Goal: Transaction & Acquisition: Purchase product/service

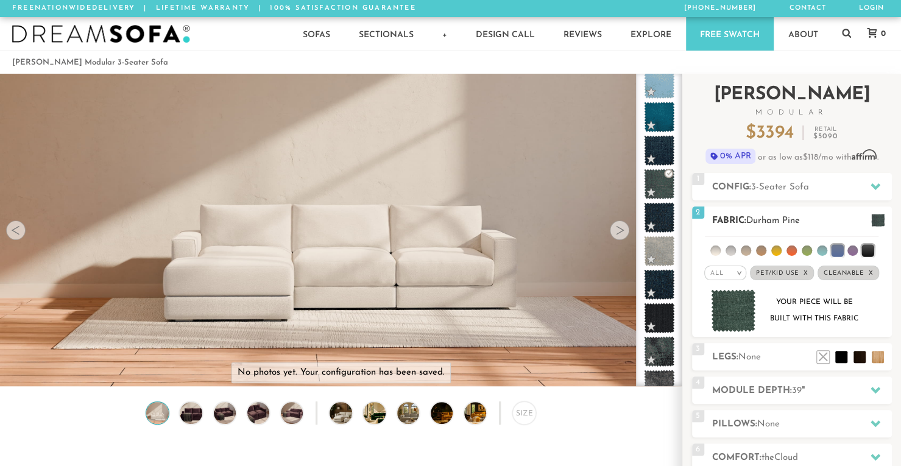
click at [735, 308] on img at bounding box center [733, 310] width 45 height 43
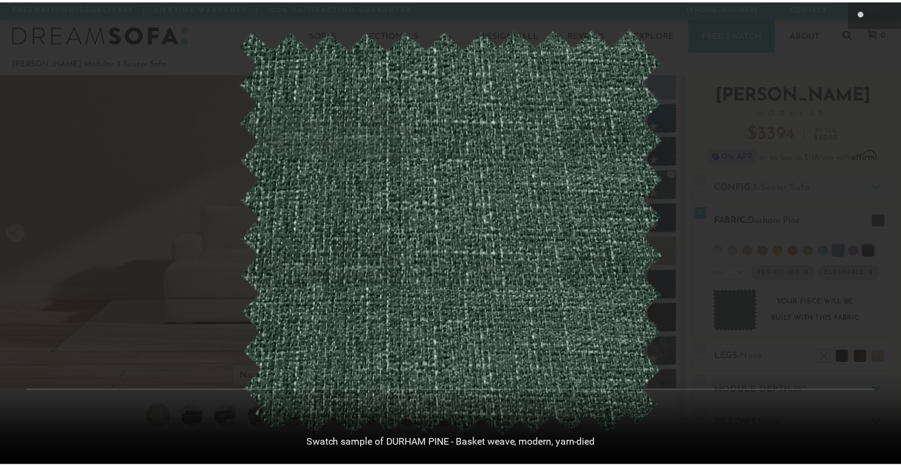
scroll to position [13581, 900]
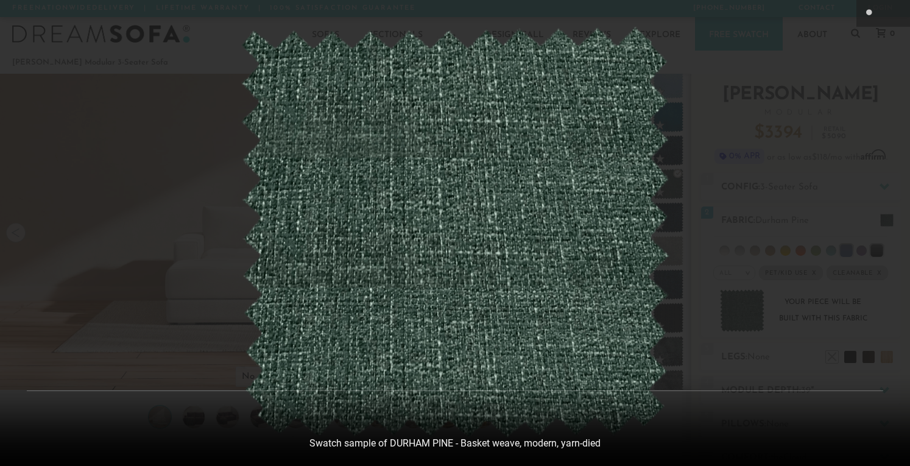
click at [866, 92] on div at bounding box center [455, 233] width 910 height 466
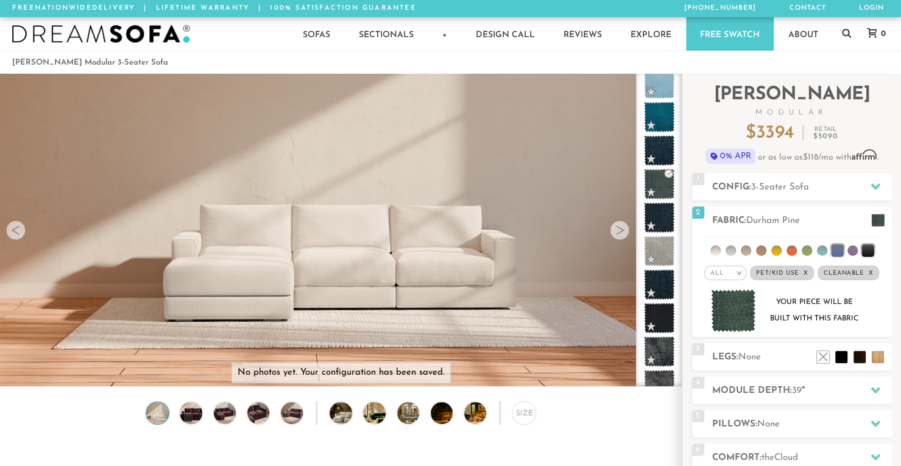
scroll to position [10, 10]
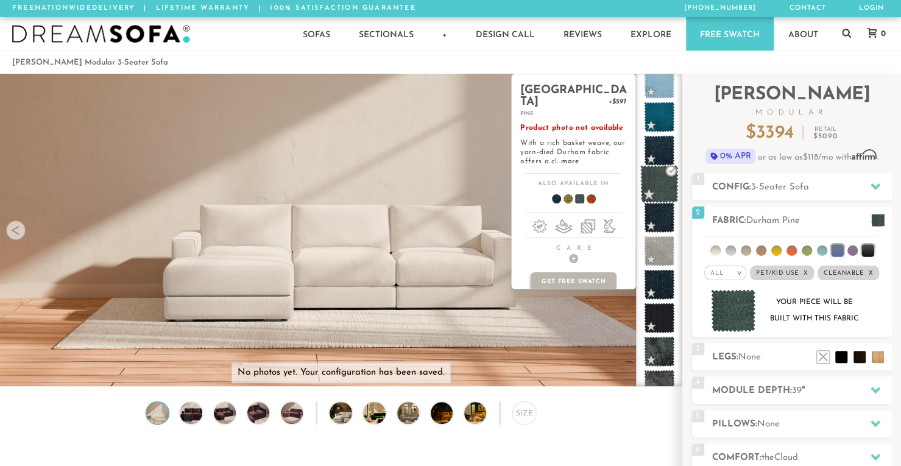
click at [654, 181] on span at bounding box center [659, 184] width 38 height 38
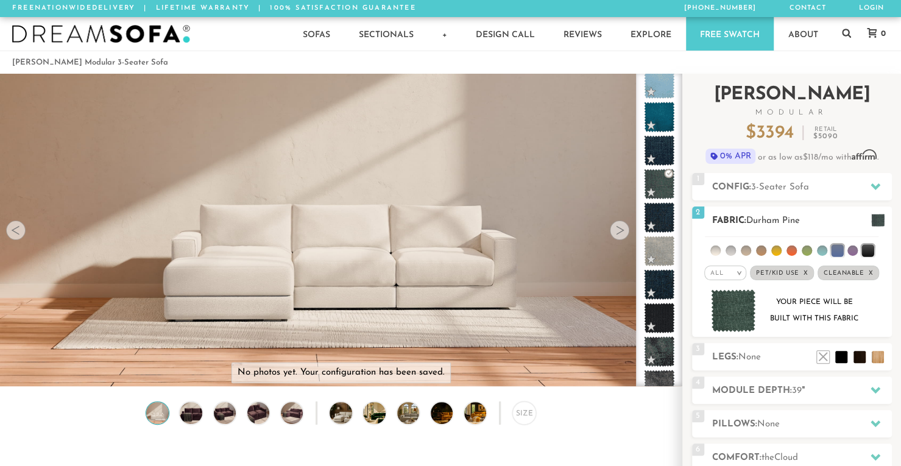
click at [807, 250] on li at bounding box center [807, 251] width 10 height 10
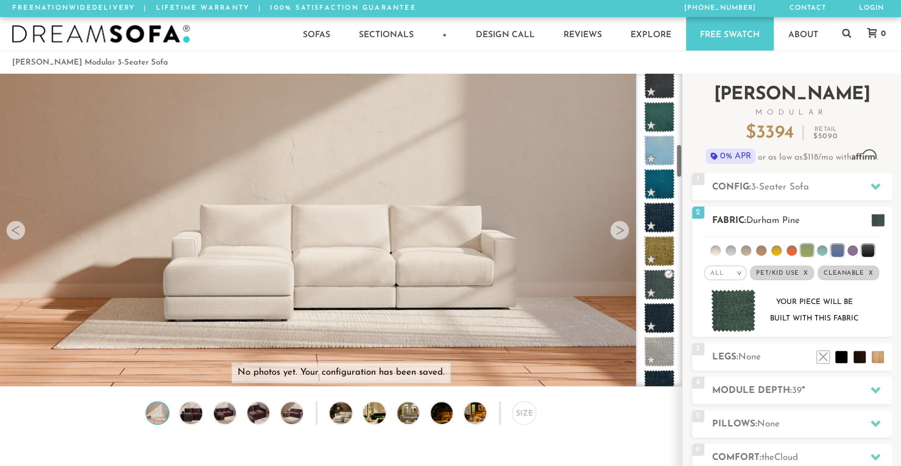
scroll to position [648, 0]
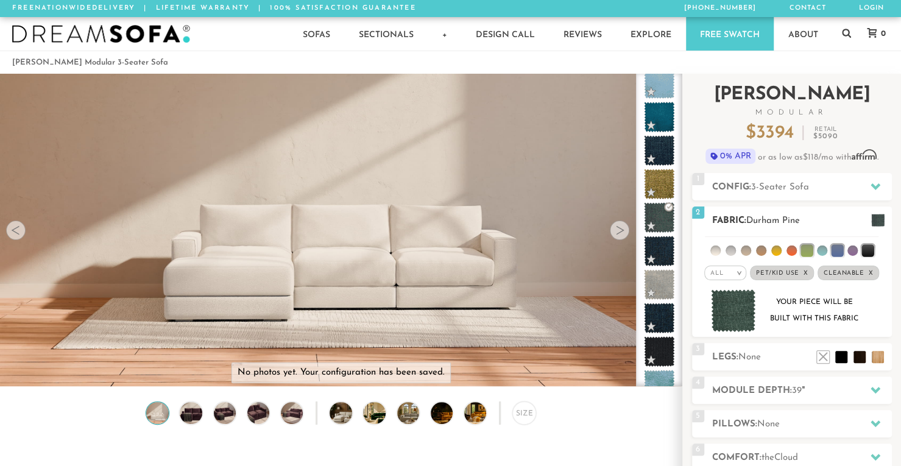
click at [794, 220] on span "Durham Pine" at bounding box center [773, 220] width 54 height 9
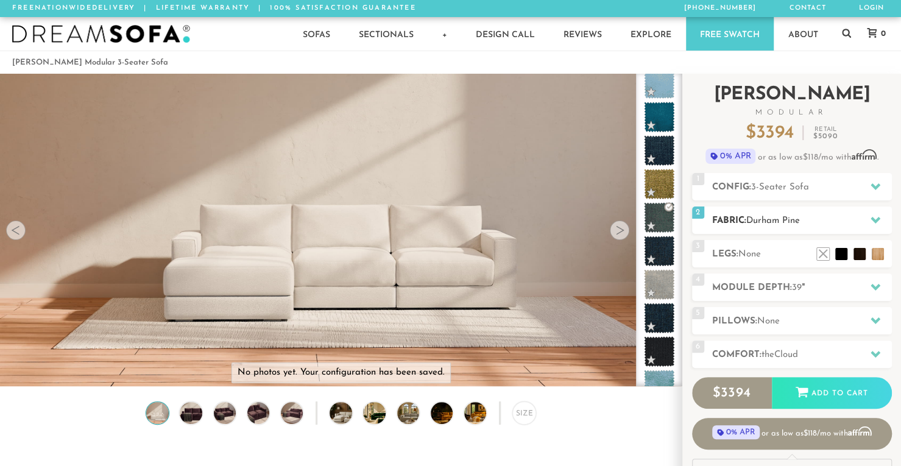
click at [794, 220] on span "Durham Pine" at bounding box center [773, 220] width 54 height 9
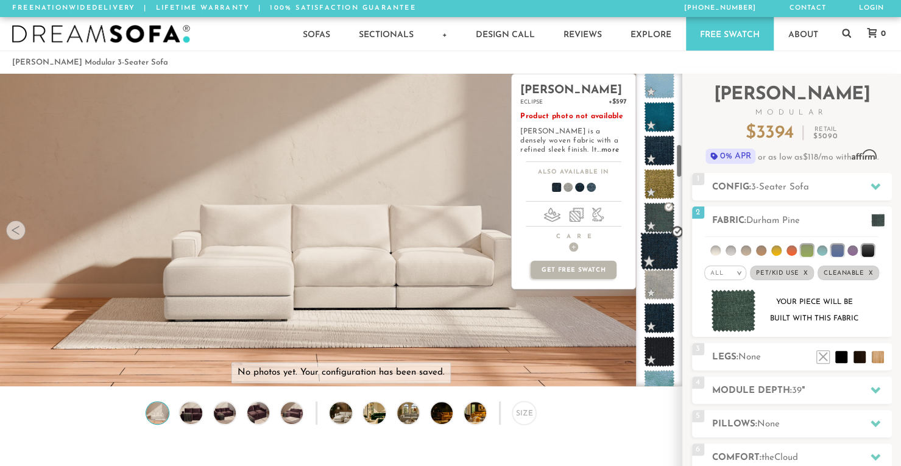
click at [648, 243] on span at bounding box center [659, 251] width 38 height 38
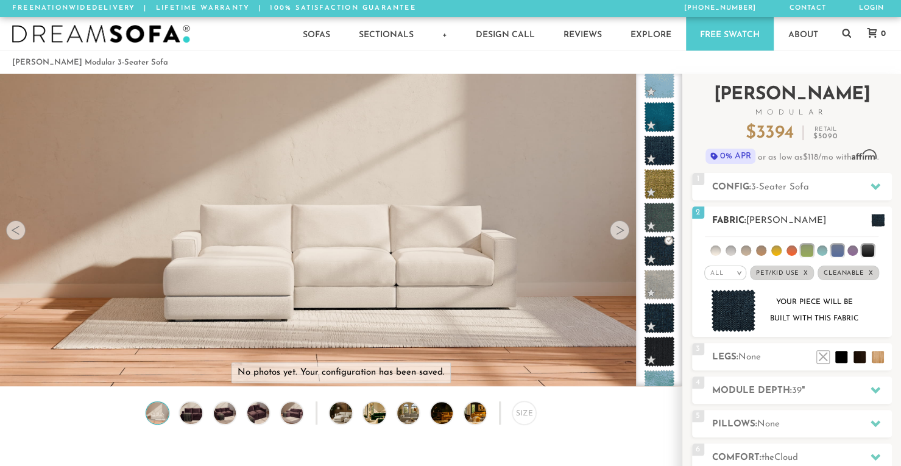
click at [718, 248] on li at bounding box center [715, 251] width 10 height 10
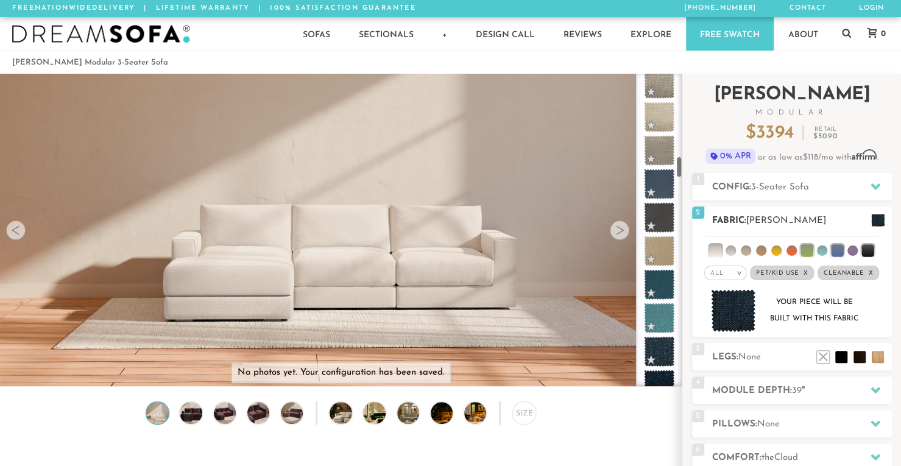
scroll to position [1184, 0]
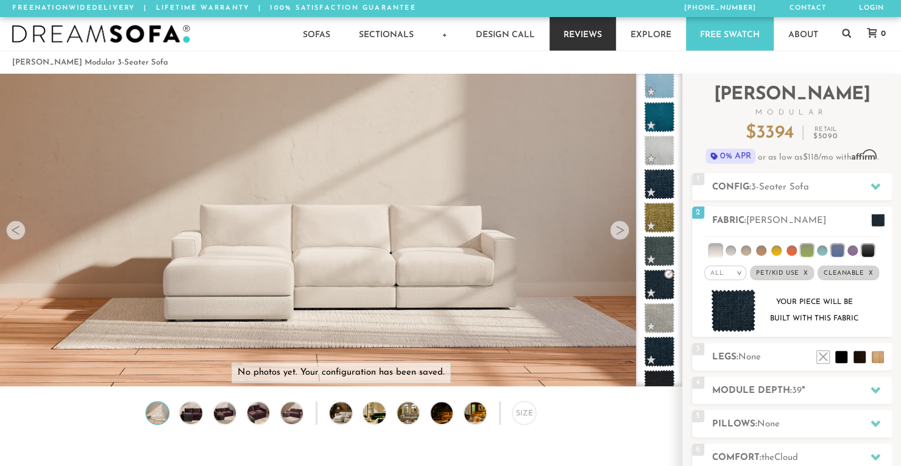
click at [579, 37] on link "Reviews" at bounding box center [583, 34] width 66 height 34
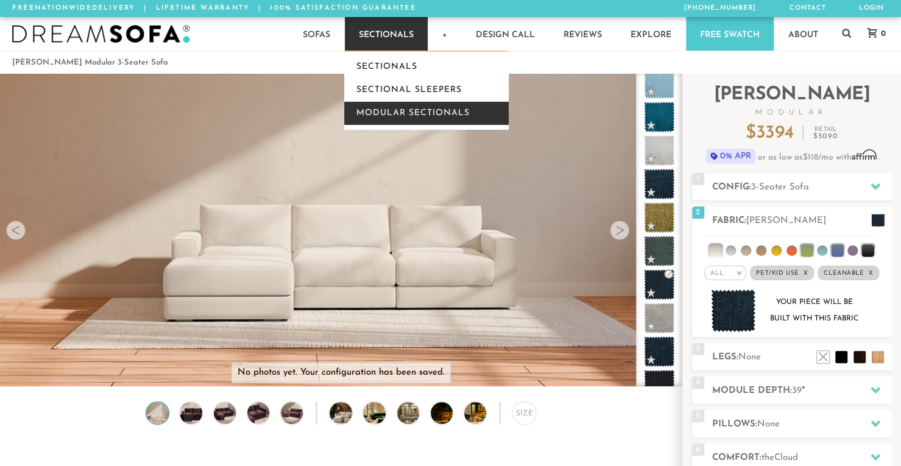
click at [397, 113] on link "Modular Sectionals" at bounding box center [426, 113] width 164 height 23
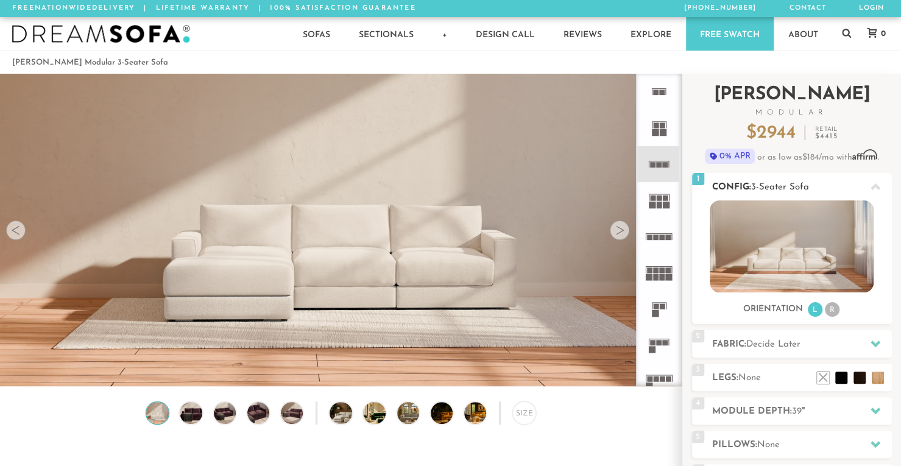
click at [833, 313] on li "R" at bounding box center [832, 309] width 15 height 15
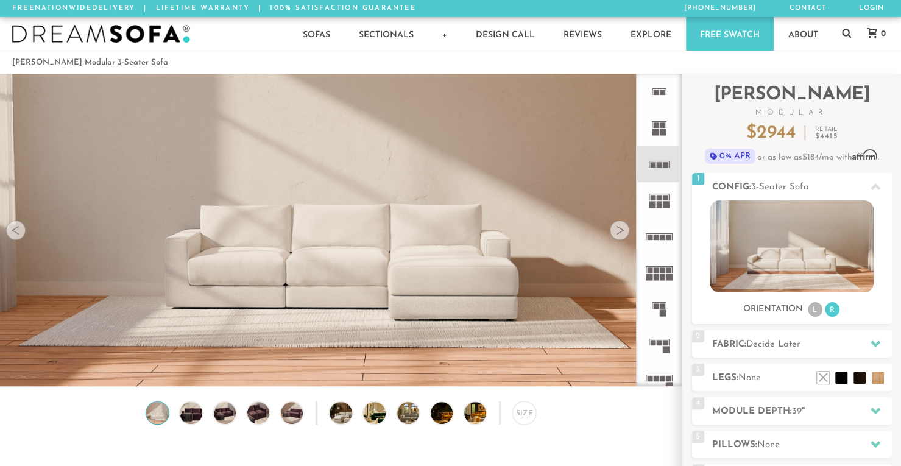
click at [618, 230] on div at bounding box center [619, 230] width 19 height 19
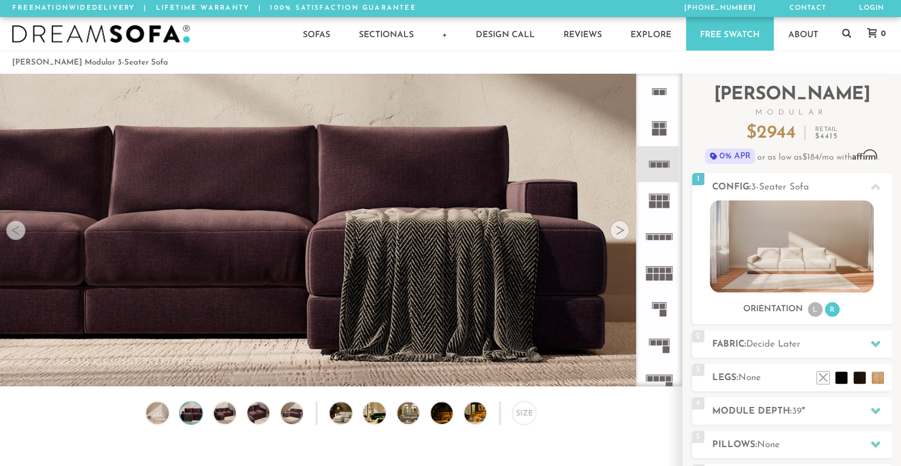
click at [618, 230] on div at bounding box center [619, 230] width 19 height 19
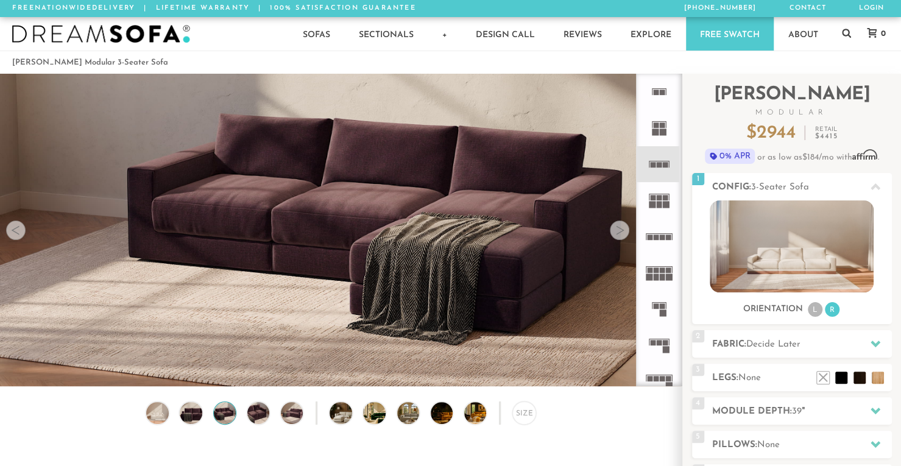
click at [618, 230] on div at bounding box center [619, 230] width 19 height 19
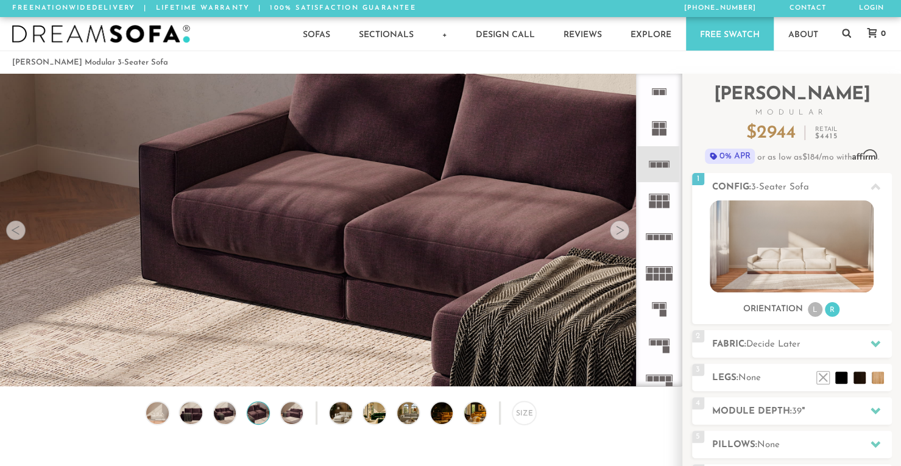
click at [618, 230] on div at bounding box center [619, 230] width 19 height 19
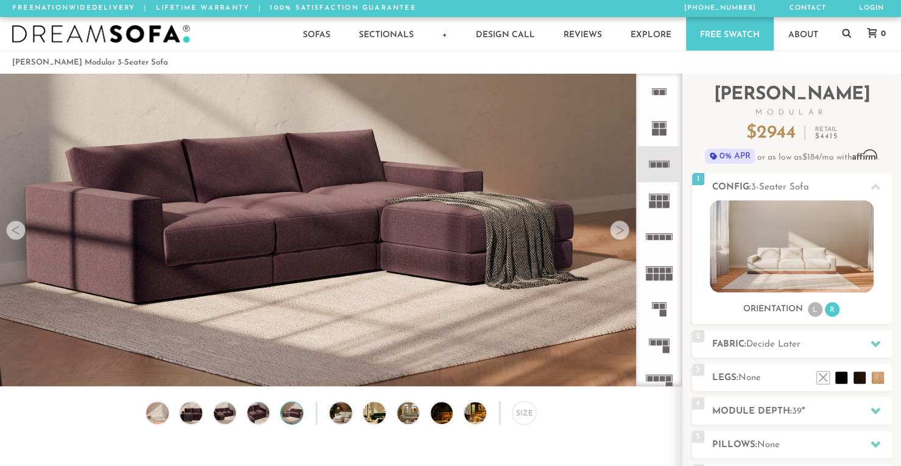
click at [618, 230] on div at bounding box center [619, 230] width 19 height 19
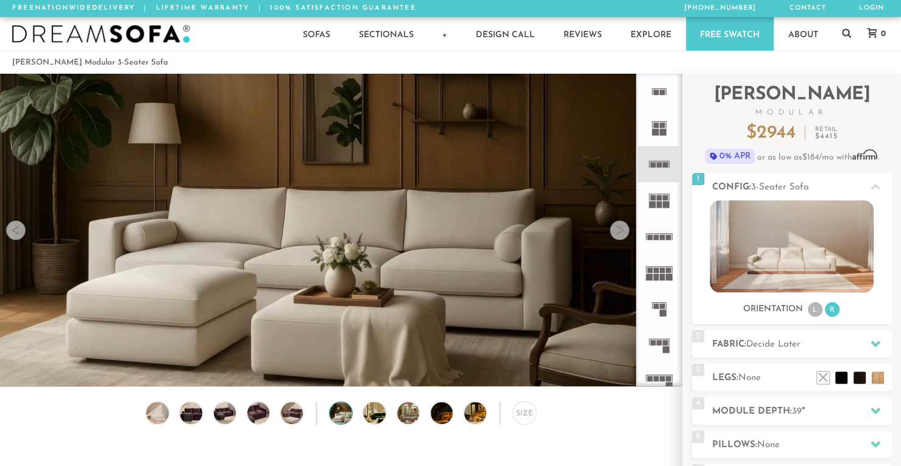
click at [618, 230] on div at bounding box center [619, 230] width 19 height 19
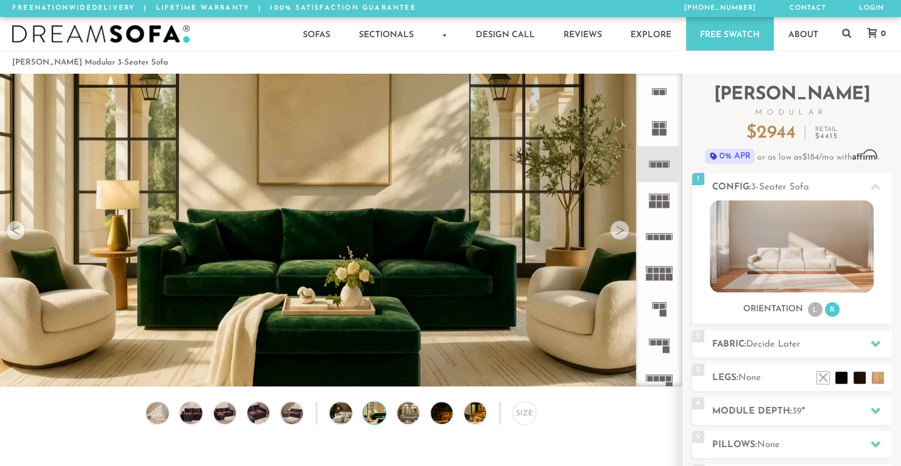
click at [617, 236] on div at bounding box center [619, 230] width 19 height 19
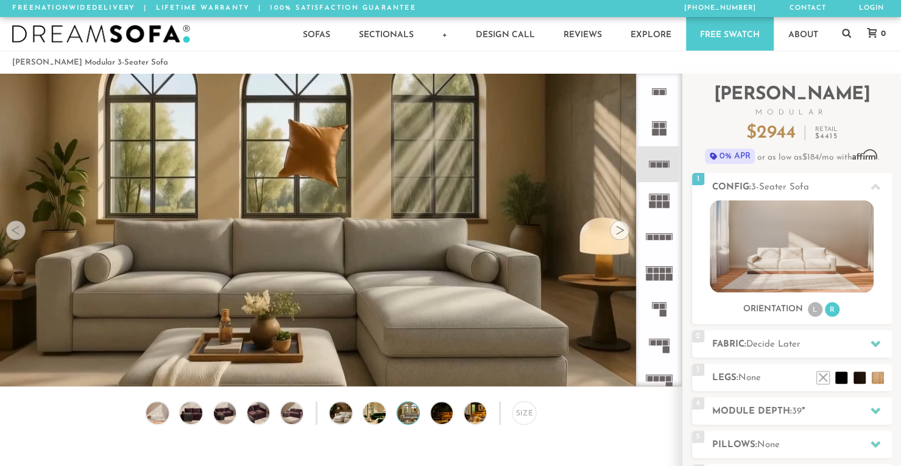
click at [617, 236] on div at bounding box center [619, 230] width 19 height 19
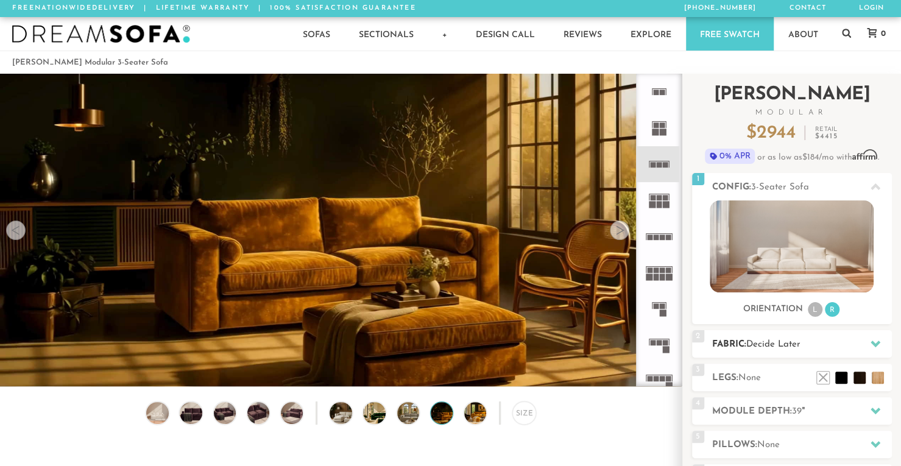
click at [864, 343] on div at bounding box center [876, 343] width 26 height 25
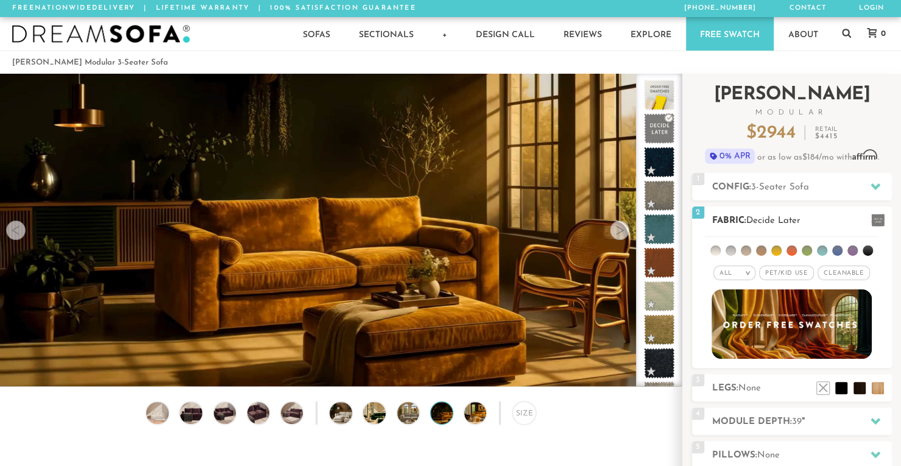
click at [746, 252] on li at bounding box center [746, 251] width 10 height 10
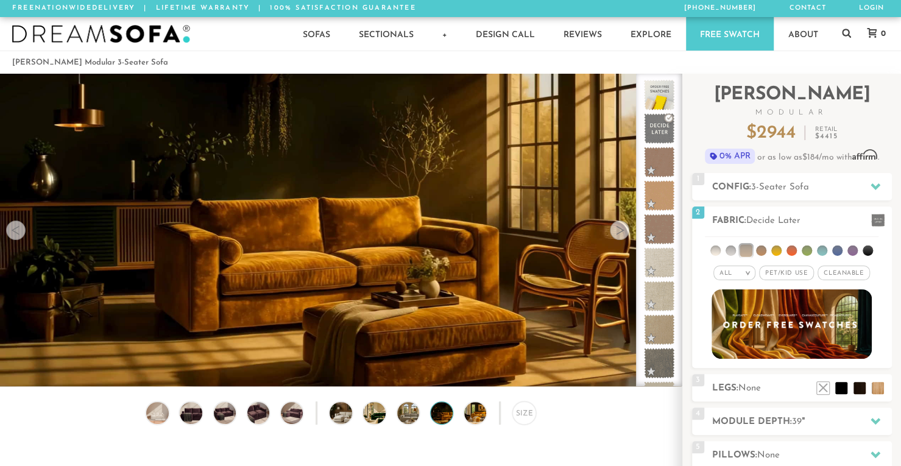
click at [621, 233] on div at bounding box center [619, 230] width 19 height 19
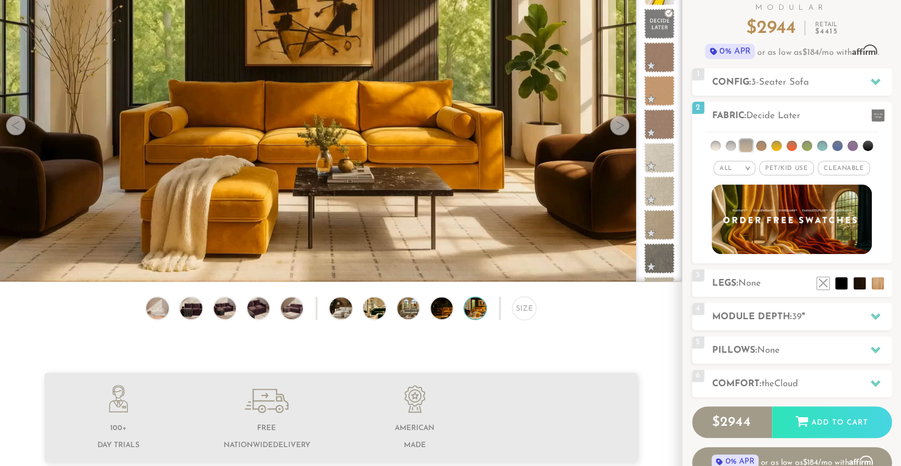
scroll to position [141, 0]
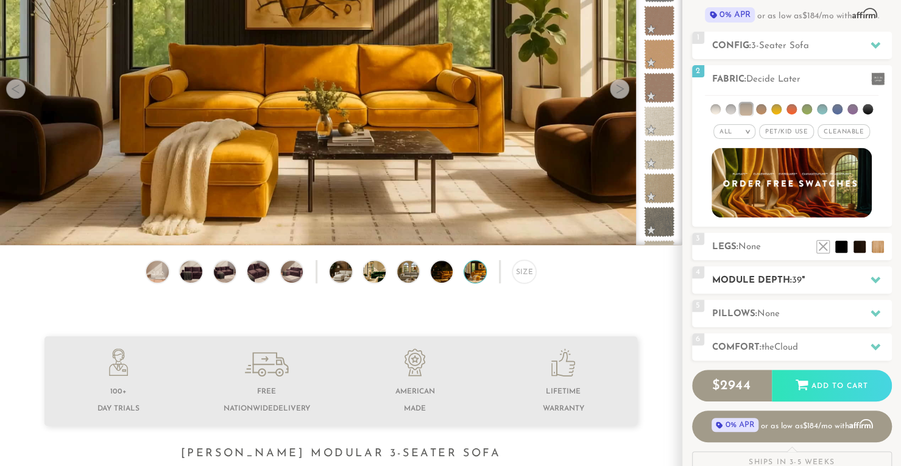
click at [878, 281] on icon at bounding box center [876, 280] width 10 height 10
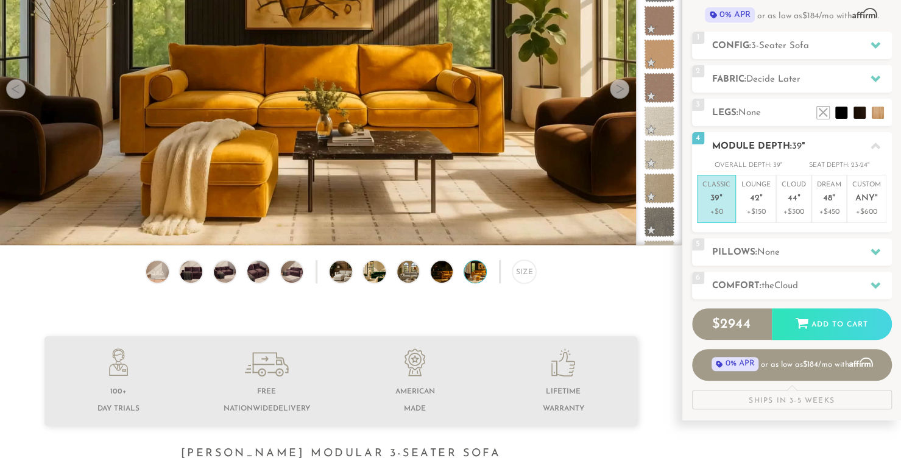
click at [872, 141] on icon at bounding box center [876, 146] width 10 height 10
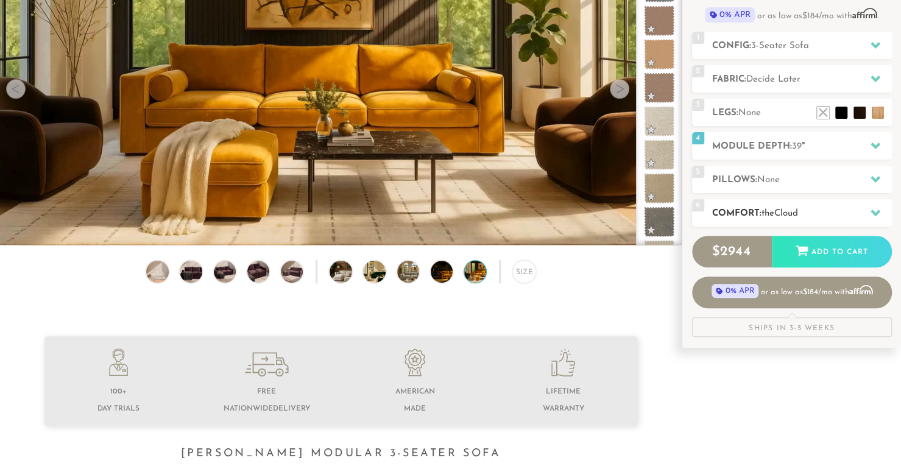
click at [880, 214] on icon at bounding box center [876, 213] width 10 height 10
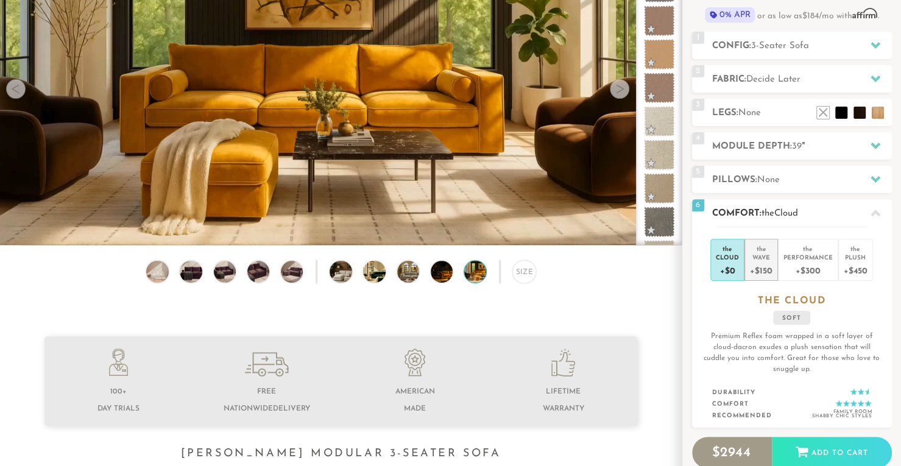
click at [759, 256] on div "Wave" at bounding box center [761, 257] width 22 height 9
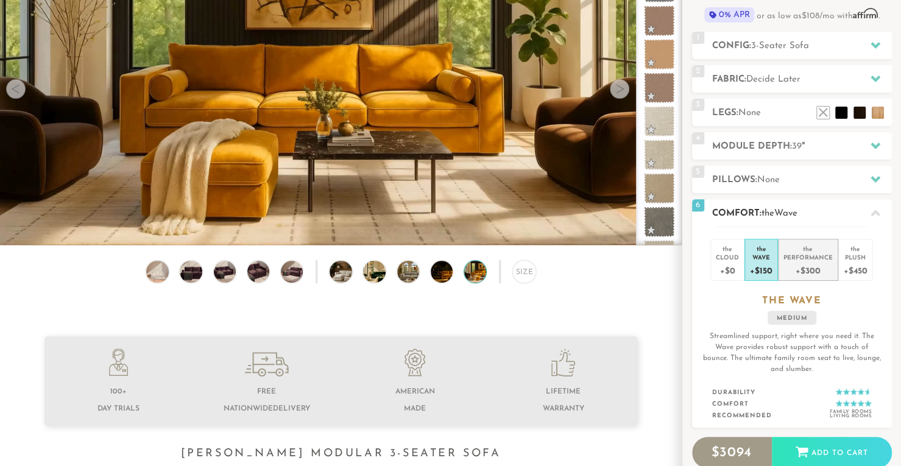
click at [808, 267] on div "+$300" at bounding box center [807, 270] width 49 height 18
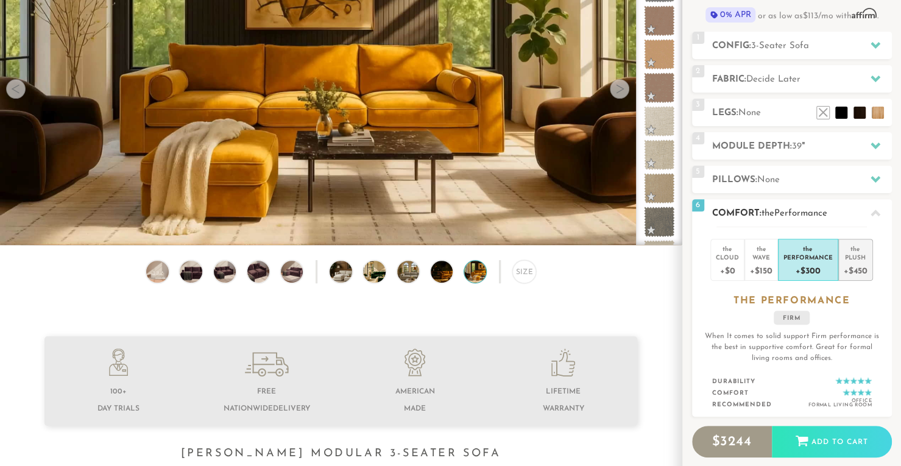
click at [853, 262] on div "+$450" at bounding box center [856, 270] width 24 height 18
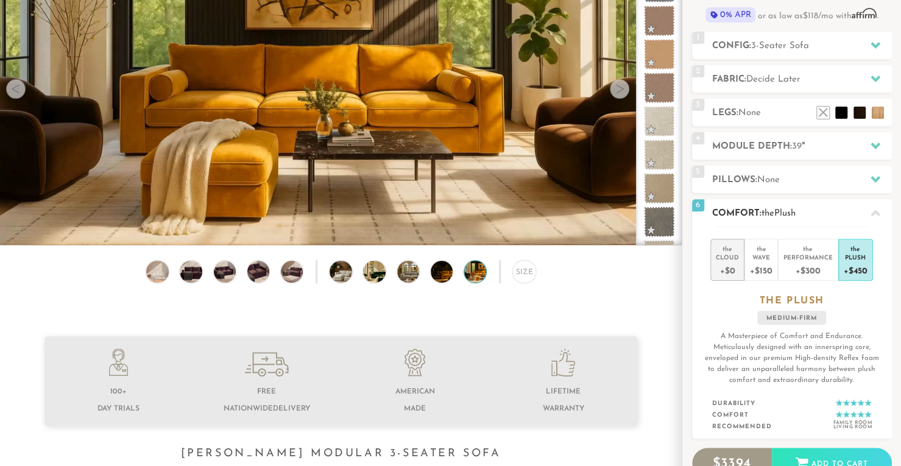
click at [740, 266] on li "the Cloud +$0" at bounding box center [727, 260] width 34 height 42
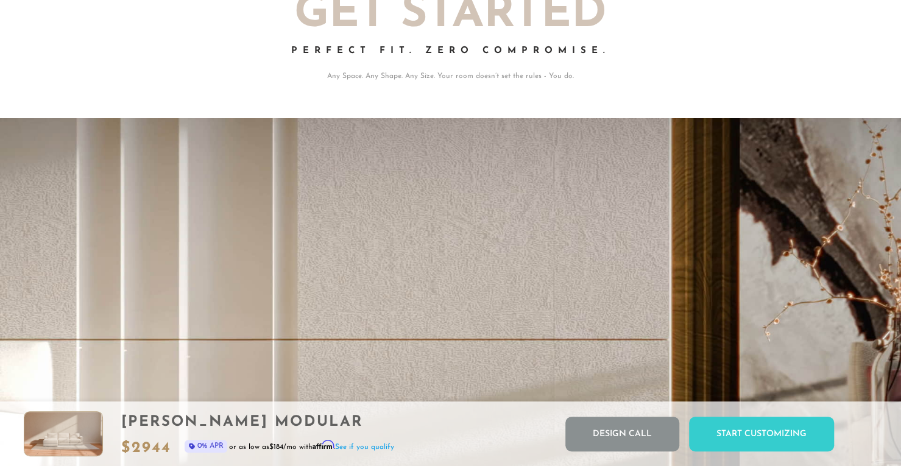
scroll to position [13551, 891]
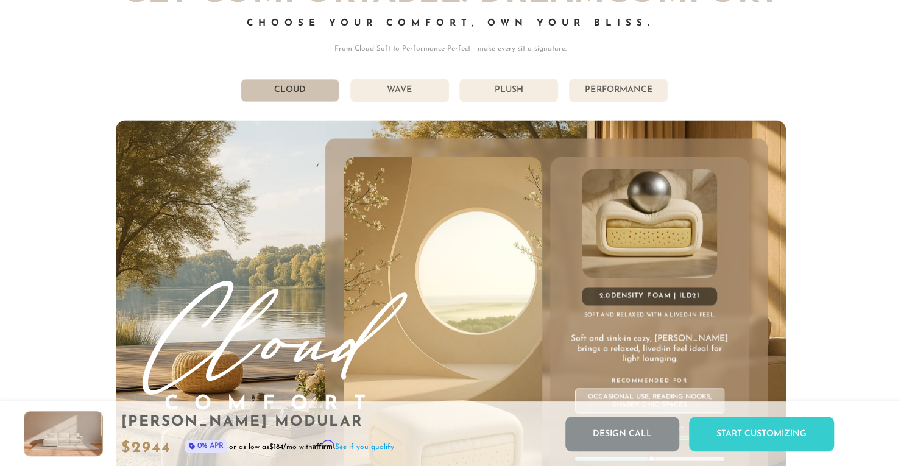
click at [411, 106] on div "Get Comfortable: DreamComfort Choose Your Comfort, Own Your Bliss. From Cloud-S…" at bounding box center [451, 264] width 670 height 574
click at [410, 102] on li "Wave" at bounding box center [399, 90] width 99 height 23
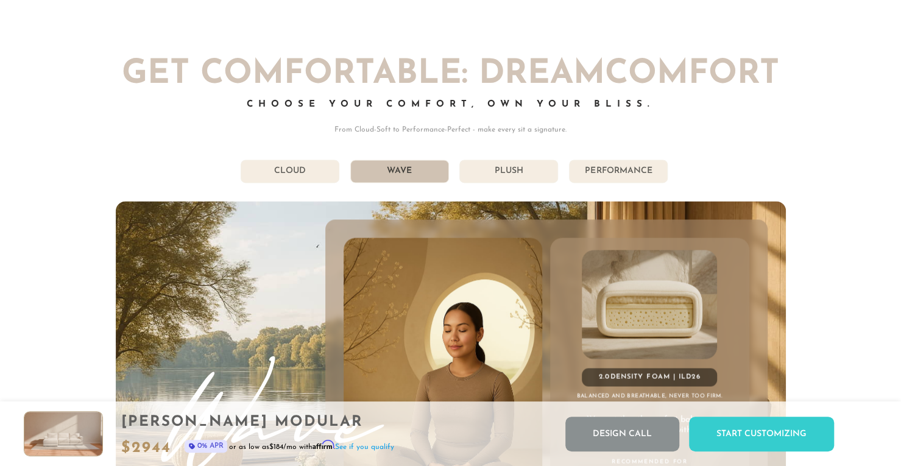
scroll to position [6417, 0]
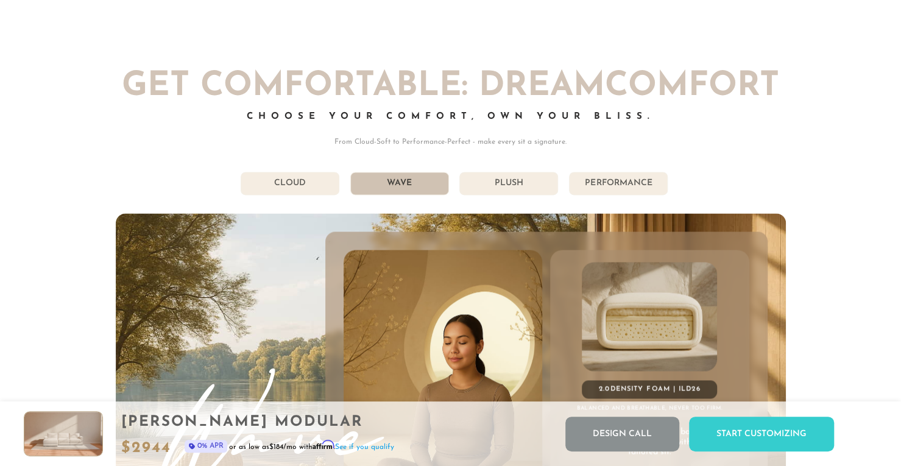
click at [515, 193] on li "Plush" at bounding box center [508, 183] width 99 height 23
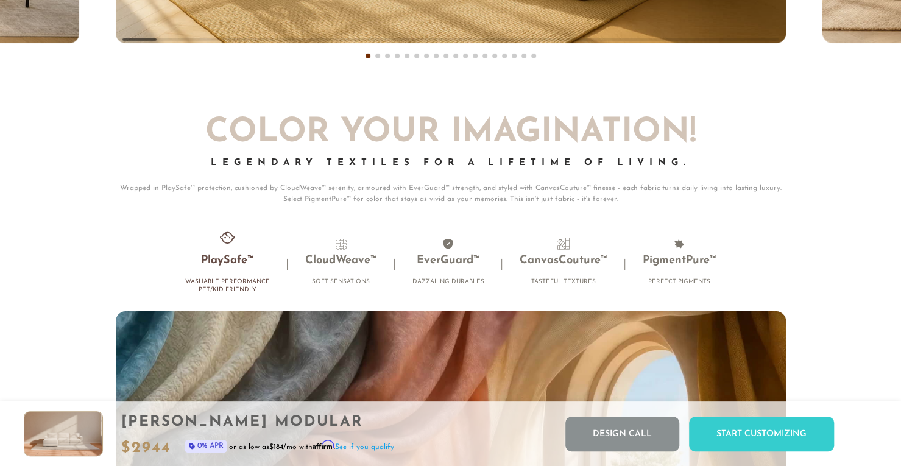
scroll to position [7664, 0]
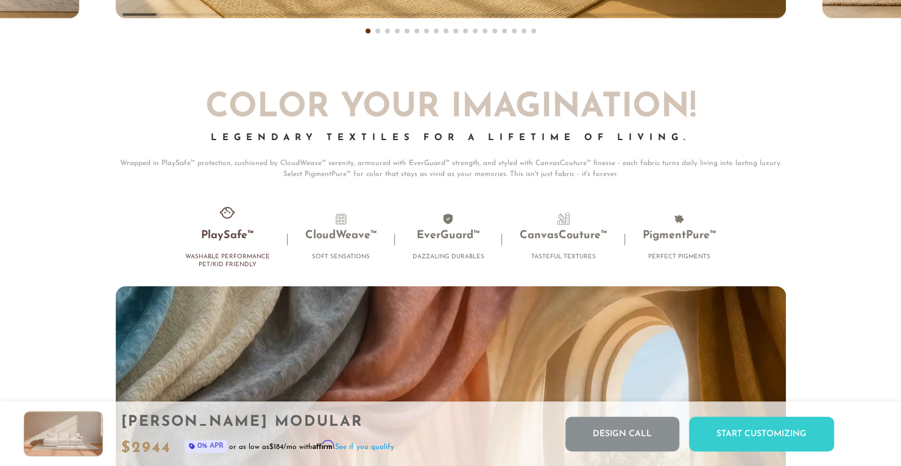
click at [222, 249] on li "PlaySafe™ Washable Performance Pet/Kid Friendly" at bounding box center [228, 244] width 120 height 62
click at [221, 237] on h3 "PlaySafe™" at bounding box center [227, 236] width 85 height 14
click at [225, 274] on li "PlaySafe™ Washable Performance Pet/Kid Friendly" at bounding box center [228, 244] width 120 height 62
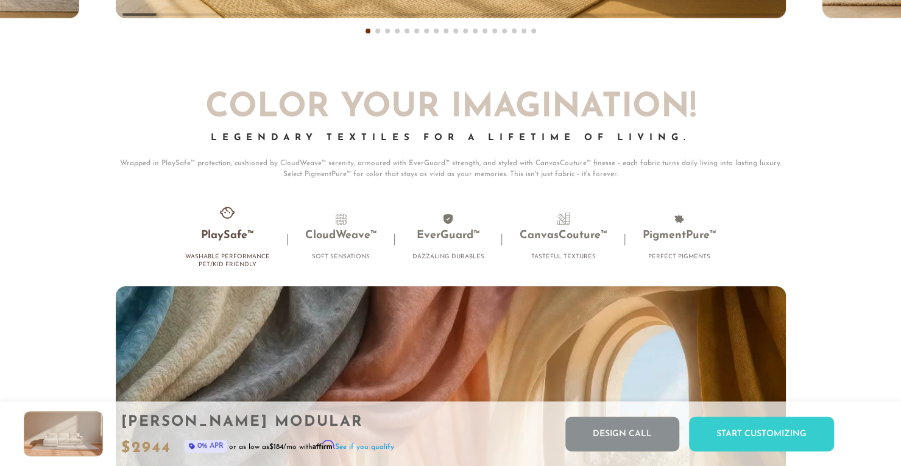
click at [224, 222] on span at bounding box center [227, 212] width 18 height 18
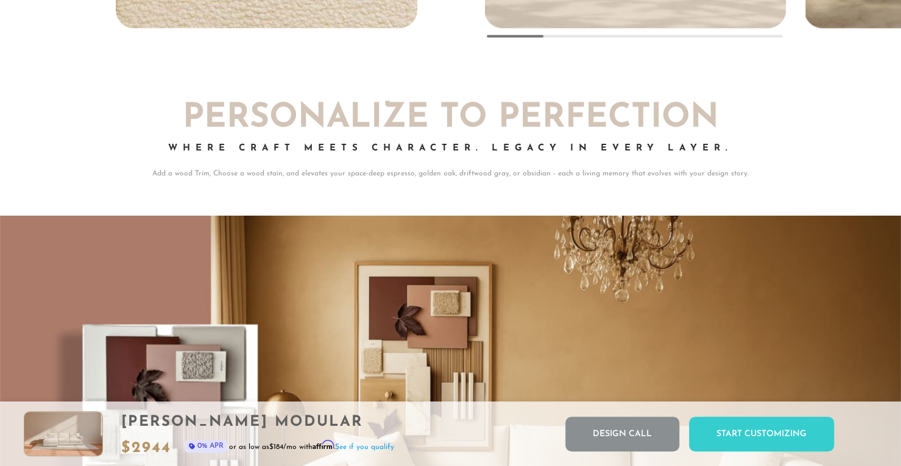
scroll to position [9822, 0]
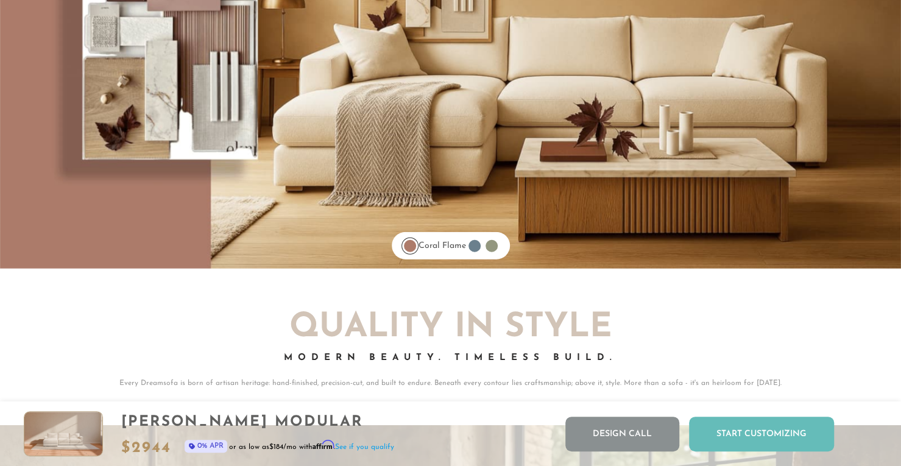
click at [750, 439] on div "Start Customizing" at bounding box center [761, 434] width 145 height 35
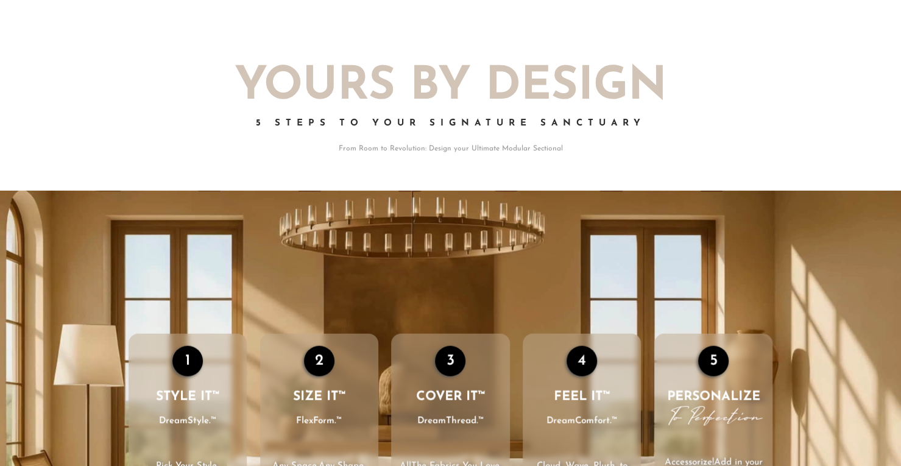
scroll to position [0, 0]
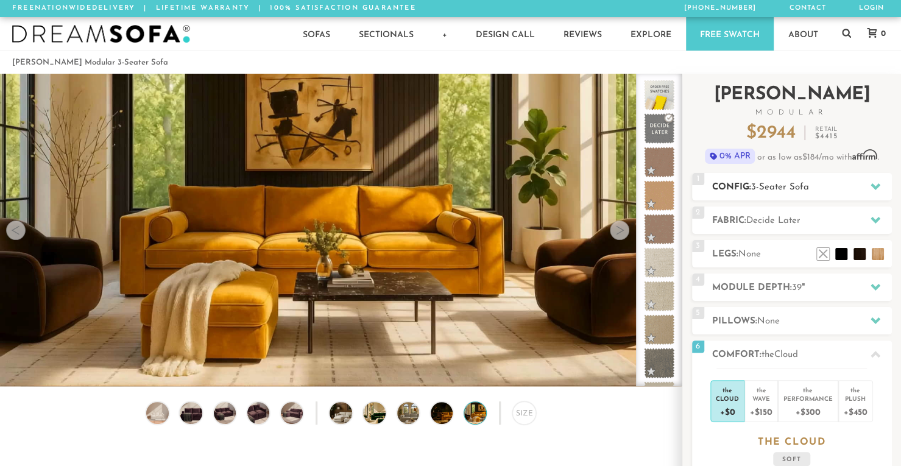
click at [871, 187] on icon at bounding box center [876, 187] width 10 height 10
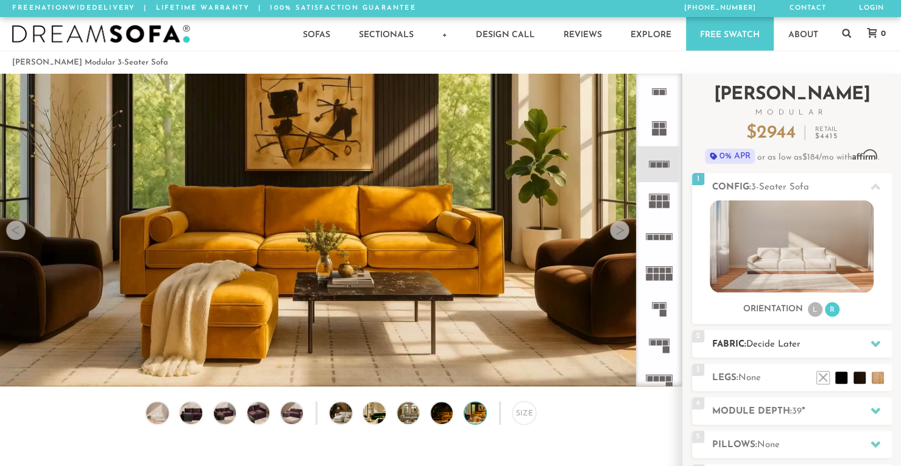
click at [880, 347] on icon at bounding box center [876, 344] width 10 height 10
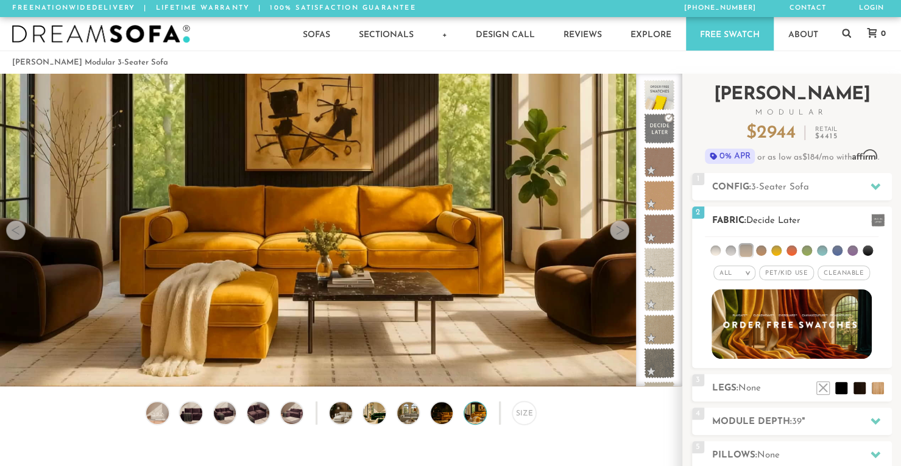
click at [794, 275] on span "Pet/Kid Use x" at bounding box center [786, 273] width 55 height 15
click at [852, 270] on span "Cleanable x" at bounding box center [848, 273] width 52 height 15
click at [716, 247] on li at bounding box center [715, 251] width 10 height 10
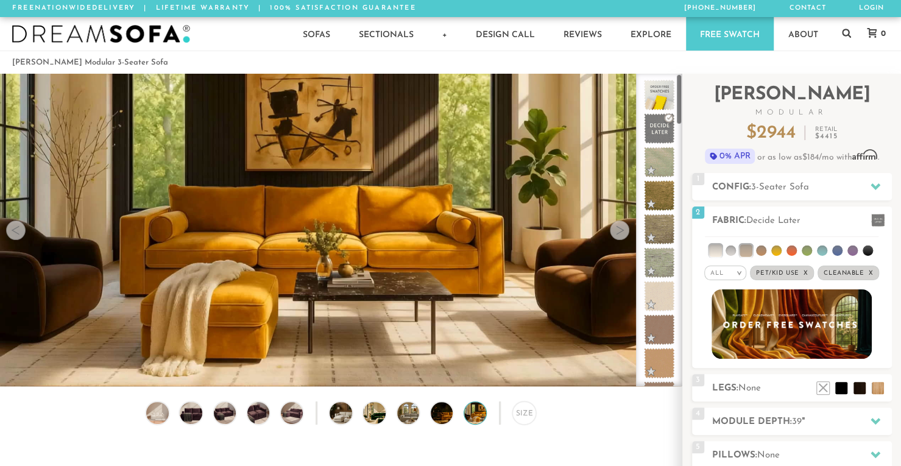
drag, startPoint x: 679, startPoint y: 103, endPoint x: 651, endPoint y: 72, distance: 41.8
click at [728, 246] on li at bounding box center [731, 251] width 10 height 10
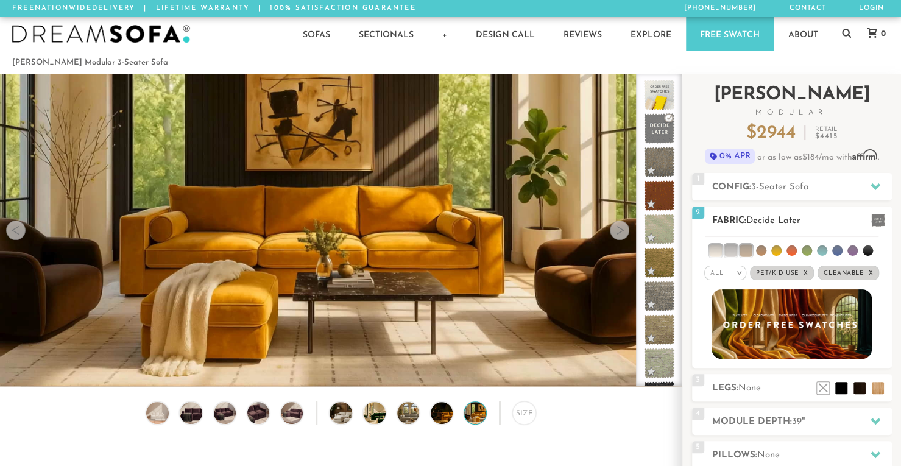
click at [721, 253] on li at bounding box center [715, 250] width 12 height 12
click at [731, 249] on li at bounding box center [730, 250] width 12 height 12
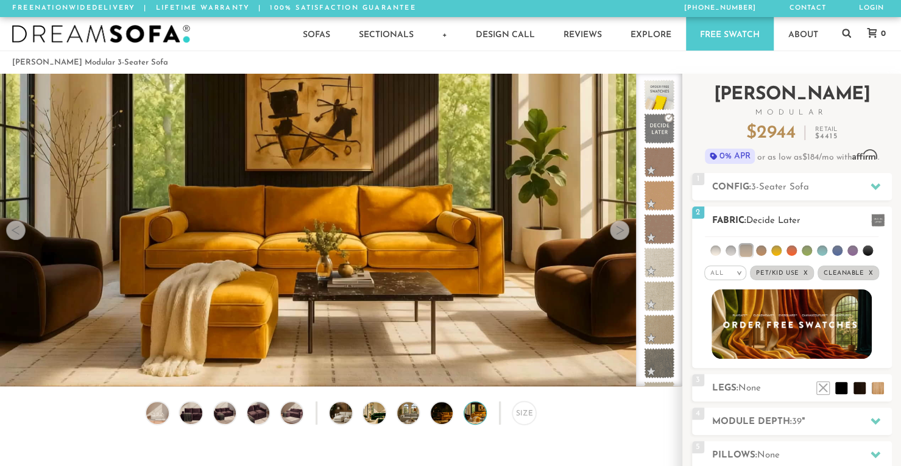
click at [743, 247] on li at bounding box center [746, 250] width 12 height 12
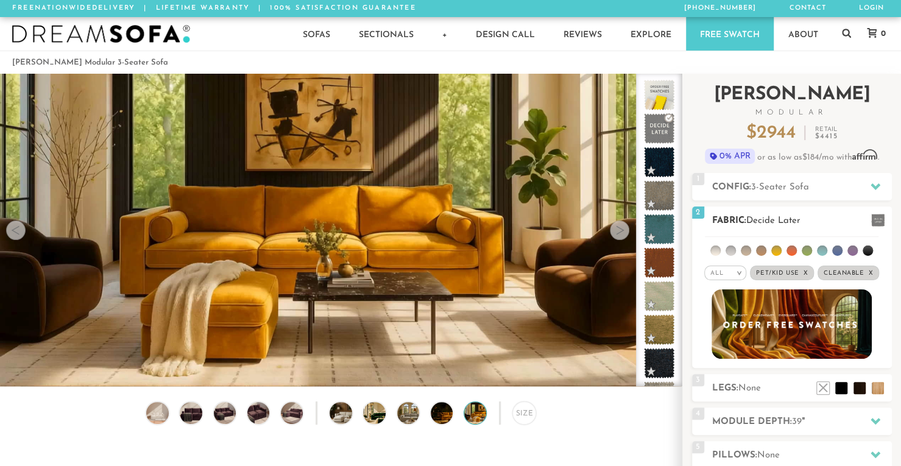
click at [759, 250] on li at bounding box center [761, 251] width 10 height 10
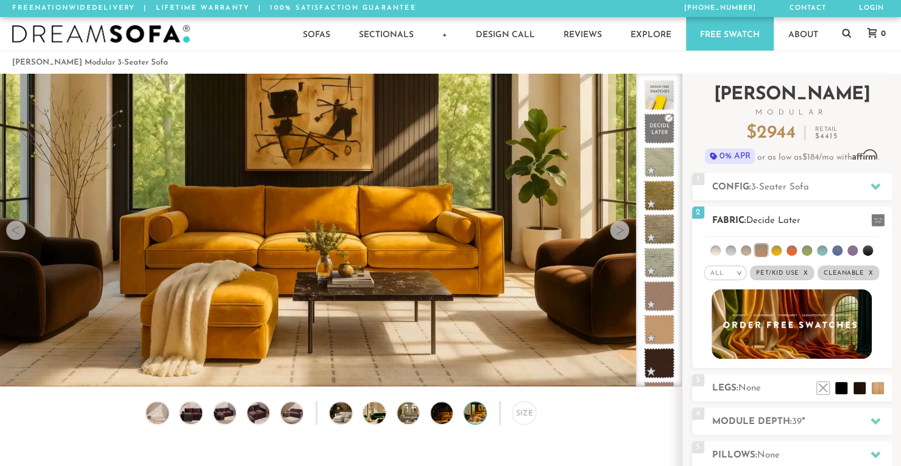
click at [776, 252] on li at bounding box center [776, 251] width 10 height 10
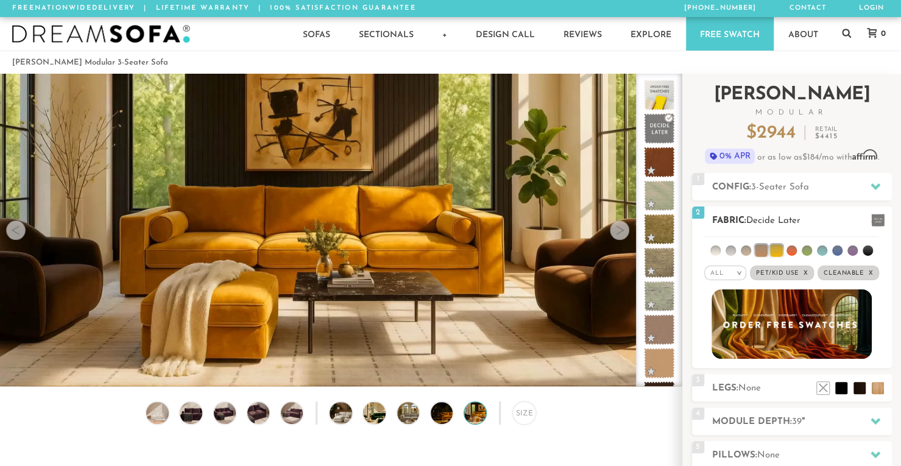
click at [835, 250] on li at bounding box center [837, 251] width 10 height 10
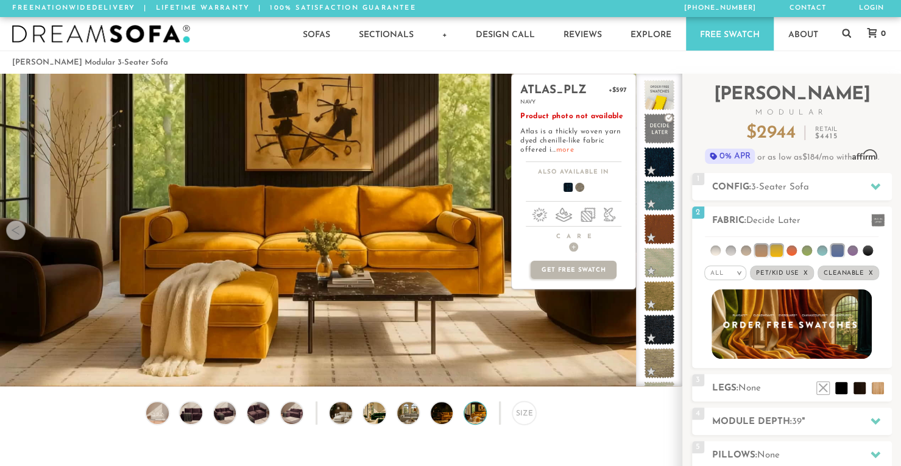
click at [565, 147] on link "more" at bounding box center [565, 149] width 18 height 7
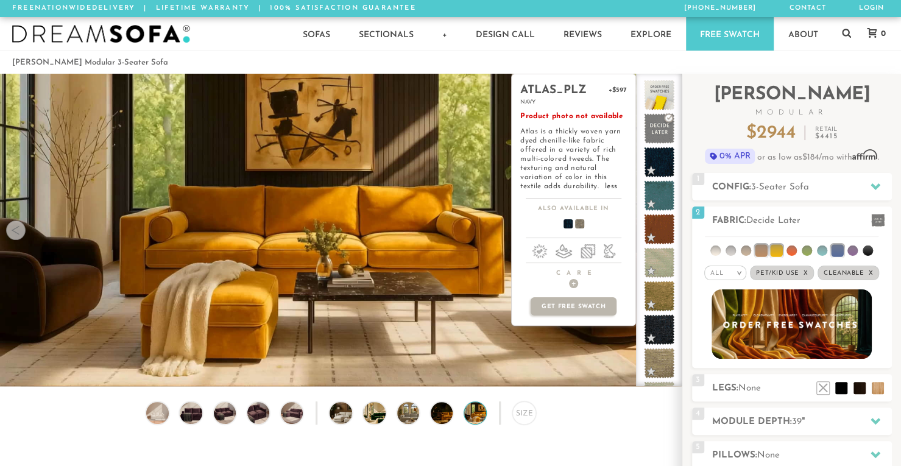
click at [579, 225] on span at bounding box center [574, 225] width 47 height 45
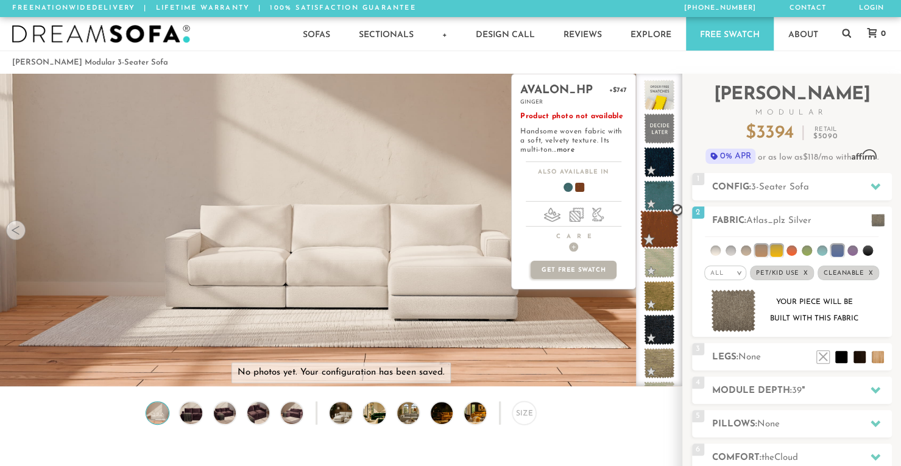
click at [655, 228] on span at bounding box center [659, 229] width 38 height 38
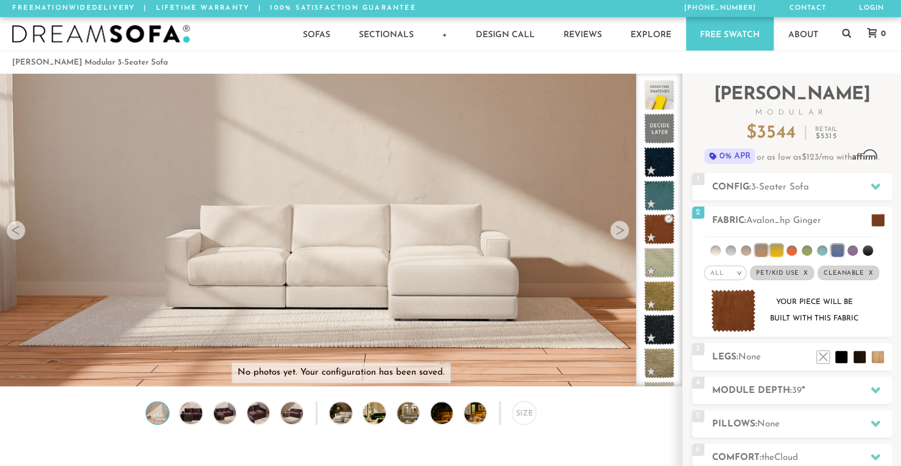
click at [376, 317] on img at bounding box center [341, 360] width 682 height 682
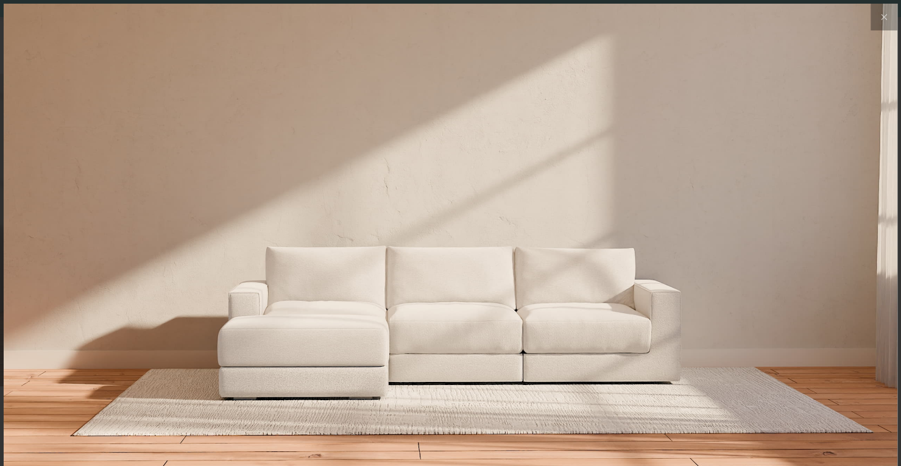
scroll to position [13581, 900]
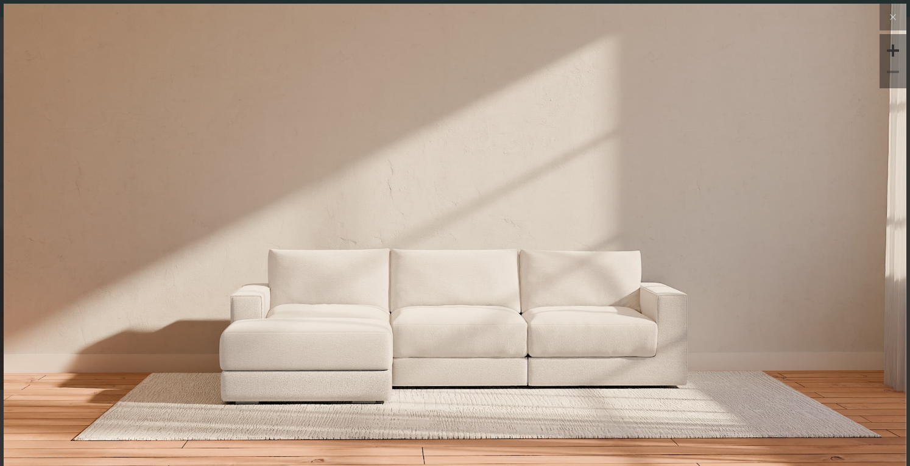
click at [885, 75] on div at bounding box center [893, 72] width 18 height 18
click at [888, 21] on icon at bounding box center [893, 17] width 15 height 15
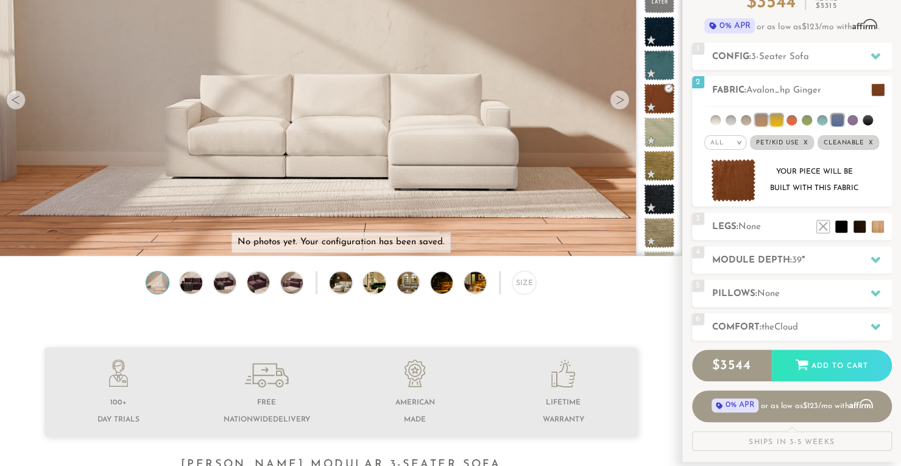
scroll to position [180, 0]
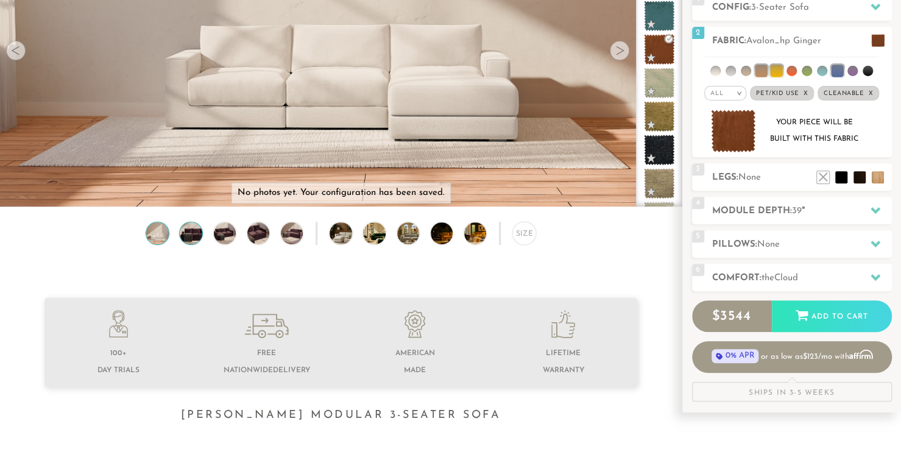
click at [197, 233] on img at bounding box center [191, 233] width 27 height 22
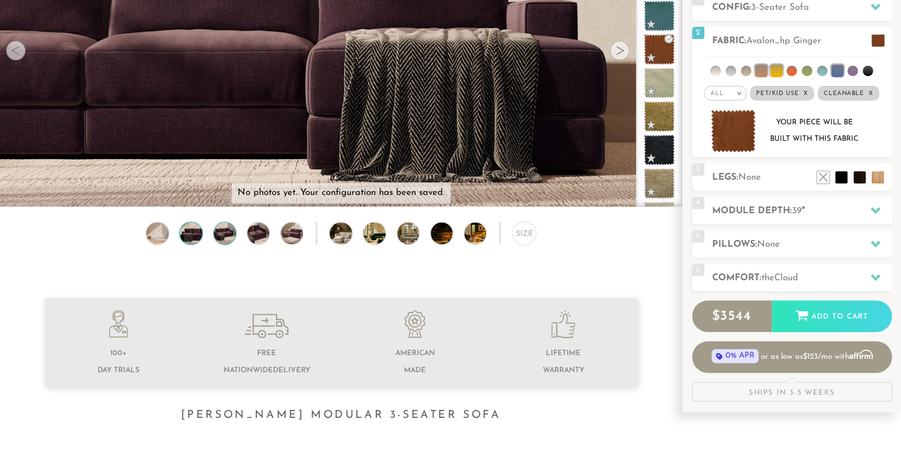
click at [221, 241] on img at bounding box center [224, 233] width 27 height 22
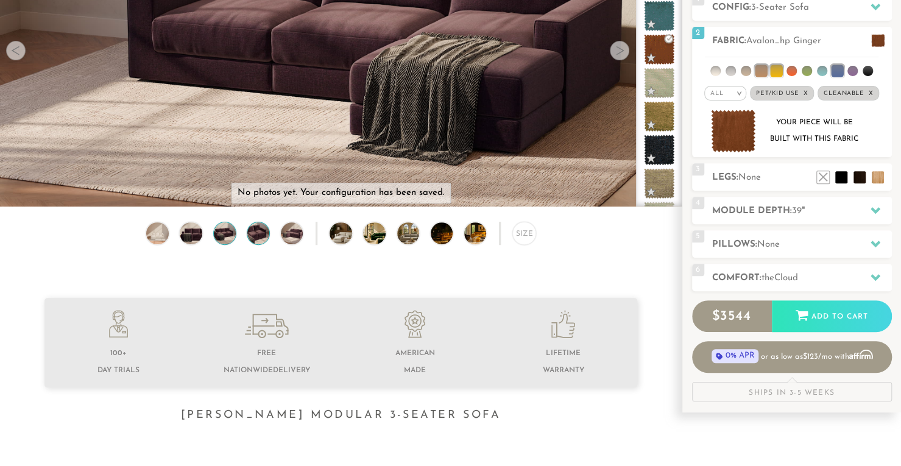
click at [256, 236] on img at bounding box center [258, 233] width 27 height 22
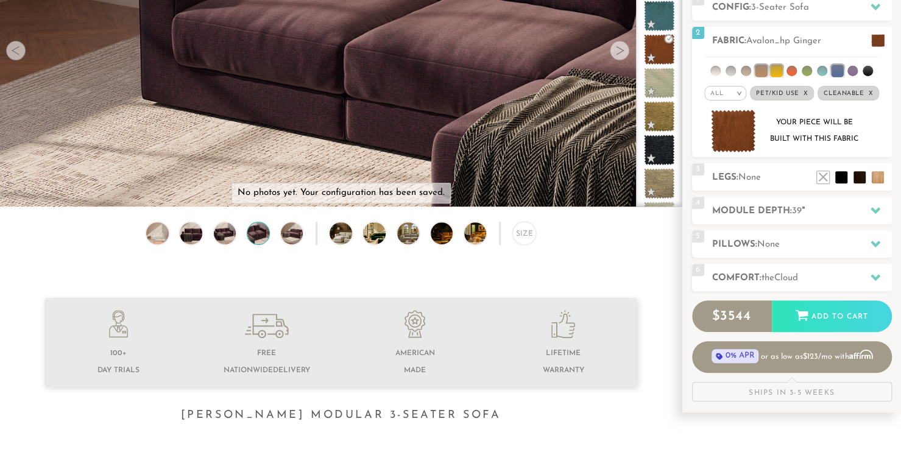
click at [280, 239] on div "Size" at bounding box center [341, 236] width 682 height 29
click at [306, 237] on div "Size" at bounding box center [341, 236] width 682 height 29
click at [299, 235] on img at bounding box center [291, 233] width 27 height 22
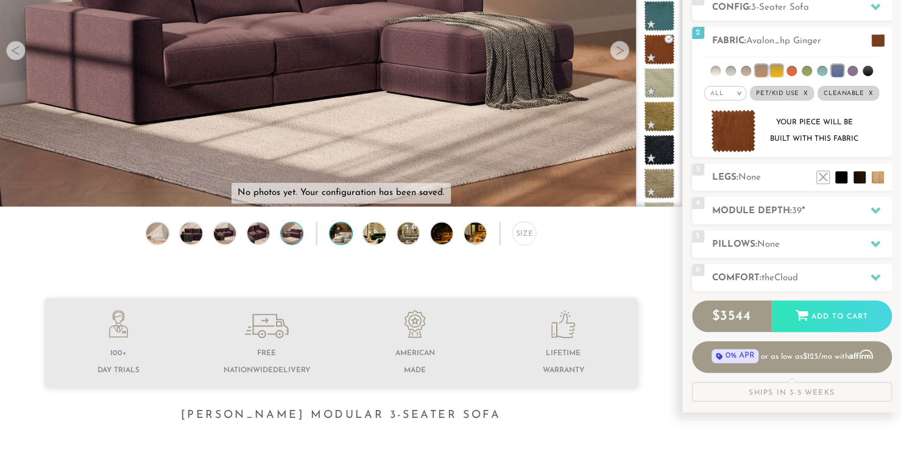
click at [339, 238] on img at bounding box center [350, 233] width 40 height 22
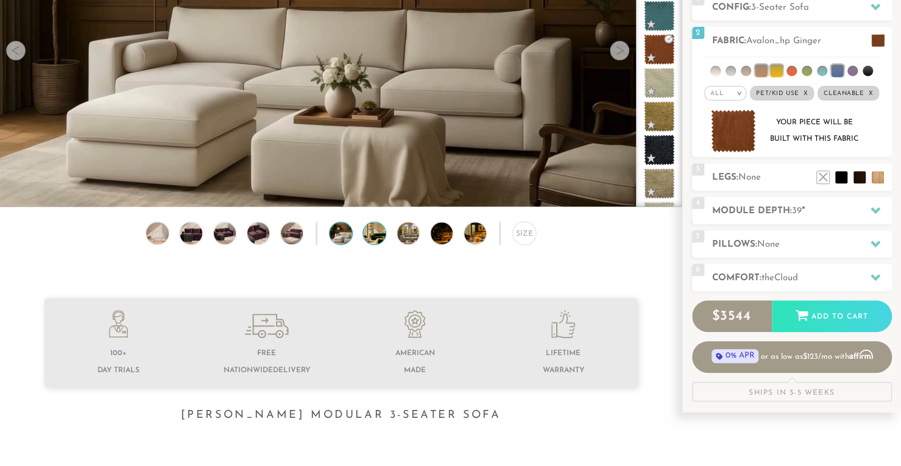
click at [373, 237] on img at bounding box center [383, 233] width 40 height 22
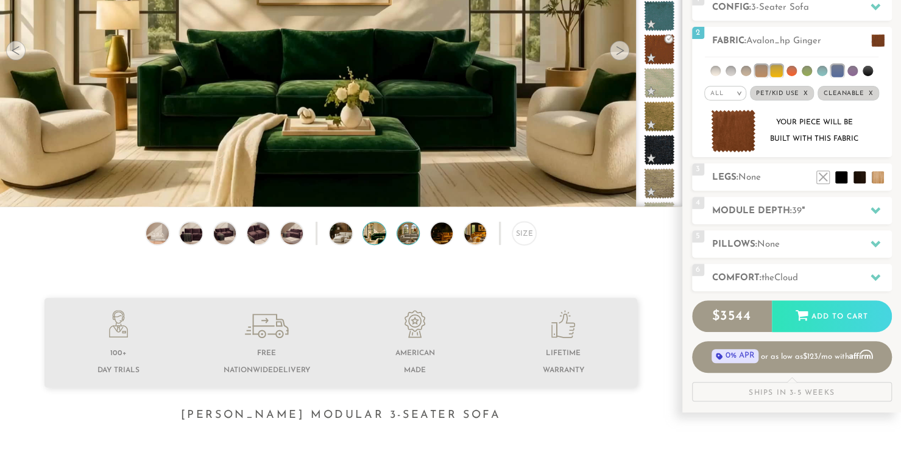
click at [409, 230] on img at bounding box center [417, 233] width 40 height 22
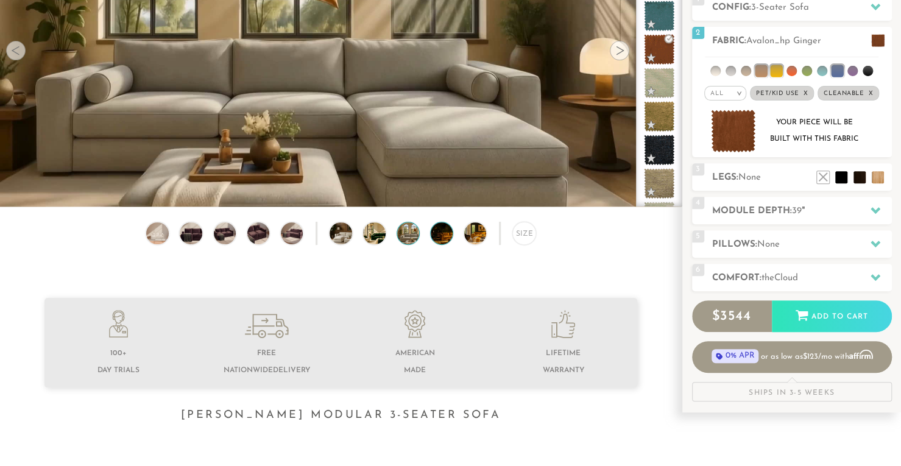
click at [439, 236] on img at bounding box center [451, 233] width 40 height 22
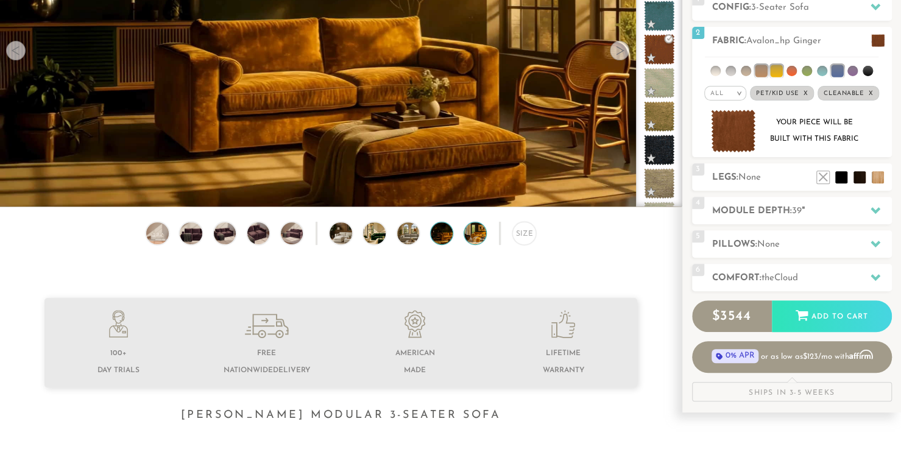
click at [471, 232] on img at bounding box center [484, 233] width 40 height 22
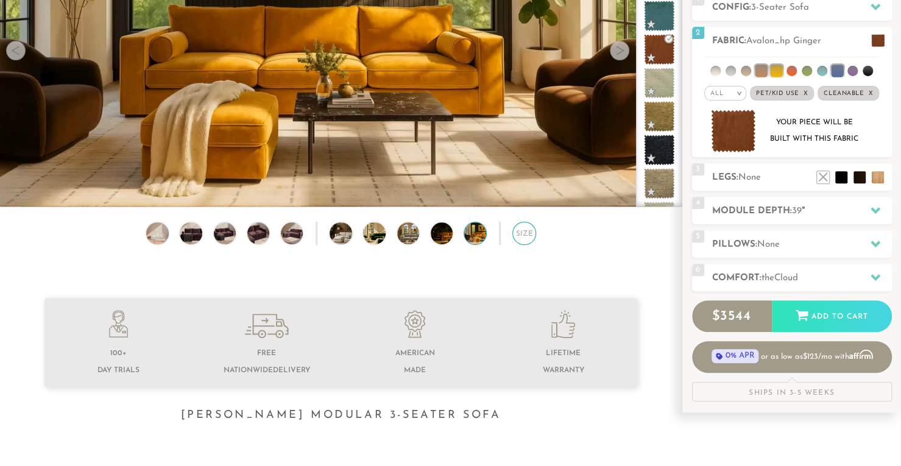
click at [526, 232] on div "Size" at bounding box center [523, 233] width 23 height 23
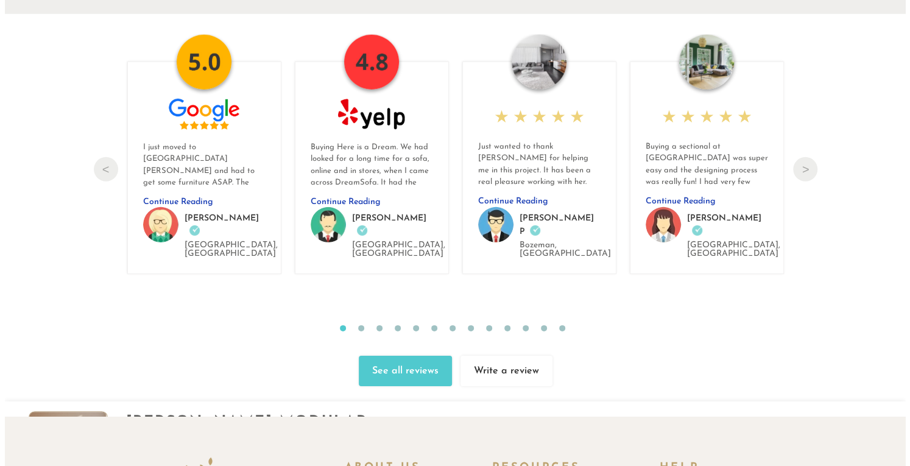
scroll to position [12872, 0]
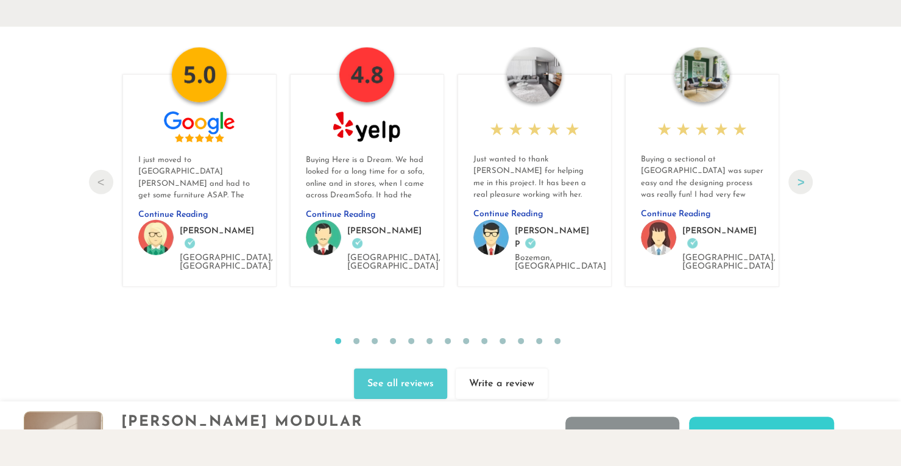
click at [801, 171] on button "Next" at bounding box center [800, 182] width 24 height 24
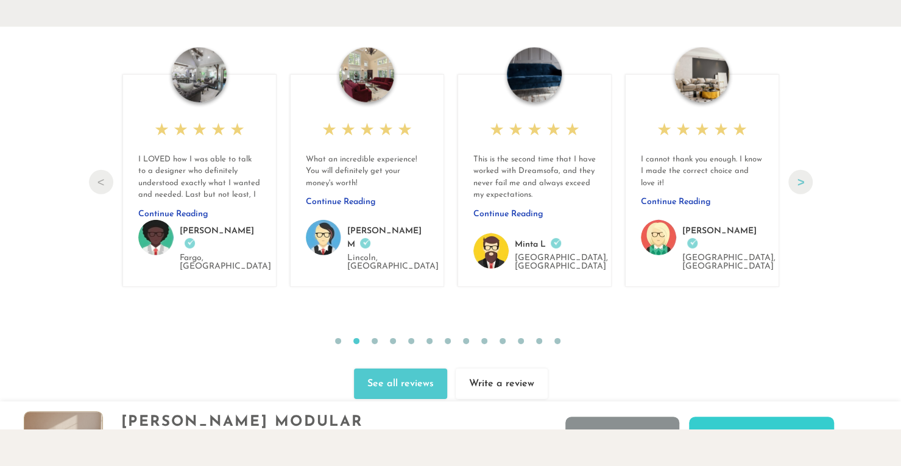
click at [801, 171] on button "Next" at bounding box center [800, 182] width 24 height 24
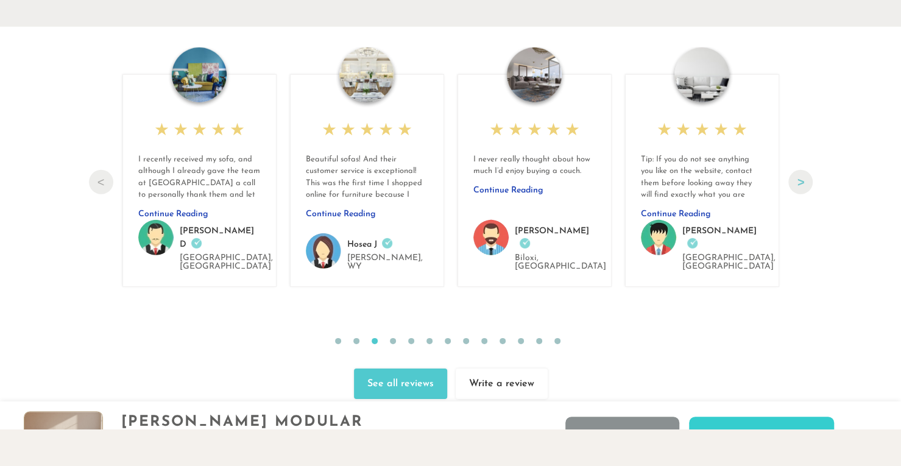
click at [801, 171] on button "Next" at bounding box center [800, 182] width 24 height 24
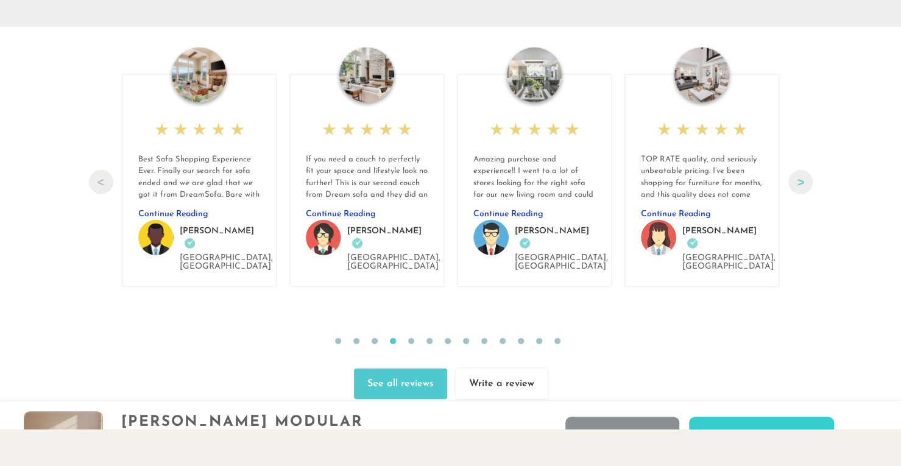
click at [801, 171] on button "Next" at bounding box center [800, 182] width 24 height 24
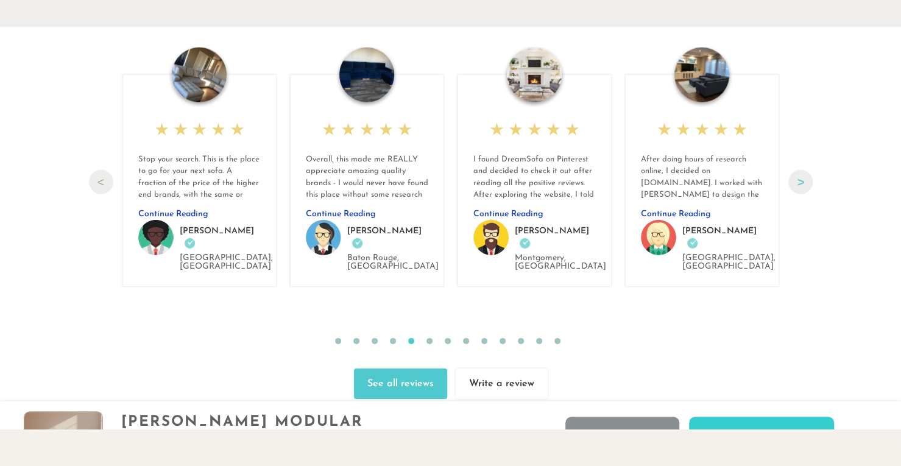
click at [801, 171] on button "Next" at bounding box center [800, 182] width 24 height 24
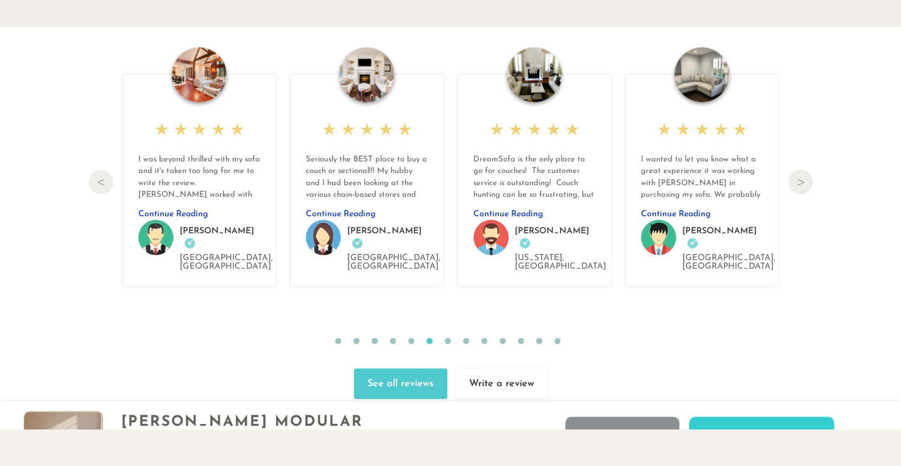
click at [350, 214] on span "Continue Reading" at bounding box center [341, 214] width 70 height 9
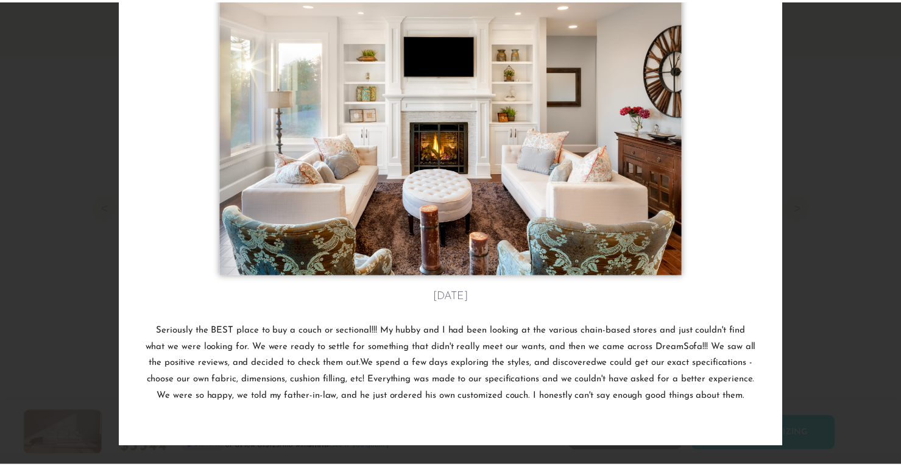
scroll to position [0, 0]
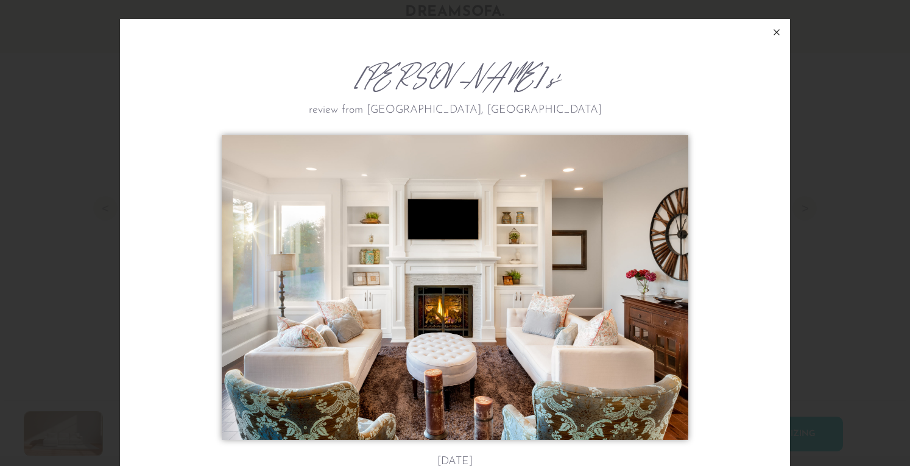
click at [770, 32] on icon at bounding box center [776, 32] width 15 height 15
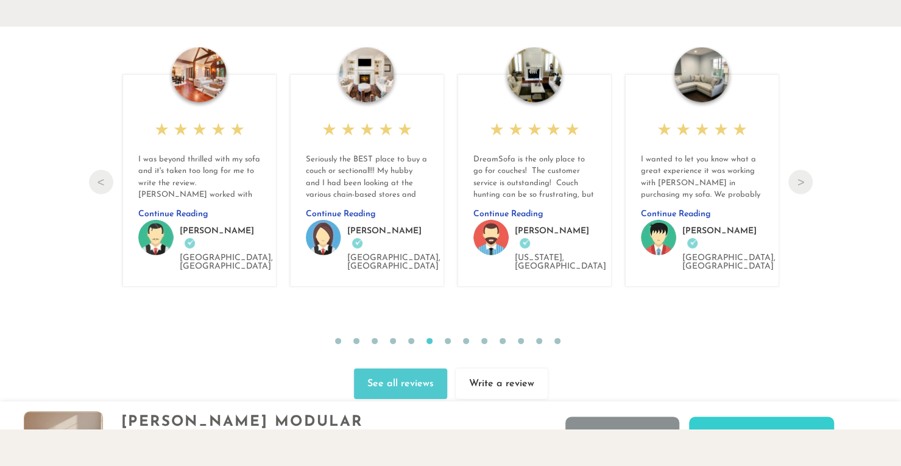
scroll to position [13102, 0]
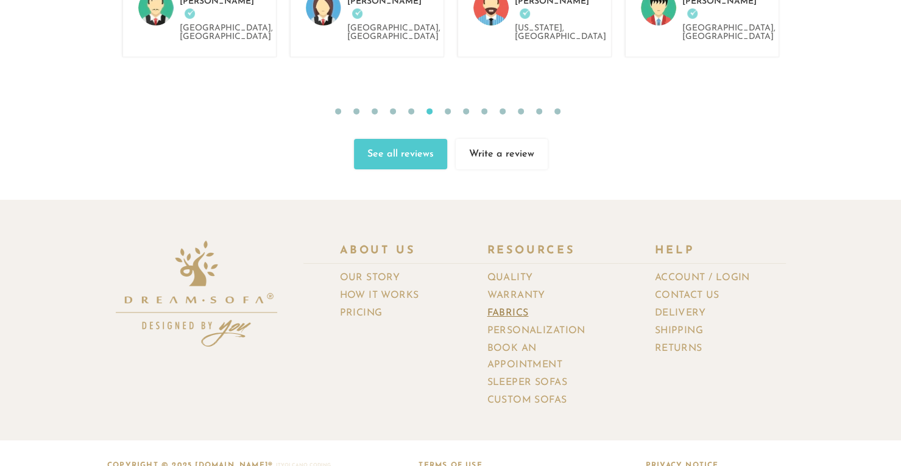
click at [509, 305] on link "Fabrics" at bounding box center [512, 314] width 51 height 18
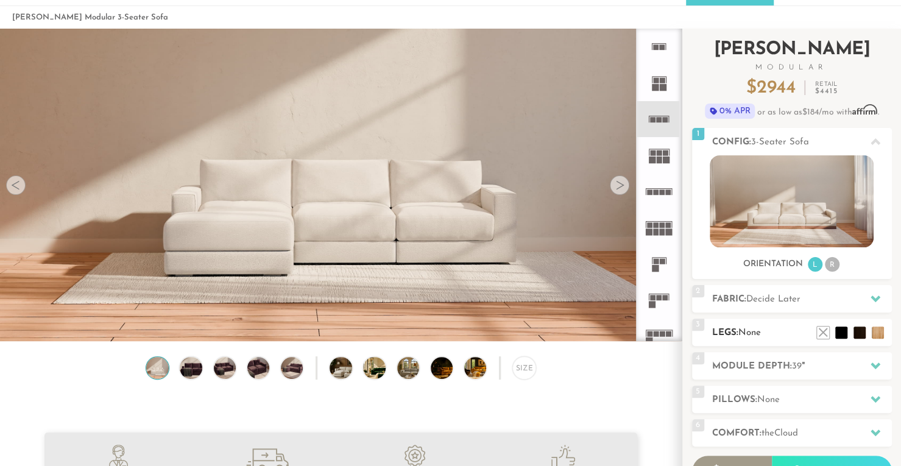
scroll to position [41, 0]
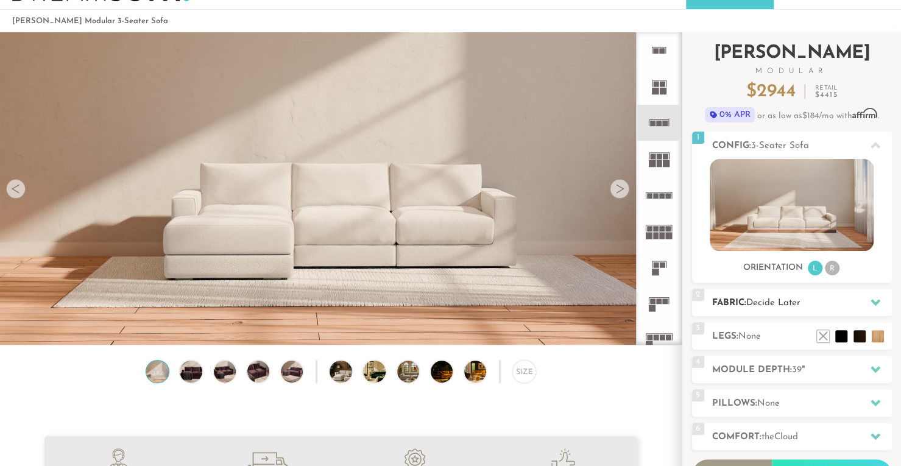
click at [844, 306] on h2 "Fabric: Decide Later" at bounding box center [802, 303] width 180 height 14
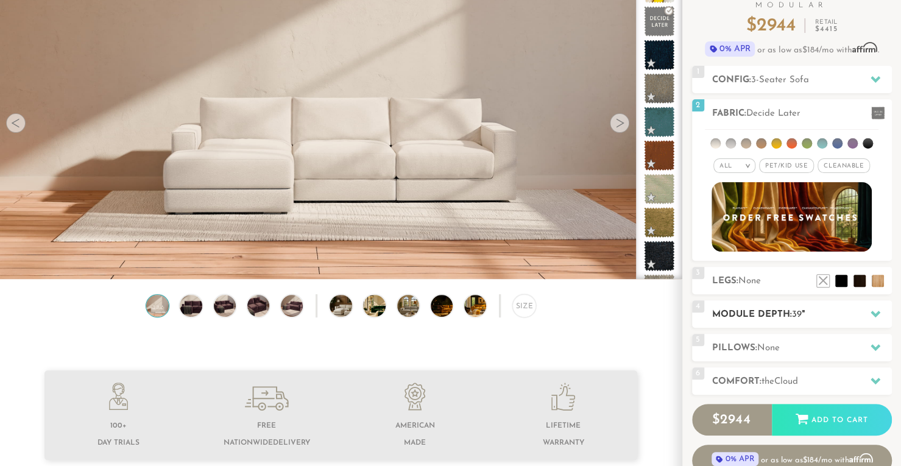
scroll to position [0, 0]
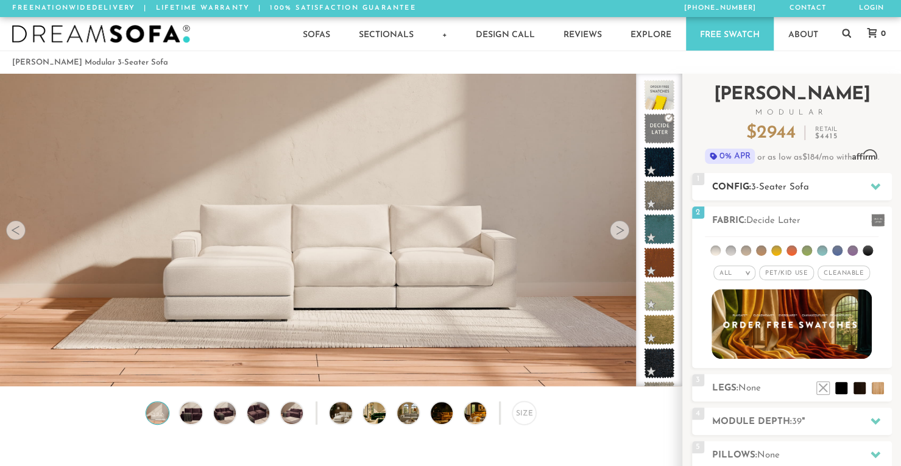
click at [779, 175] on div "1 Config: 3-Seater Sofa R" at bounding box center [792, 186] width 200 height 27
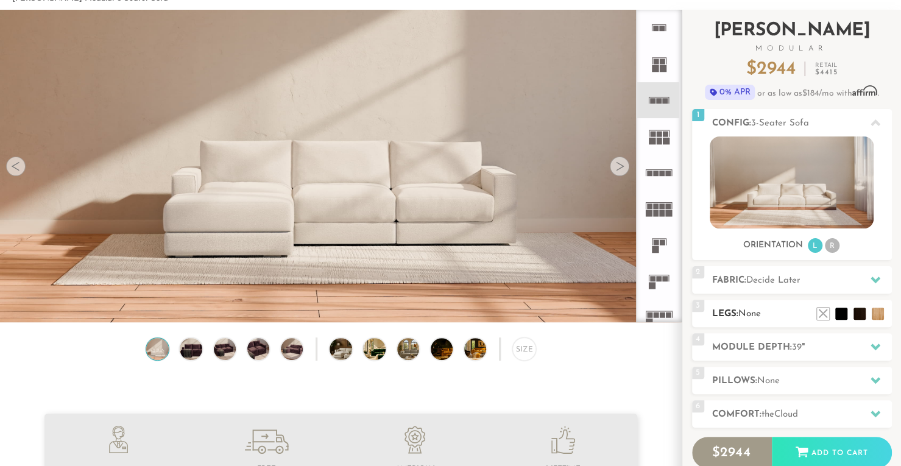
scroll to position [63, 0]
click at [740, 277] on h2 "Fabric: Decide Later" at bounding box center [802, 281] width 180 height 14
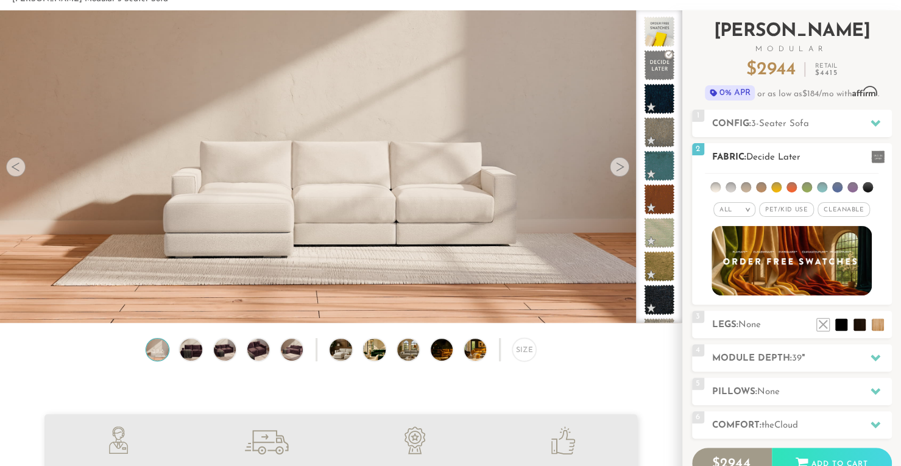
click at [777, 205] on span "Pet/Kid Use x" at bounding box center [786, 209] width 55 height 15
click at [849, 205] on span "Cleanable x" at bounding box center [848, 209] width 52 height 15
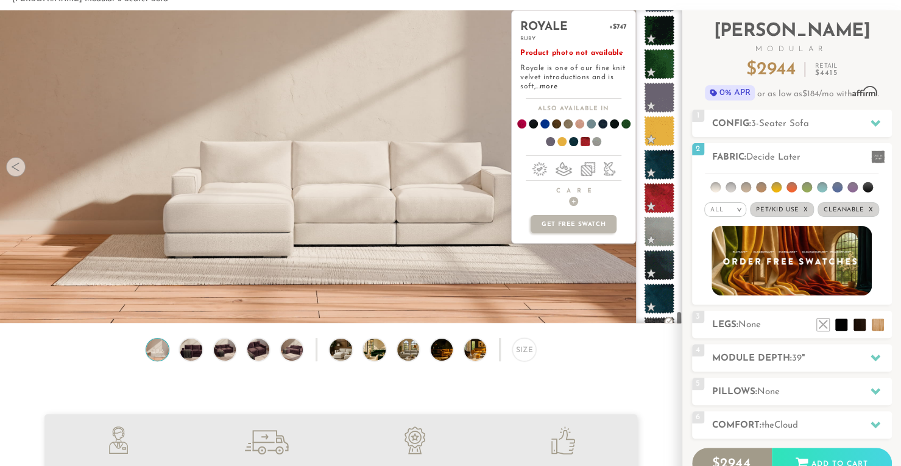
scroll to position [6796, 0]
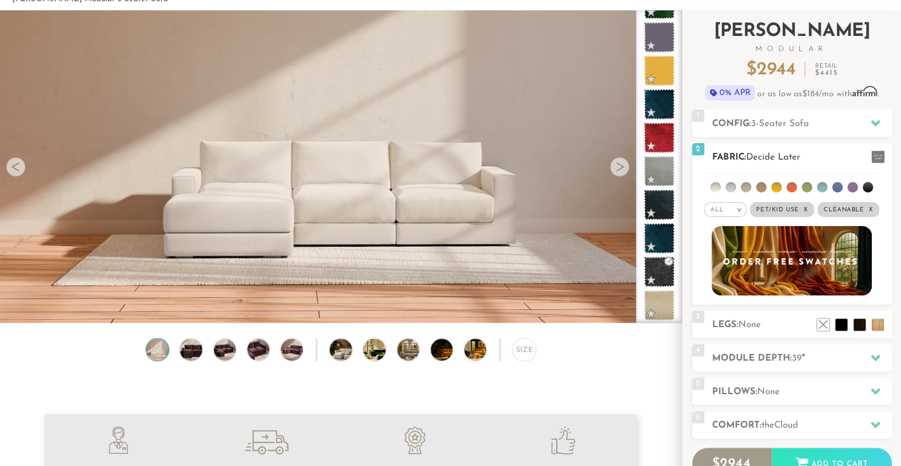
click at [869, 188] on li at bounding box center [868, 187] width 10 height 10
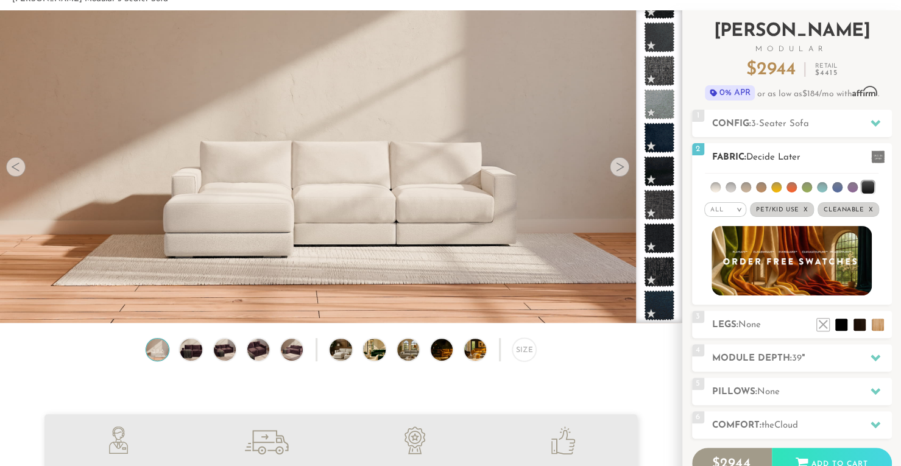
click at [850, 188] on li at bounding box center [852, 187] width 10 height 10
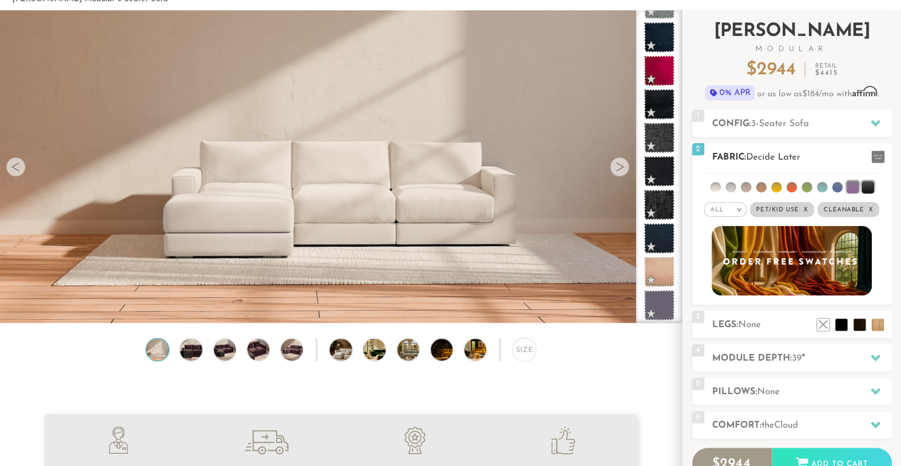
click at [839, 189] on li at bounding box center [837, 187] width 10 height 10
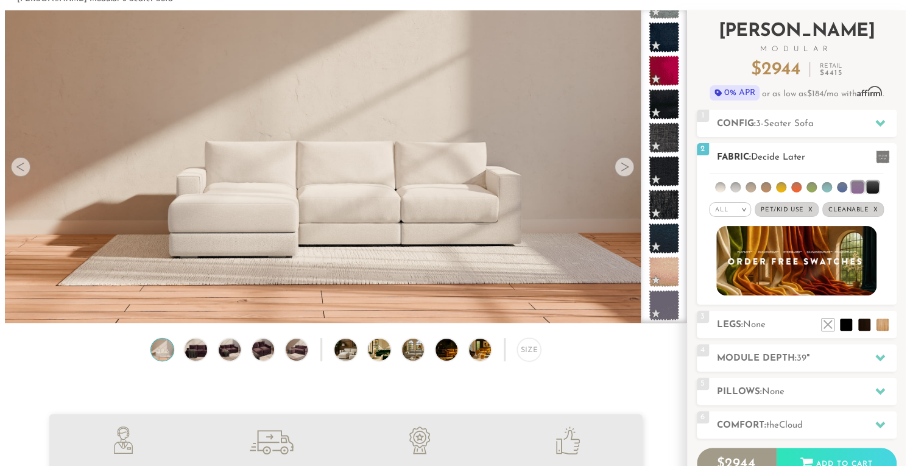
scroll to position [2172, 0]
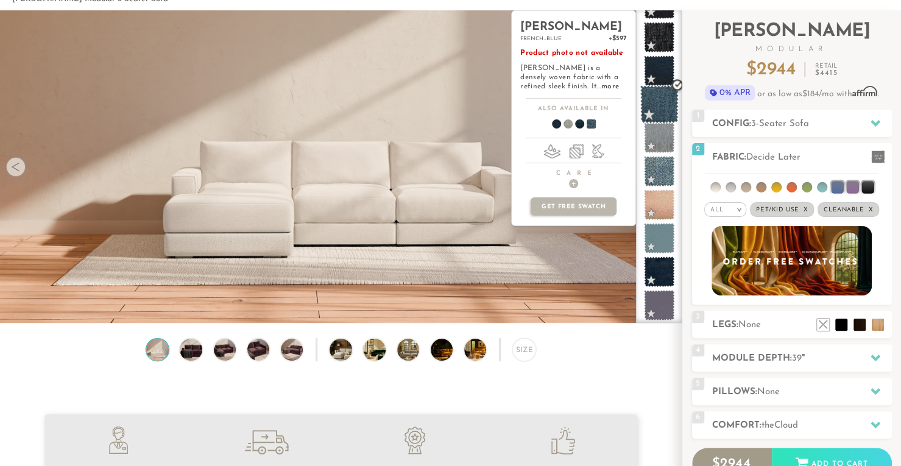
click at [659, 105] on span at bounding box center [659, 104] width 38 height 38
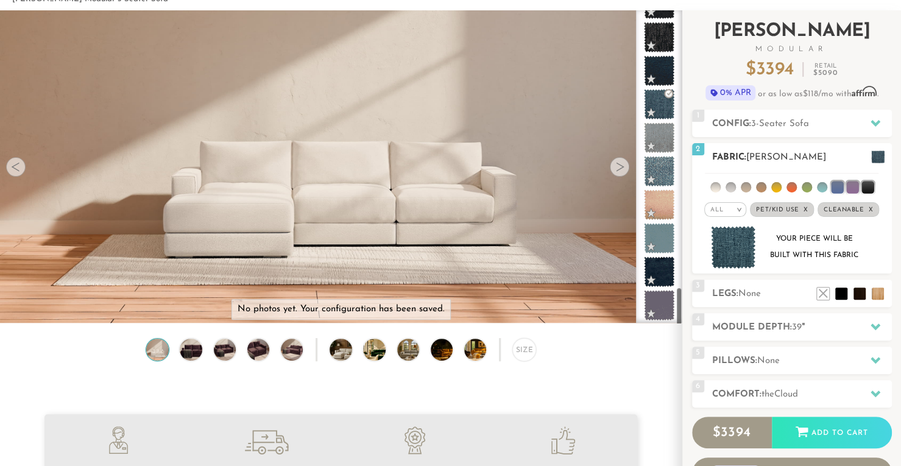
click at [741, 242] on img at bounding box center [733, 247] width 45 height 43
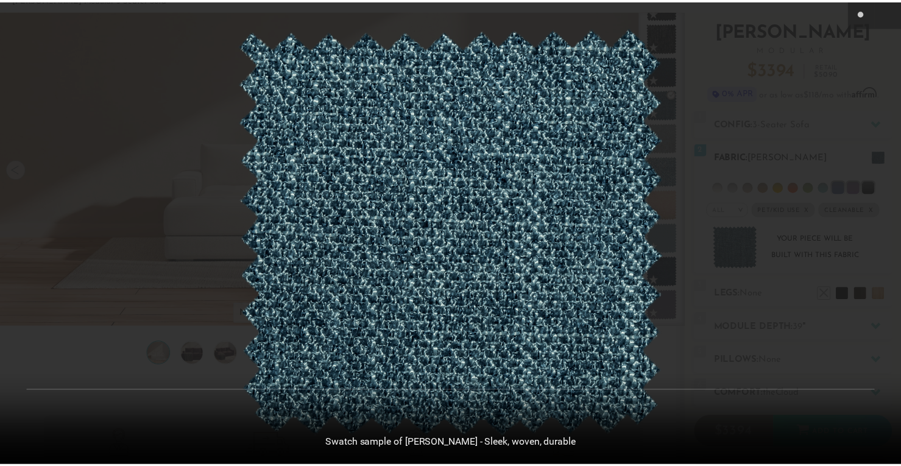
scroll to position [13484, 900]
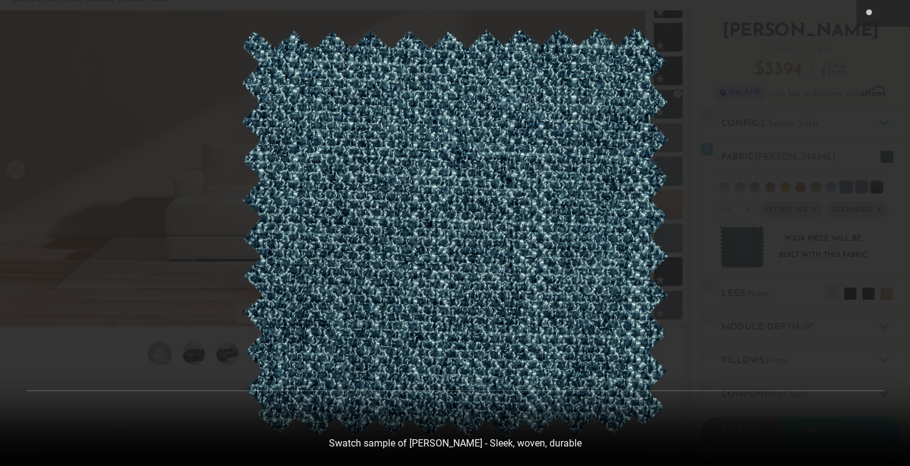
click at [771, 87] on div at bounding box center [455, 233] width 910 height 466
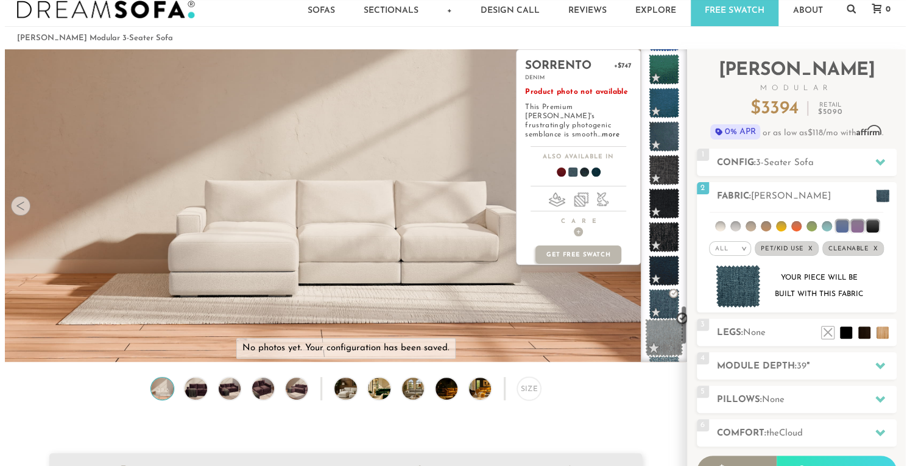
scroll to position [2011, 0]
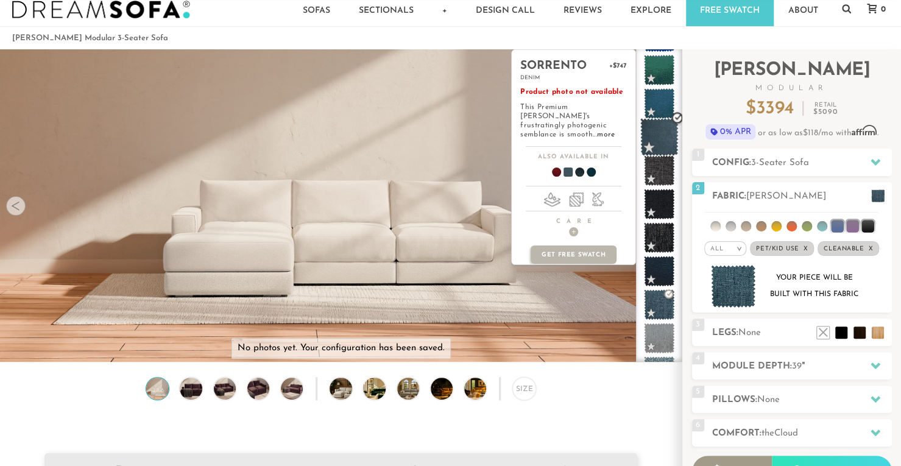
click at [660, 137] on span at bounding box center [659, 137] width 38 height 38
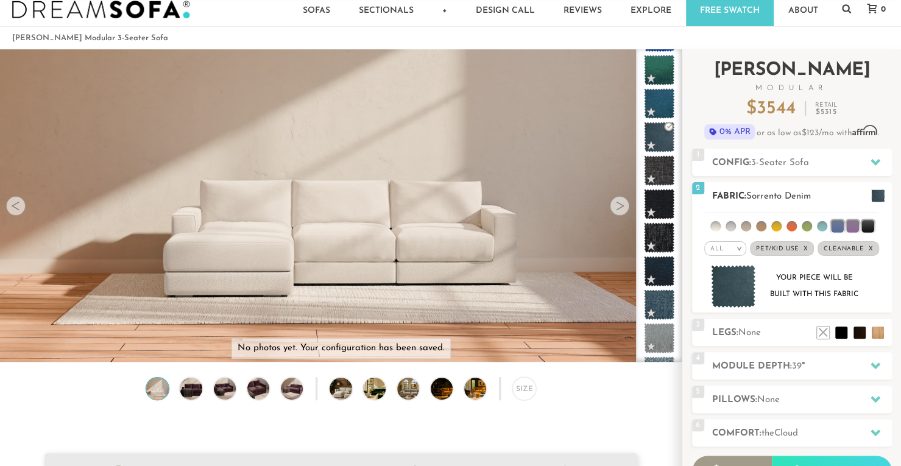
click at [725, 289] on img at bounding box center [733, 286] width 45 height 43
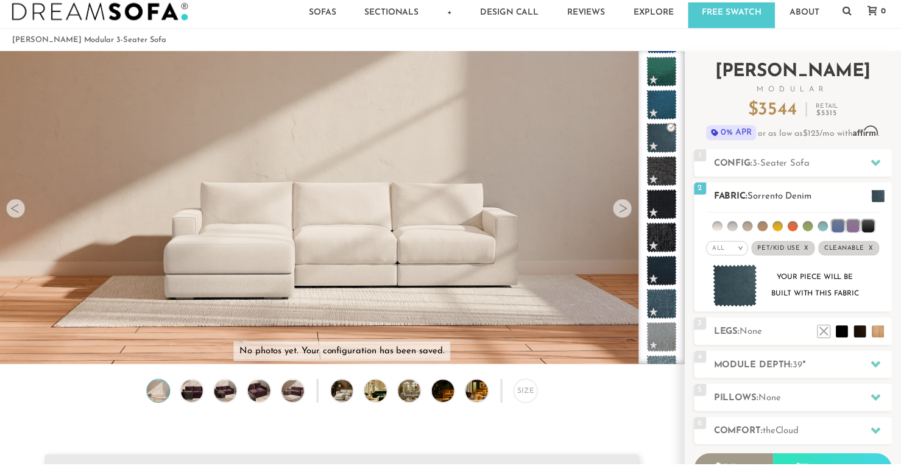
scroll to position [13484, 900]
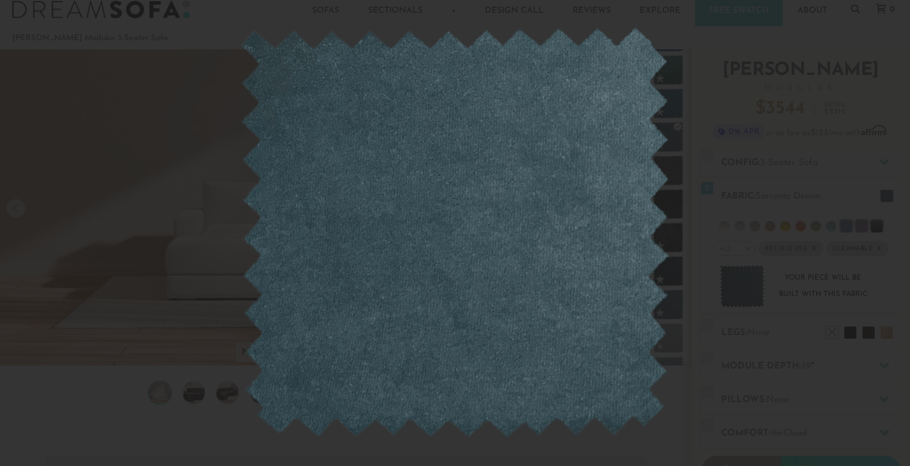
click at [701, 84] on div at bounding box center [455, 233] width 910 height 466
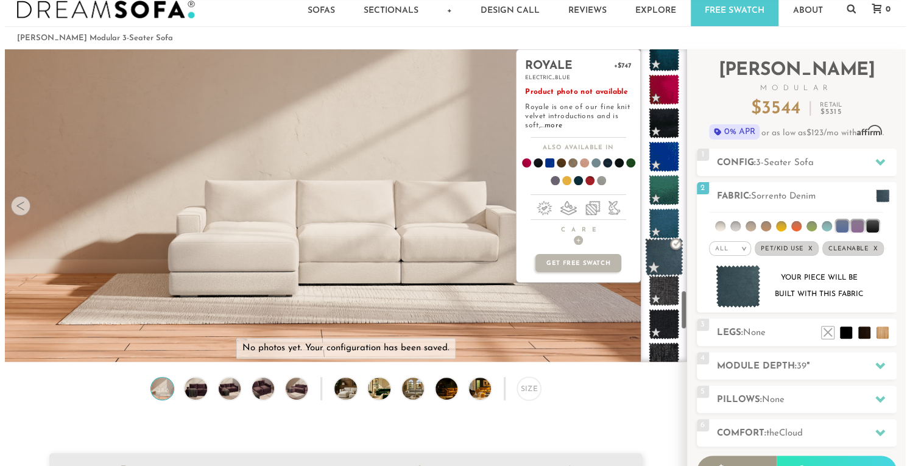
scroll to position [1890, 0]
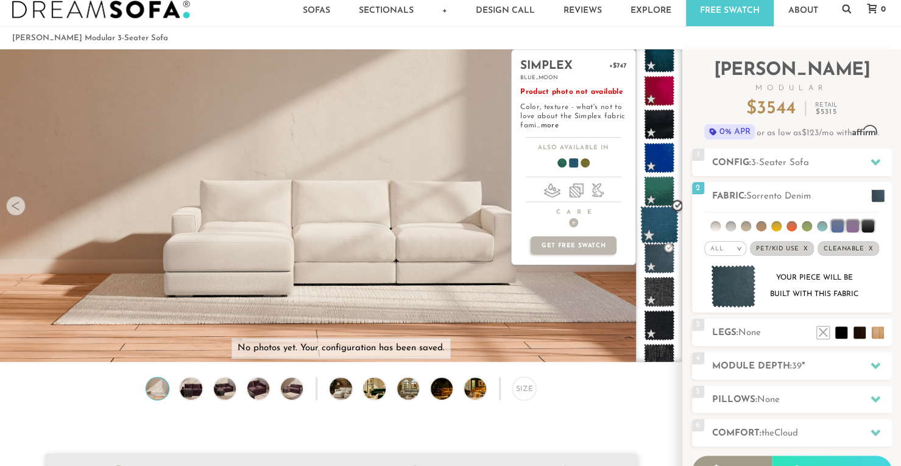
click at [655, 225] on span at bounding box center [659, 225] width 38 height 38
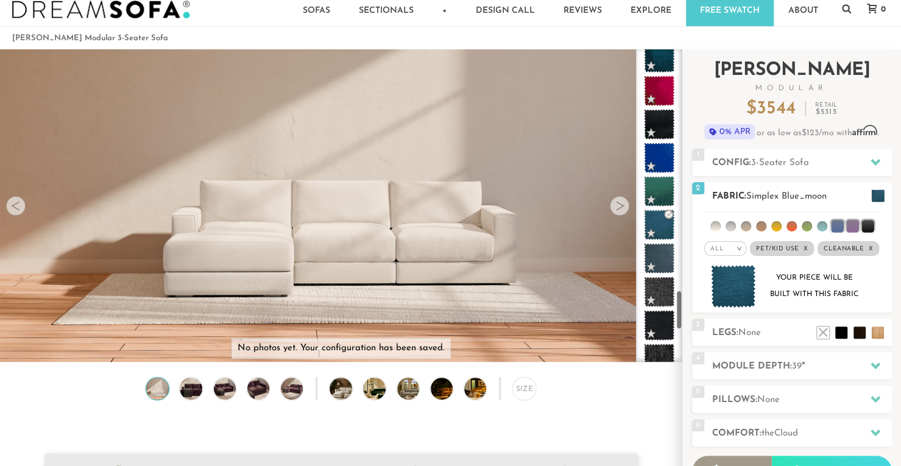
click at [737, 284] on img at bounding box center [733, 286] width 45 height 43
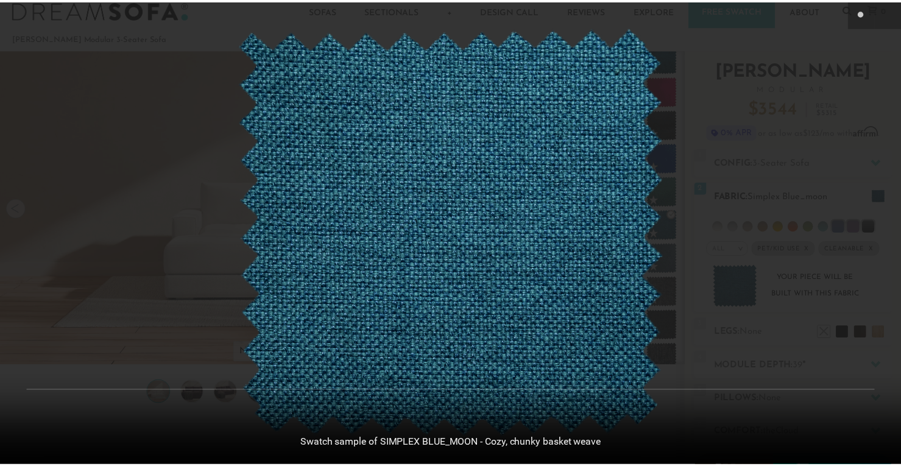
scroll to position [13484, 900]
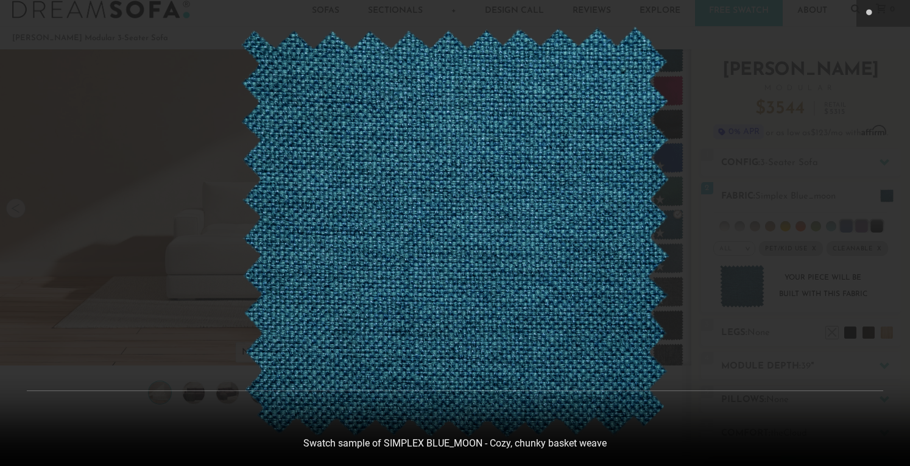
click at [824, 55] on div at bounding box center [455, 233] width 910 height 466
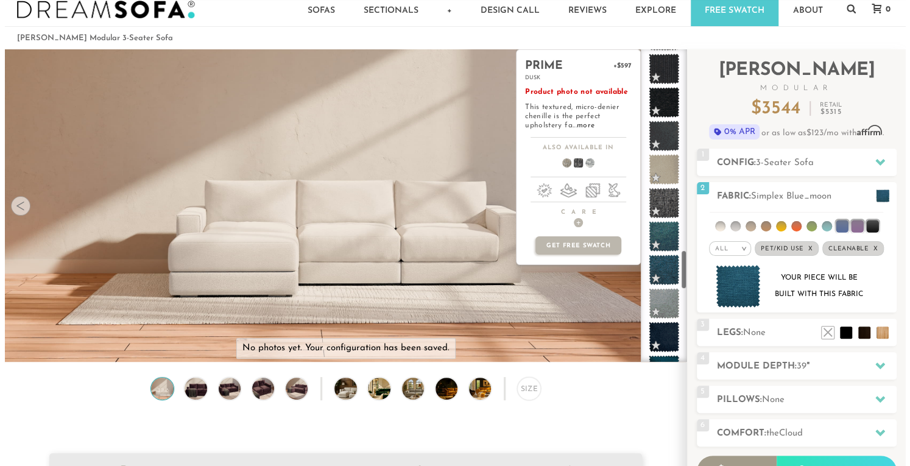
scroll to position [1576, 0]
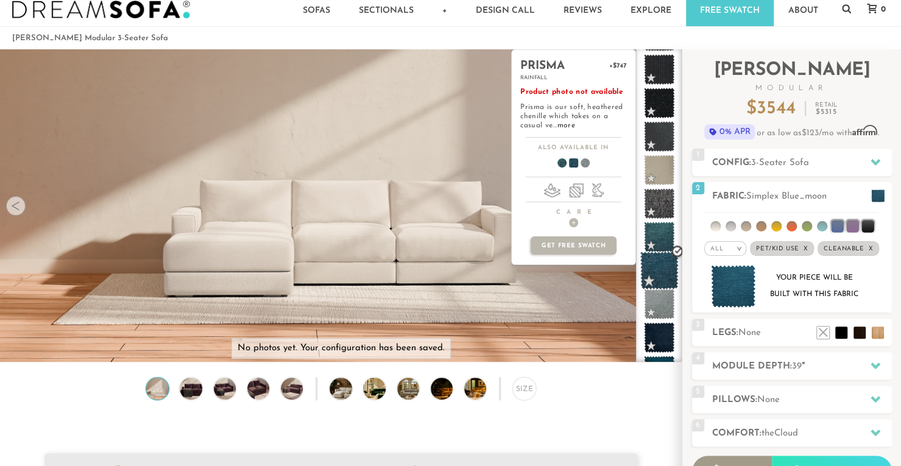
click at [657, 277] on span at bounding box center [659, 271] width 38 height 38
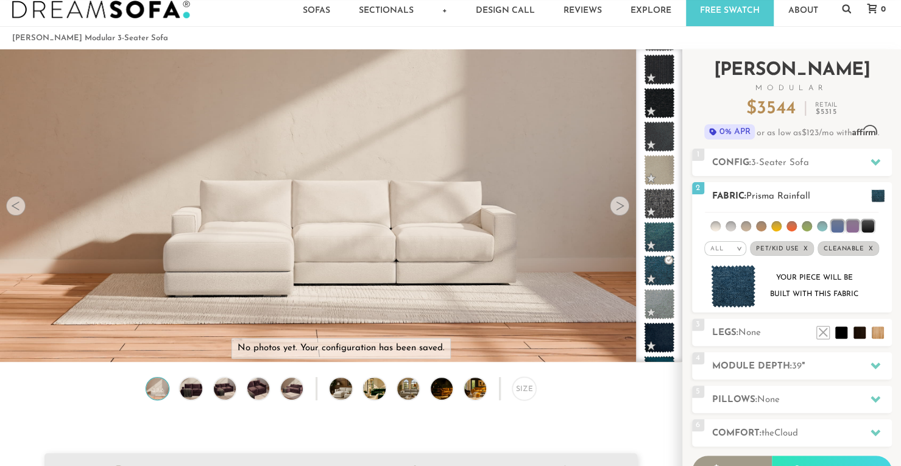
click at [733, 292] on img at bounding box center [733, 286] width 45 height 43
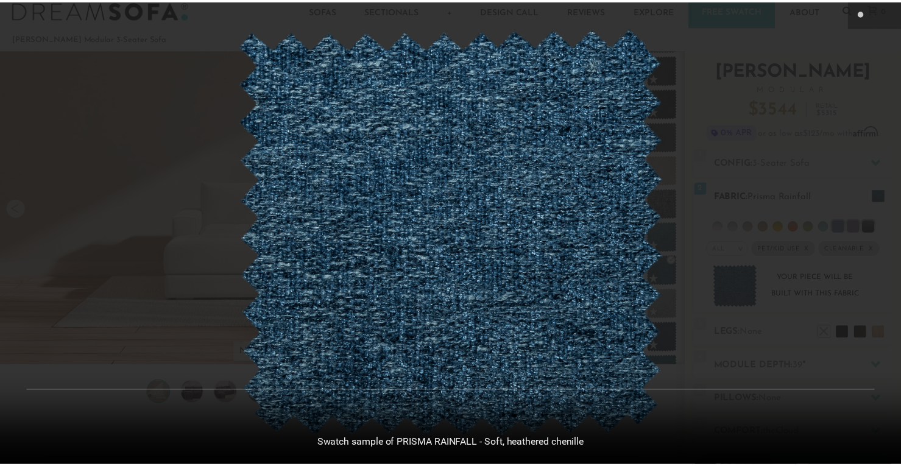
scroll to position [13484, 900]
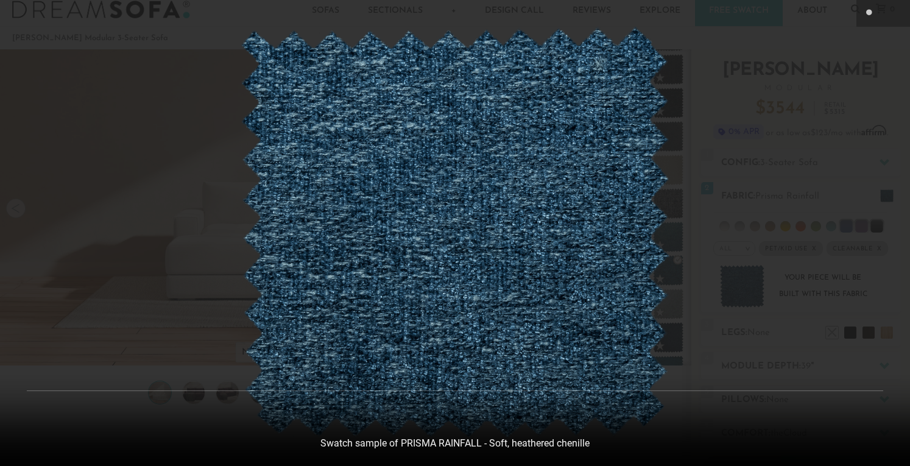
click at [796, 277] on div at bounding box center [455, 233] width 910 height 466
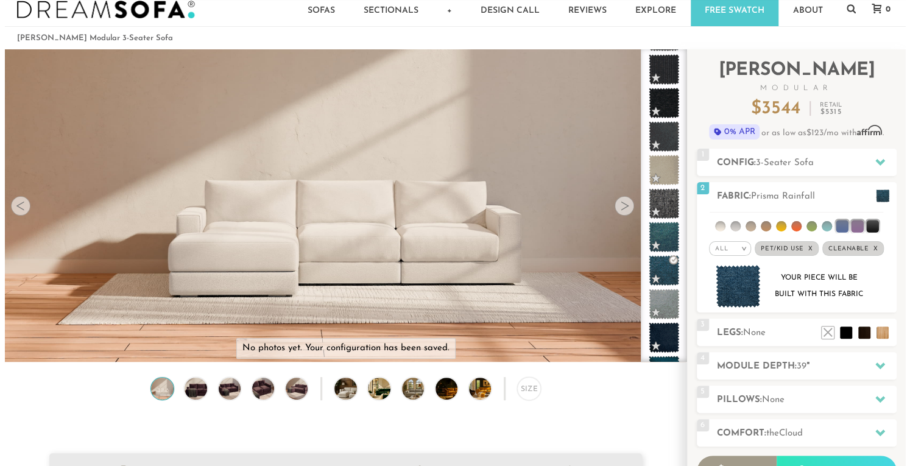
scroll to position [10, 10]
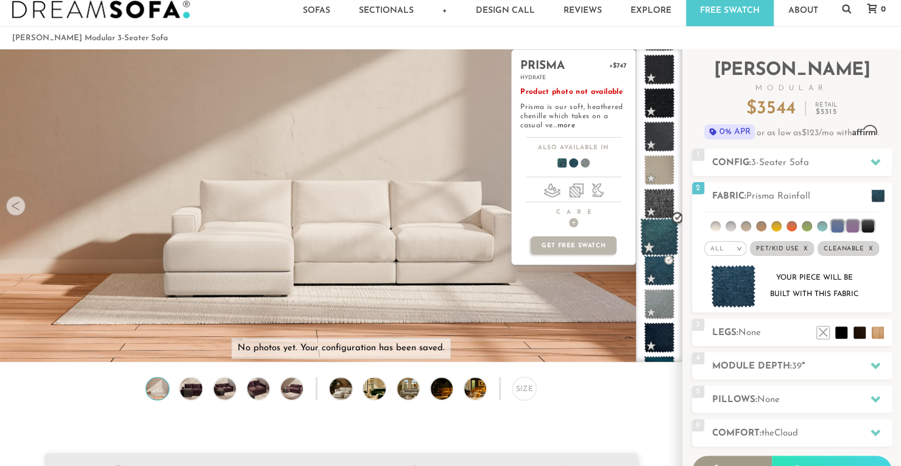
click at [656, 236] on span at bounding box center [659, 237] width 38 height 38
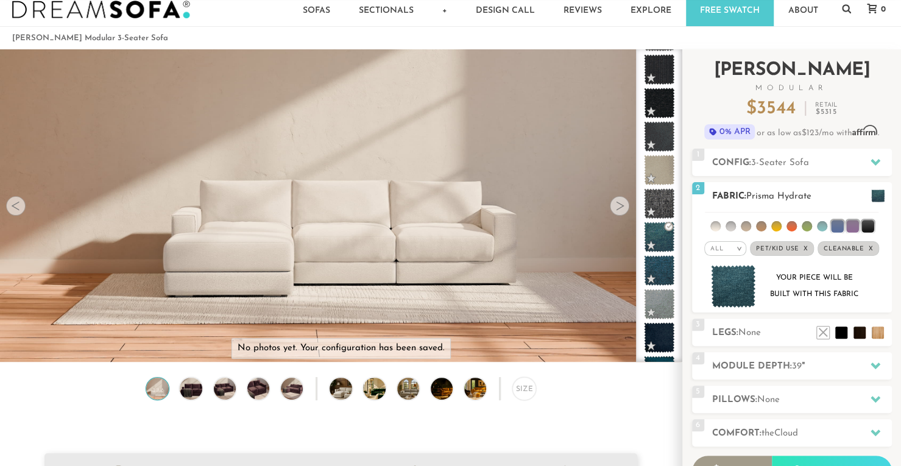
click at [730, 286] on img at bounding box center [733, 286] width 45 height 43
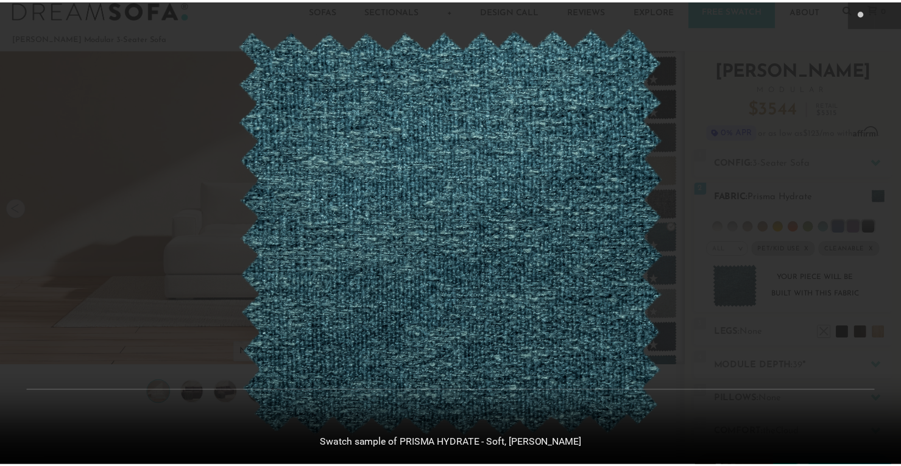
scroll to position [13484, 900]
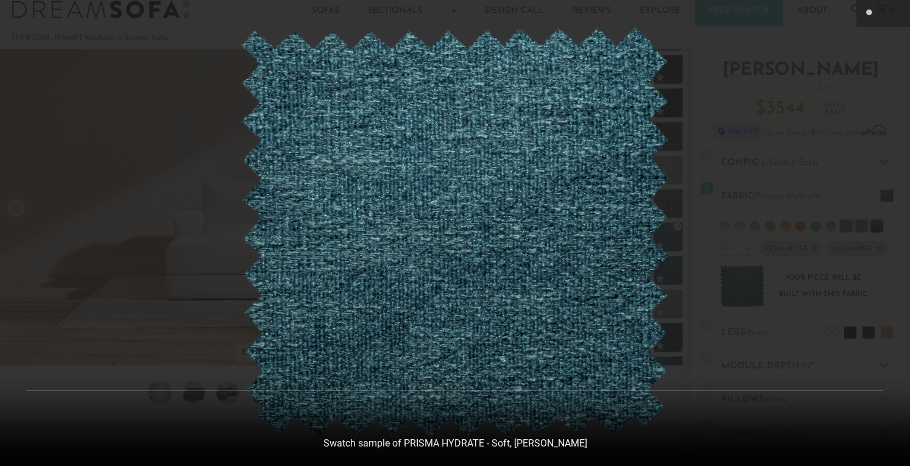
click at [702, 157] on div at bounding box center [455, 233] width 910 height 466
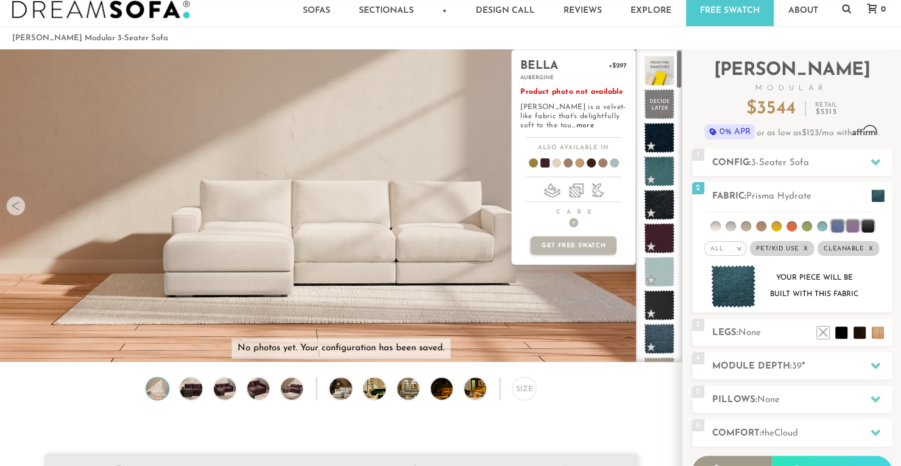
scroll to position [0, 0]
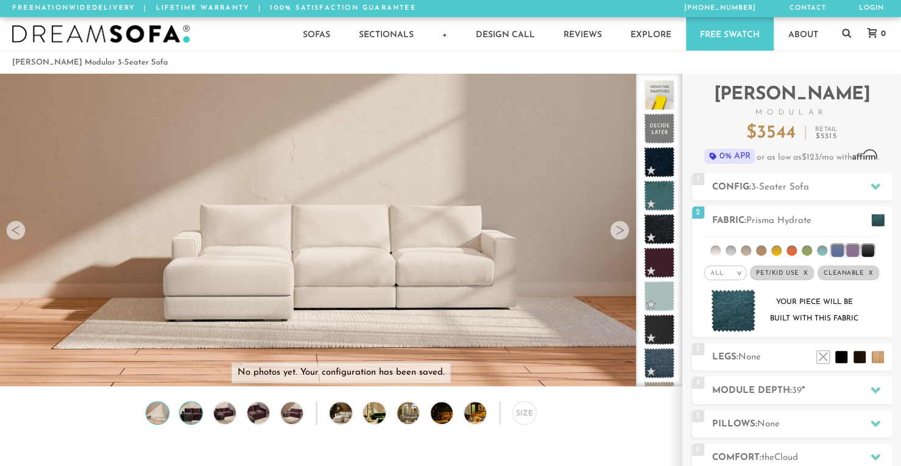
click at [190, 421] on img at bounding box center [191, 413] width 27 height 22
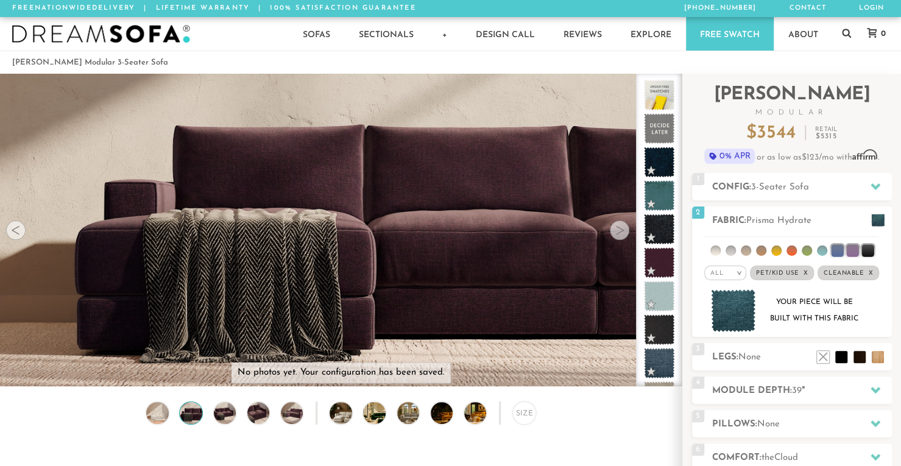
click at [210, 417] on div "Size" at bounding box center [341, 415] width 682 height 29
click at [222, 417] on img at bounding box center [224, 413] width 27 height 22
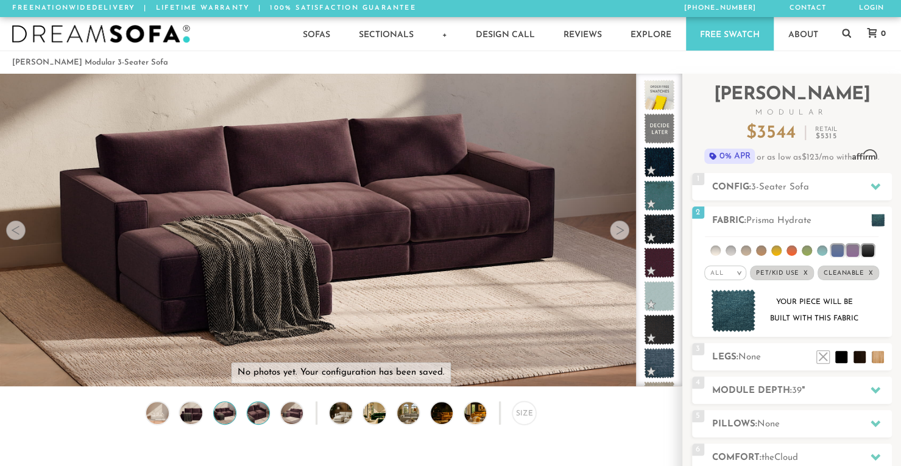
click at [255, 415] on img at bounding box center [258, 413] width 27 height 22
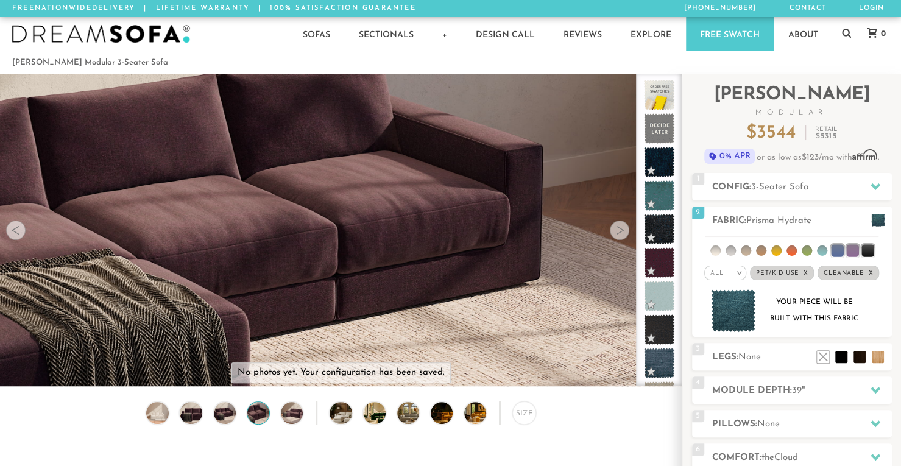
click at [306, 421] on div "Size" at bounding box center [341, 415] width 682 height 29
click at [342, 417] on img at bounding box center [350, 413] width 40 height 22
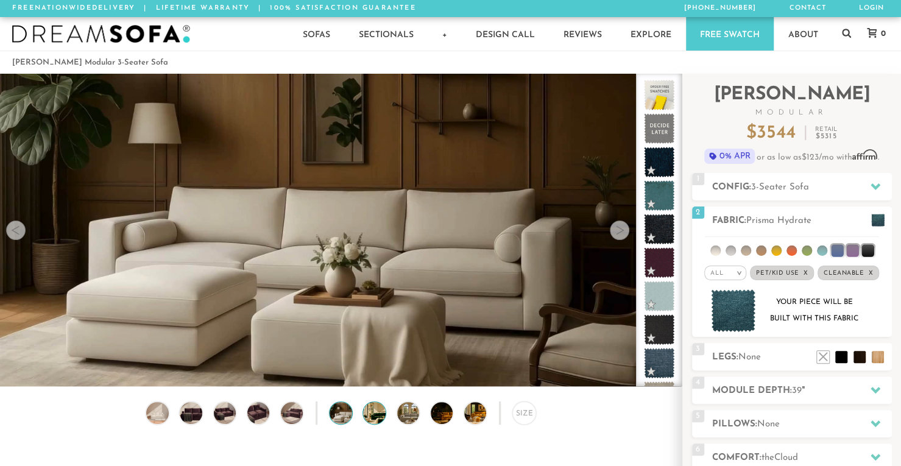
click at [366, 422] on img at bounding box center [383, 413] width 40 height 22
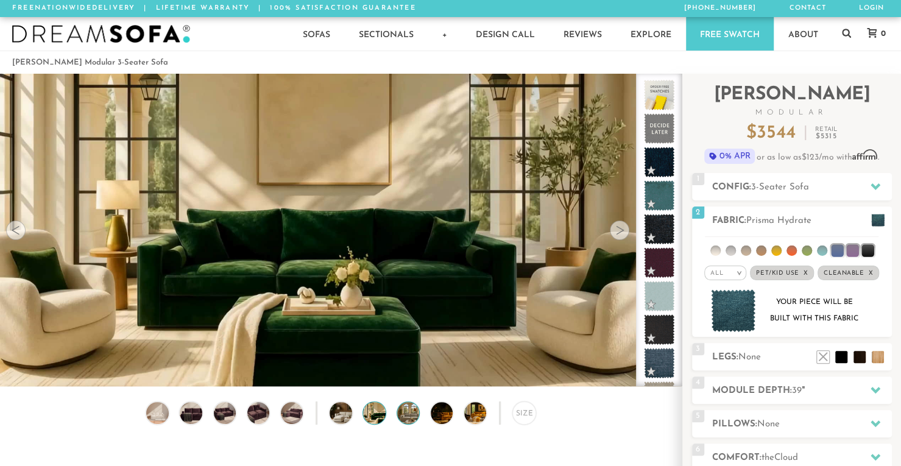
click at [404, 414] on img at bounding box center [417, 413] width 40 height 22
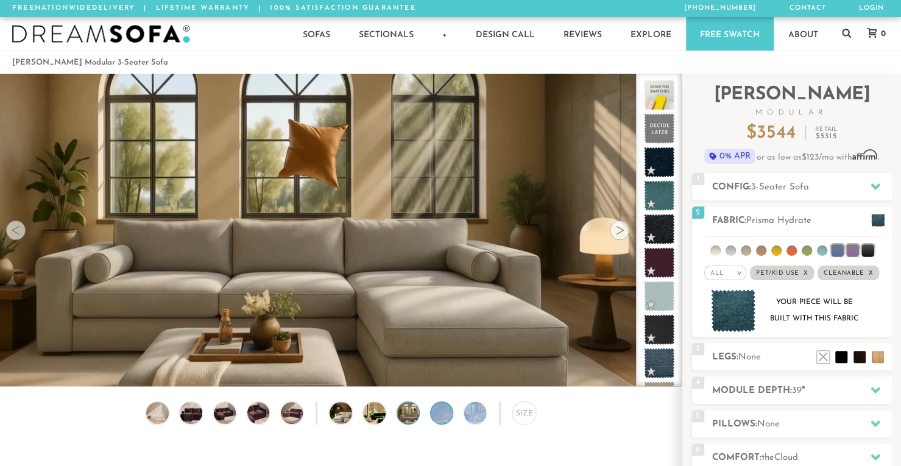
drag, startPoint x: 456, startPoint y: 417, endPoint x: 434, endPoint y: 418, distance: 21.9
click at [434, 418] on div "Size" at bounding box center [341, 415] width 682 height 29
click at [434, 418] on img at bounding box center [451, 413] width 40 height 22
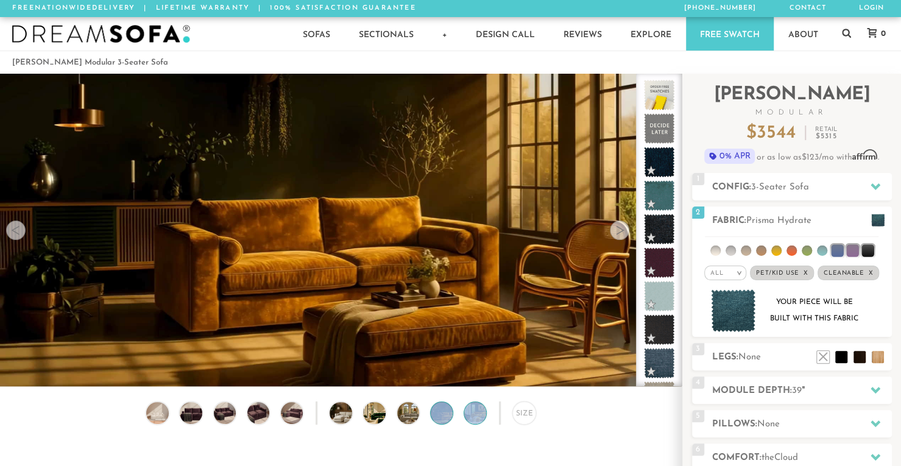
click at [476, 418] on img at bounding box center [484, 413] width 40 height 22
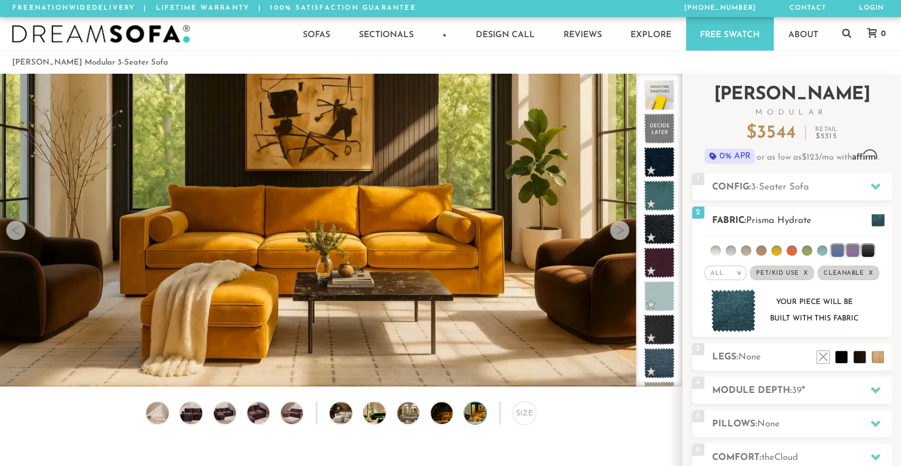
click at [820, 250] on li at bounding box center [822, 251] width 10 height 10
click at [796, 254] on ul at bounding box center [792, 248] width 174 height 23
click at [805, 247] on li at bounding box center [807, 251] width 10 height 10
click at [808, 248] on li at bounding box center [807, 250] width 12 height 12
click at [816, 250] on li at bounding box center [822, 250] width 12 height 12
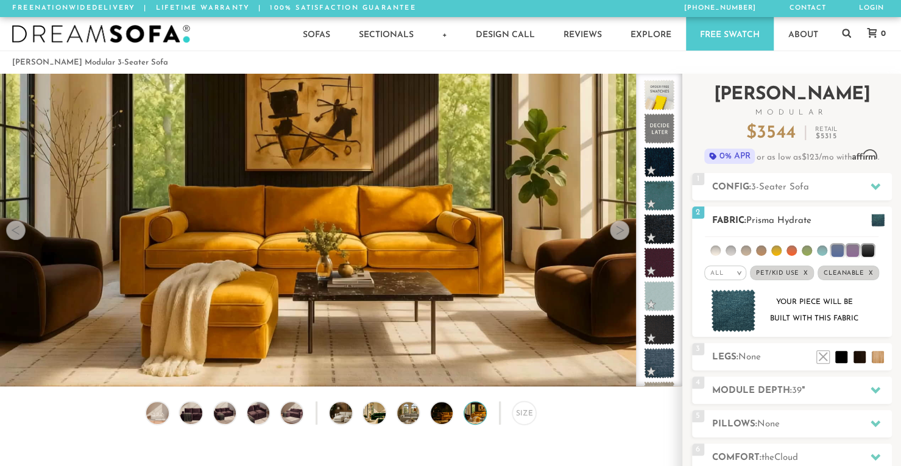
click at [835, 249] on li at bounding box center [837, 250] width 12 height 12
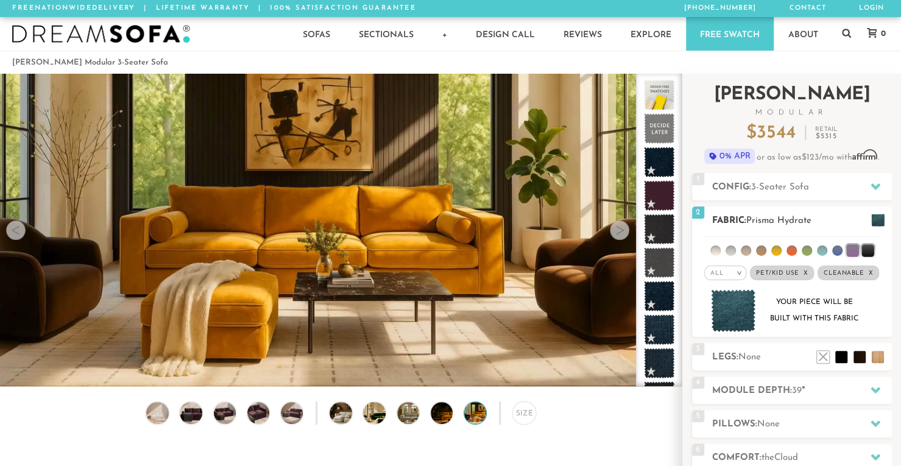
click at [849, 250] on li at bounding box center [852, 250] width 12 height 12
click at [868, 251] on li at bounding box center [867, 250] width 12 height 12
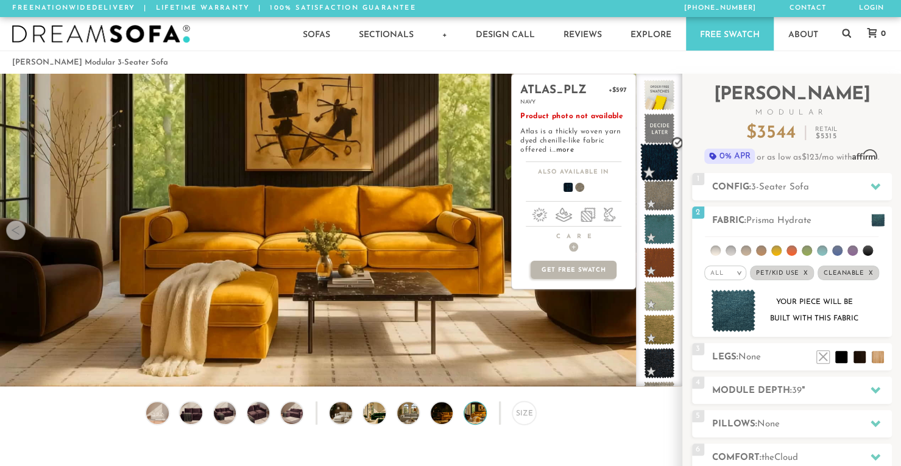
click at [662, 154] on span at bounding box center [659, 162] width 38 height 38
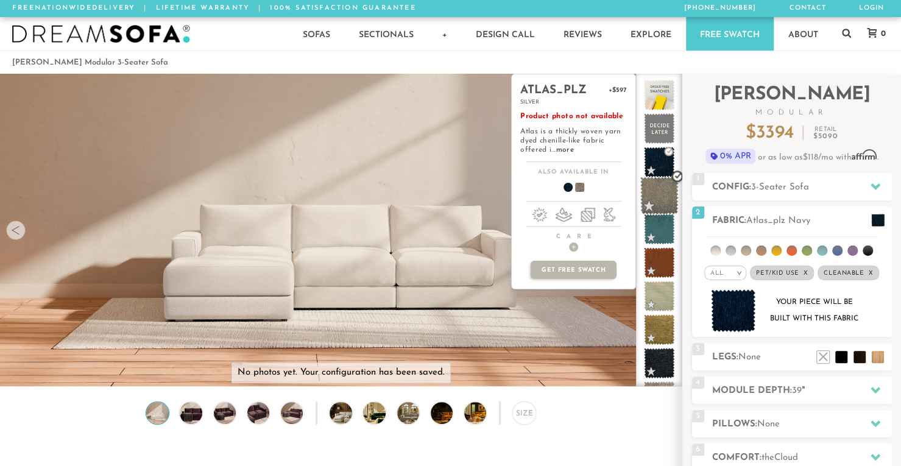
click at [662, 185] on span at bounding box center [659, 196] width 38 height 38
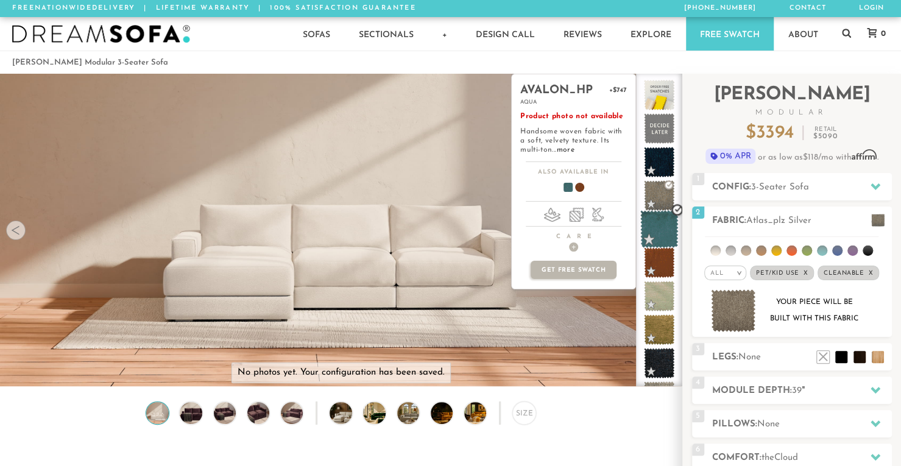
click at [658, 217] on span at bounding box center [659, 229] width 38 height 38
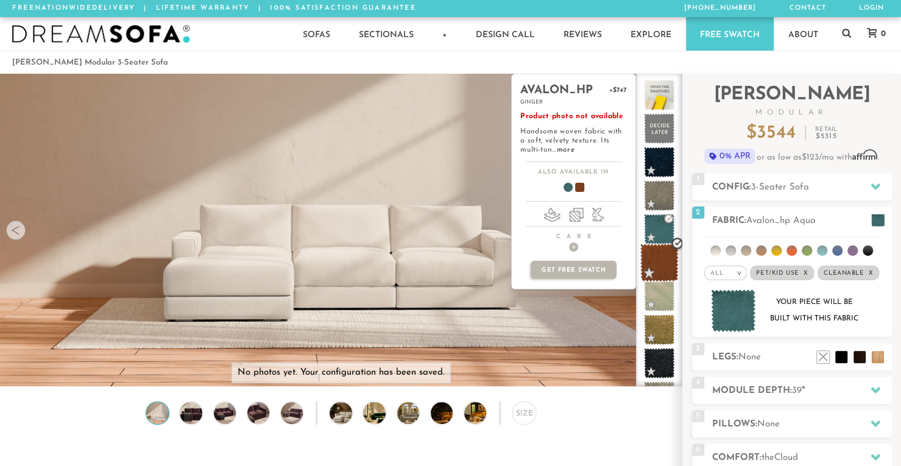
click at [657, 259] on span at bounding box center [659, 263] width 38 height 38
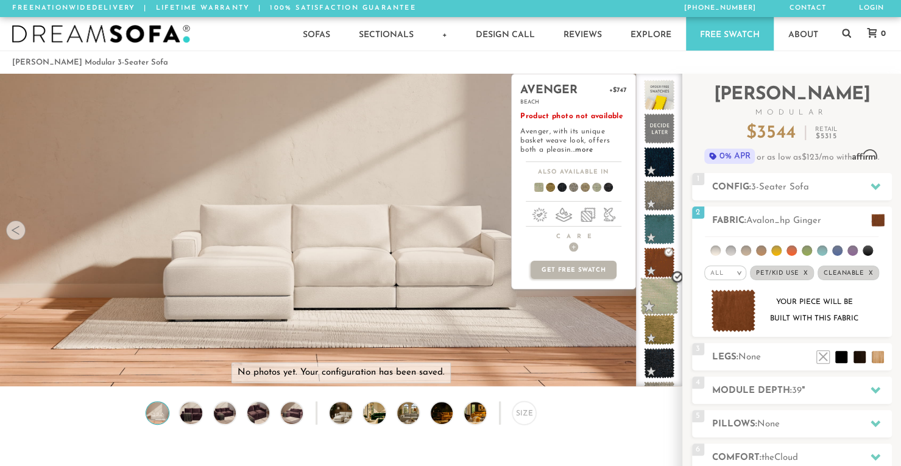
click at [662, 295] on span at bounding box center [659, 296] width 38 height 38
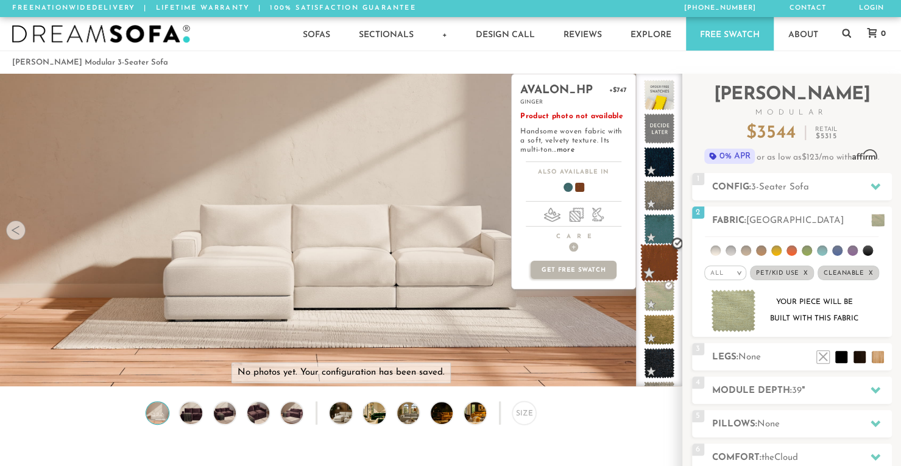
click at [670, 263] on span at bounding box center [659, 263] width 38 height 38
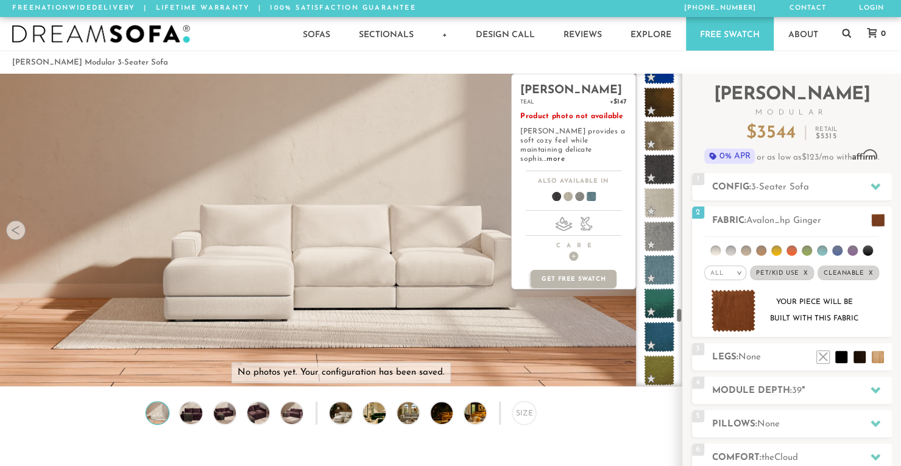
scroll to position [5290, 0]
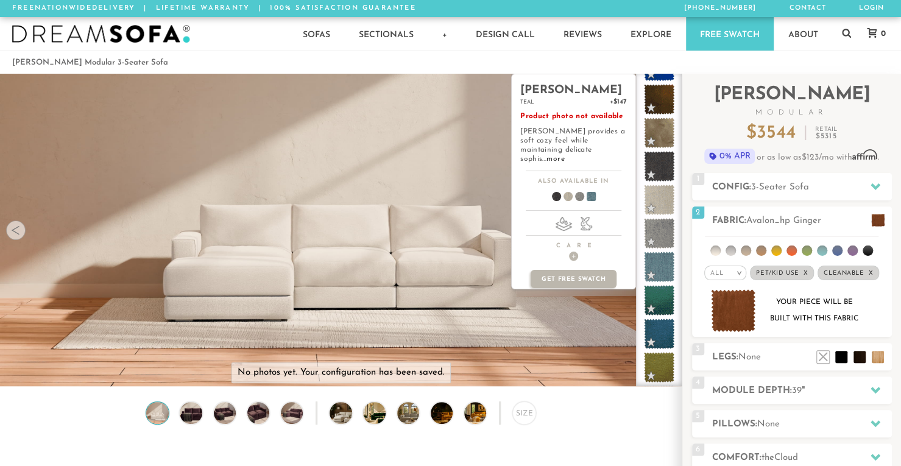
click at [656, 274] on span at bounding box center [659, 267] width 30 height 30
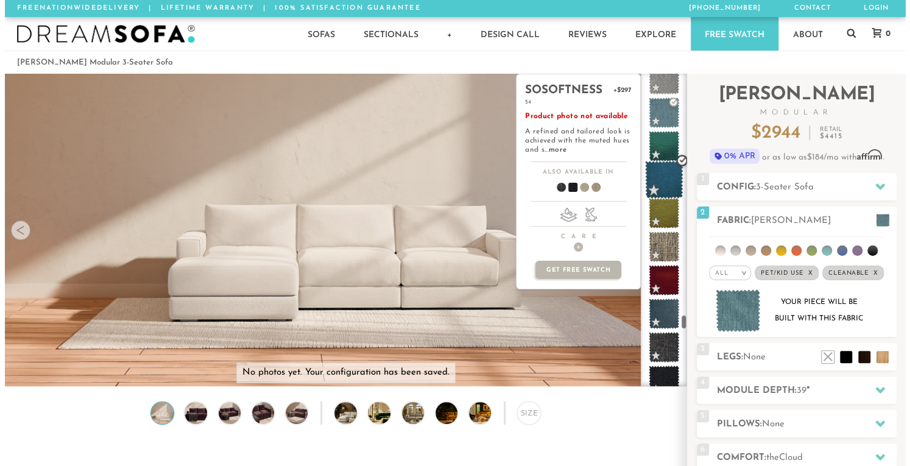
scroll to position [5441, 0]
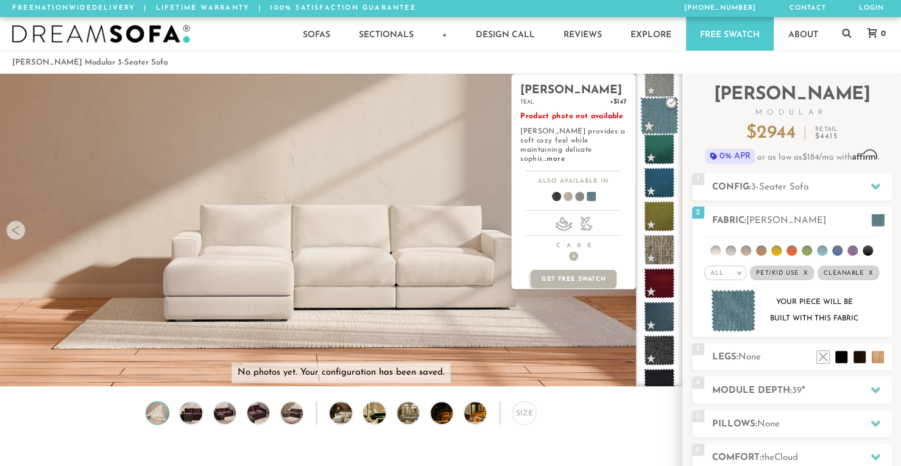
click at [657, 114] on span at bounding box center [659, 116] width 38 height 38
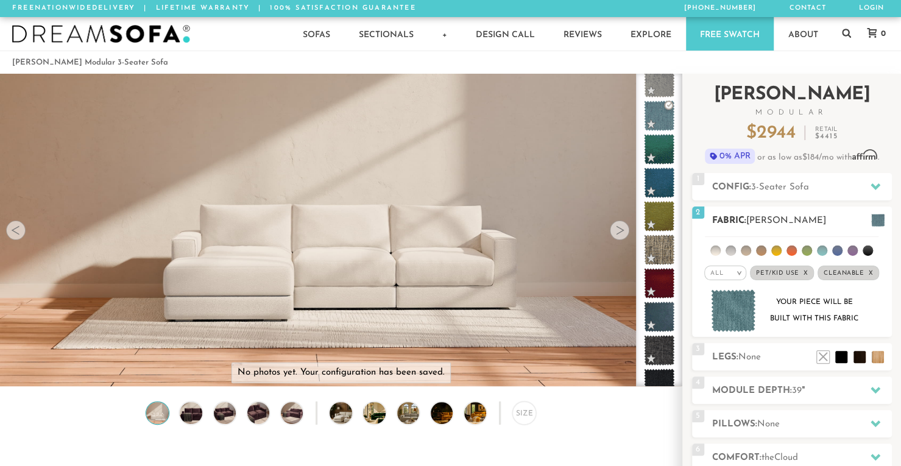
click at [729, 309] on img at bounding box center [733, 310] width 45 height 43
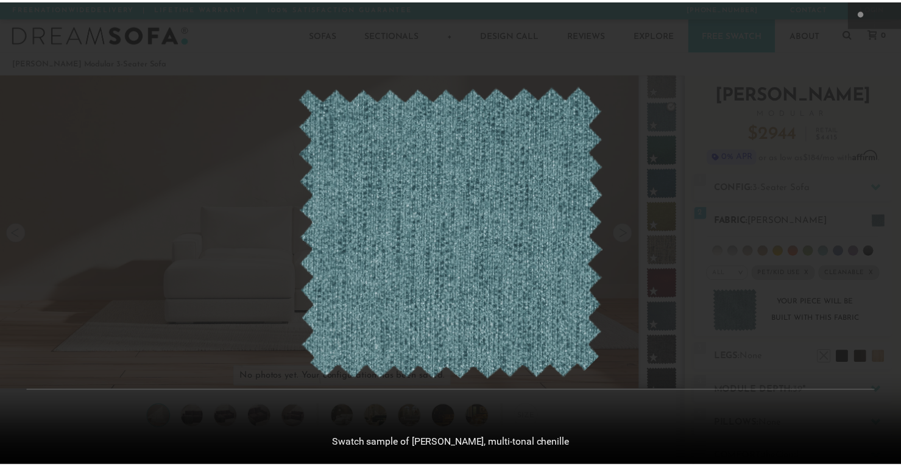
scroll to position [13484, 900]
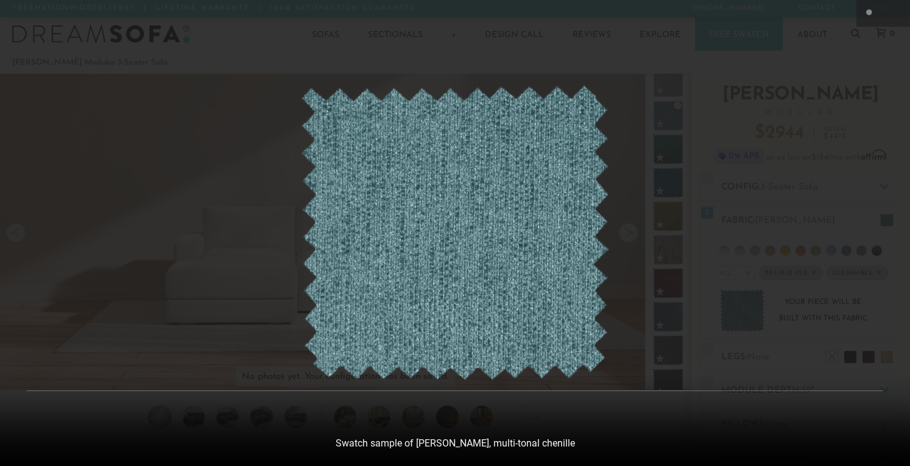
click at [820, 115] on div at bounding box center [455, 233] width 910 height 466
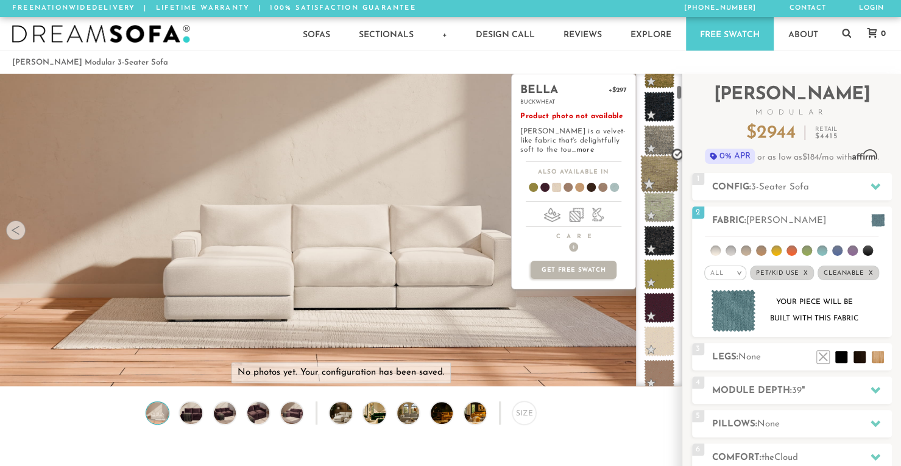
scroll to position [261, 0]
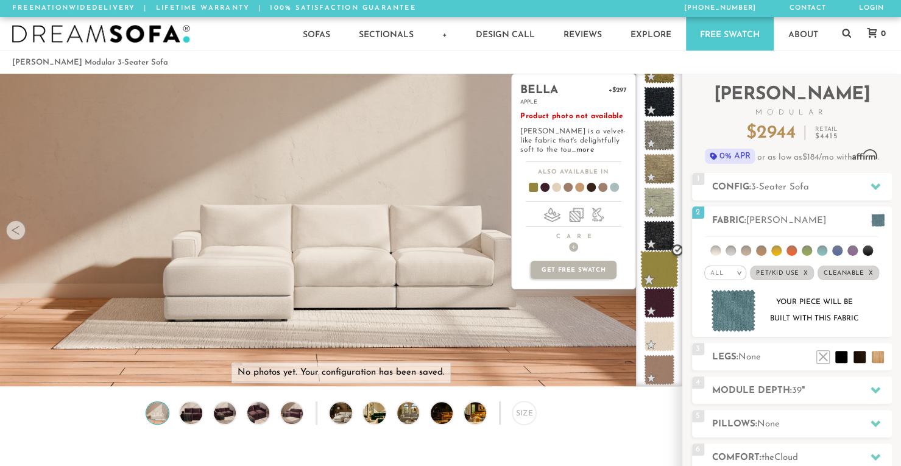
click at [659, 261] on span at bounding box center [659, 269] width 38 height 38
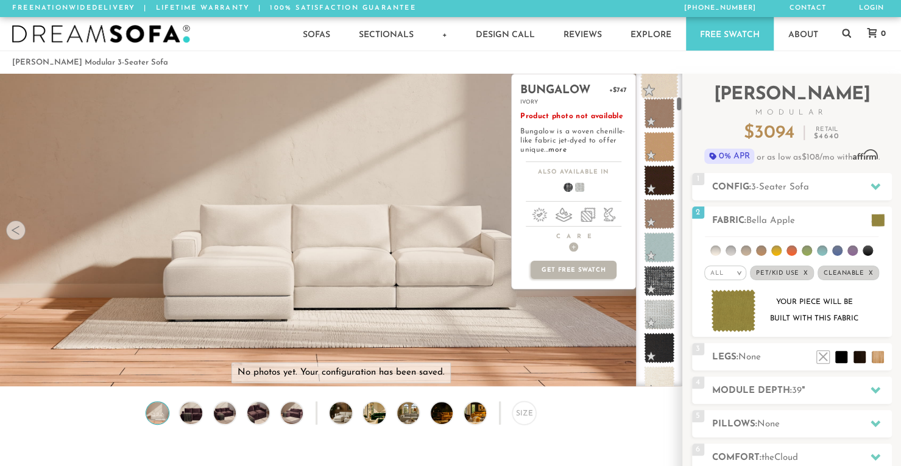
scroll to position [536, 0]
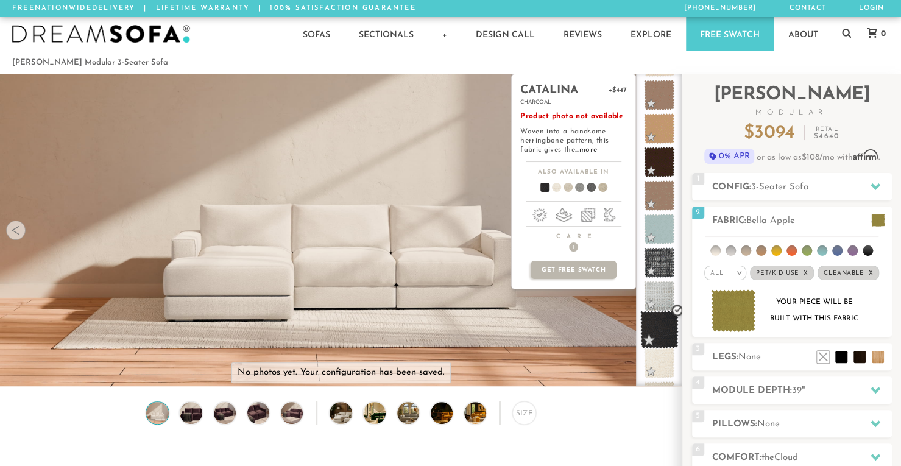
click at [653, 319] on span at bounding box center [659, 330] width 38 height 38
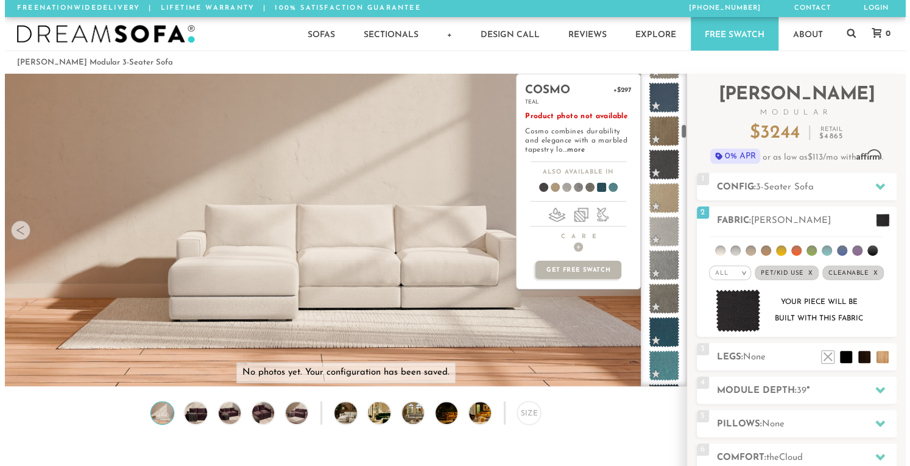
scroll to position [1138, 0]
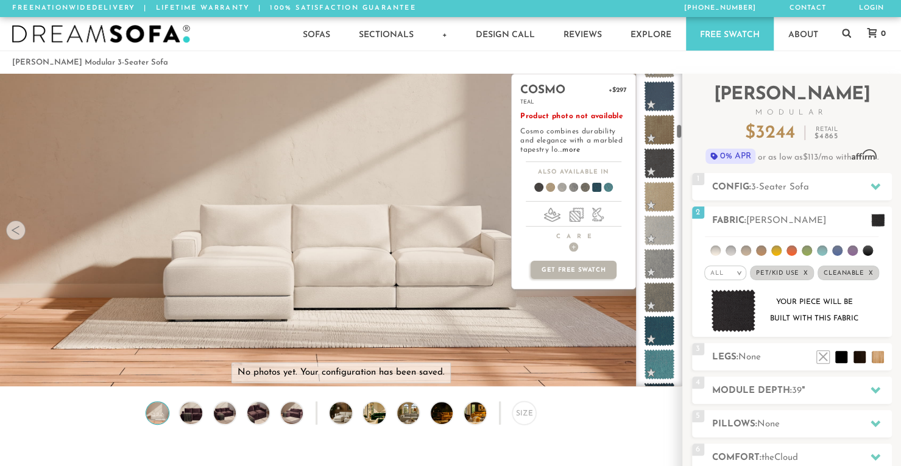
click at [653, 319] on span at bounding box center [659, 331] width 30 height 30
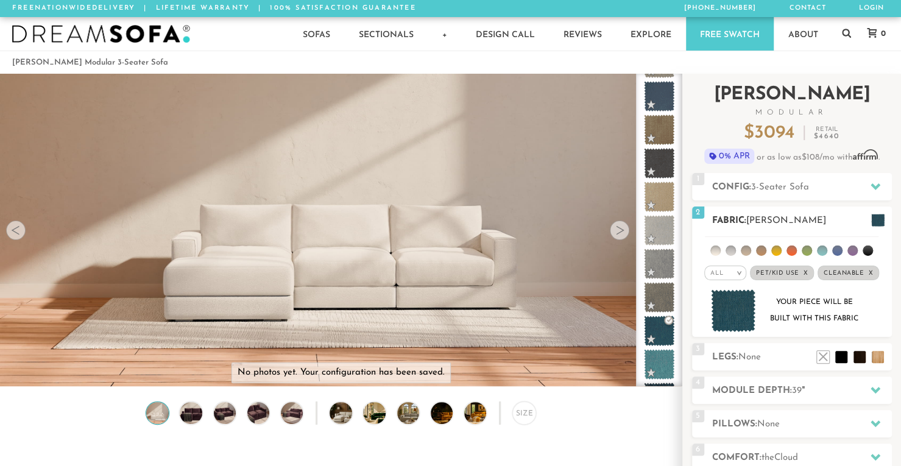
click at [741, 309] on img at bounding box center [733, 310] width 45 height 43
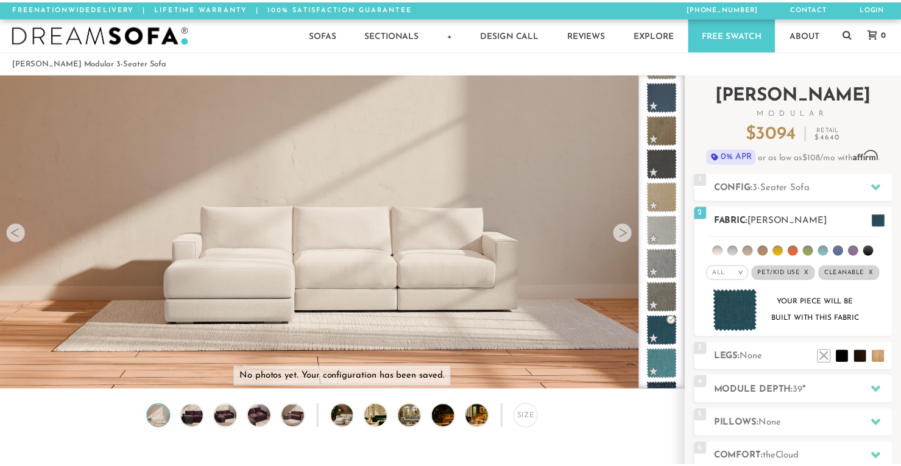
scroll to position [13484, 900]
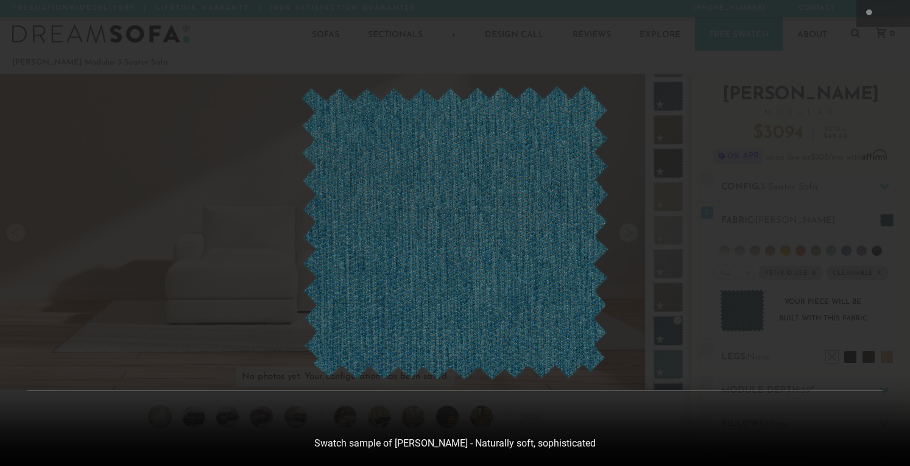
click at [634, 169] on div at bounding box center [455, 233] width 910 height 466
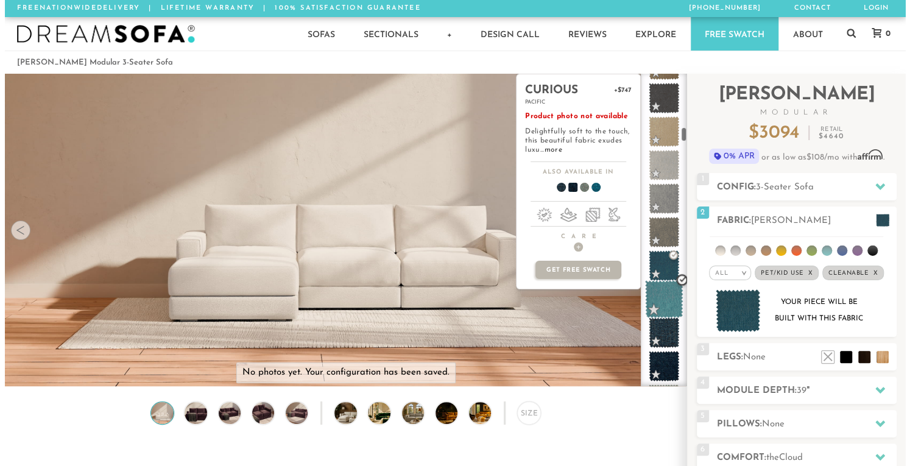
scroll to position [1204, 0]
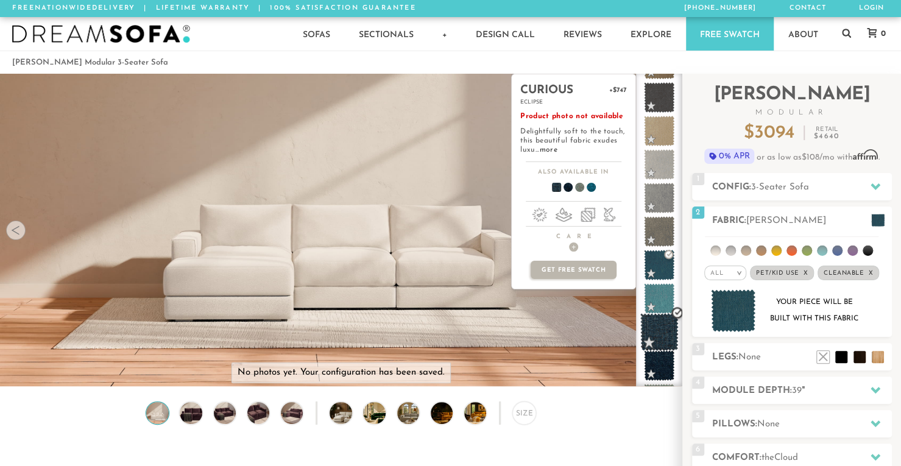
click at [655, 323] on span at bounding box center [659, 332] width 38 height 38
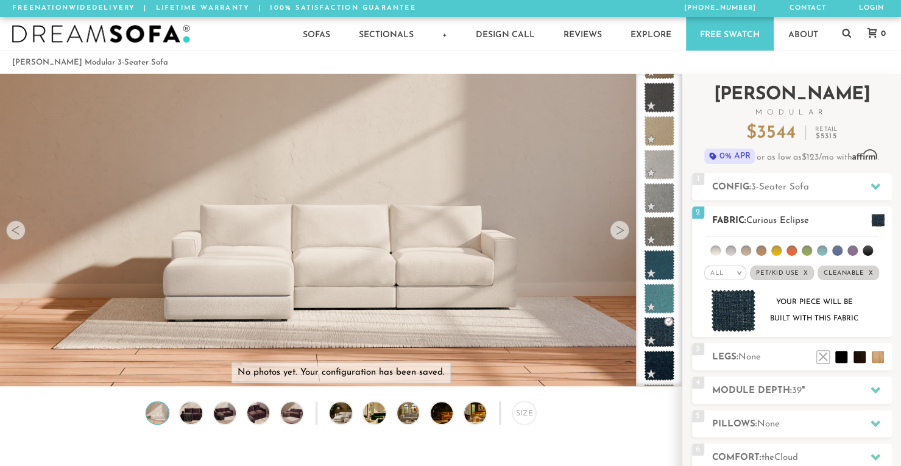
click at [733, 305] on img at bounding box center [733, 310] width 45 height 43
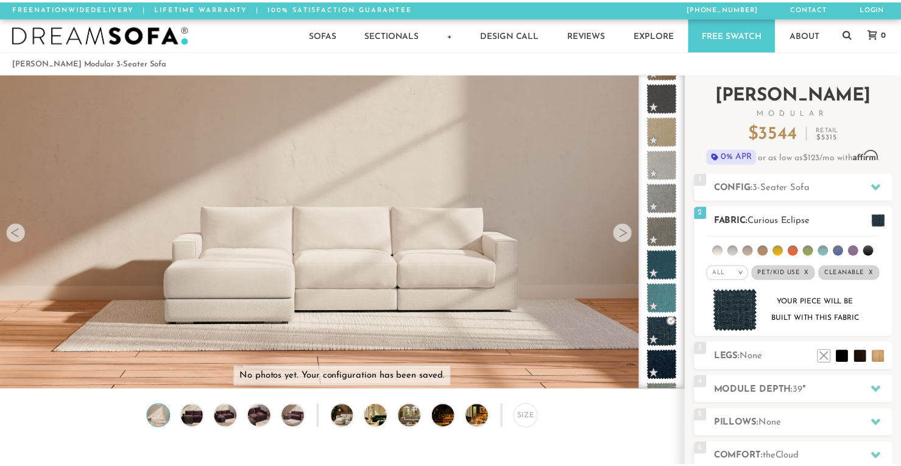
scroll to position [13484, 900]
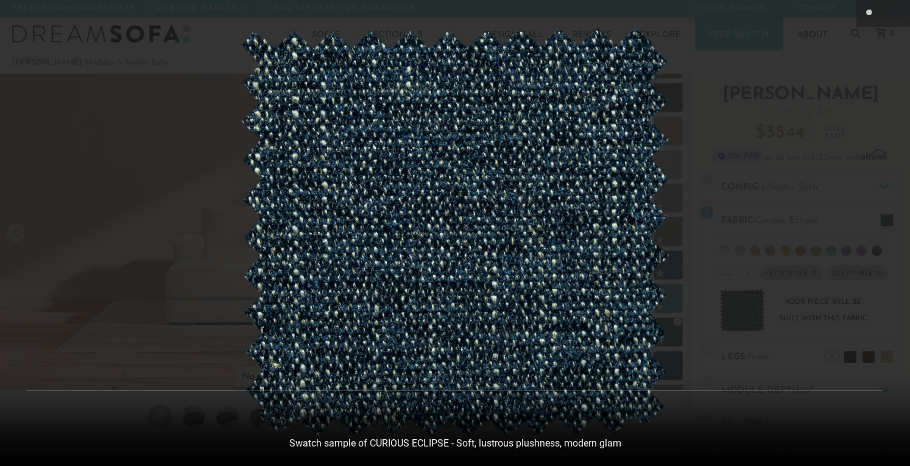
click at [715, 122] on div at bounding box center [455, 233] width 910 height 466
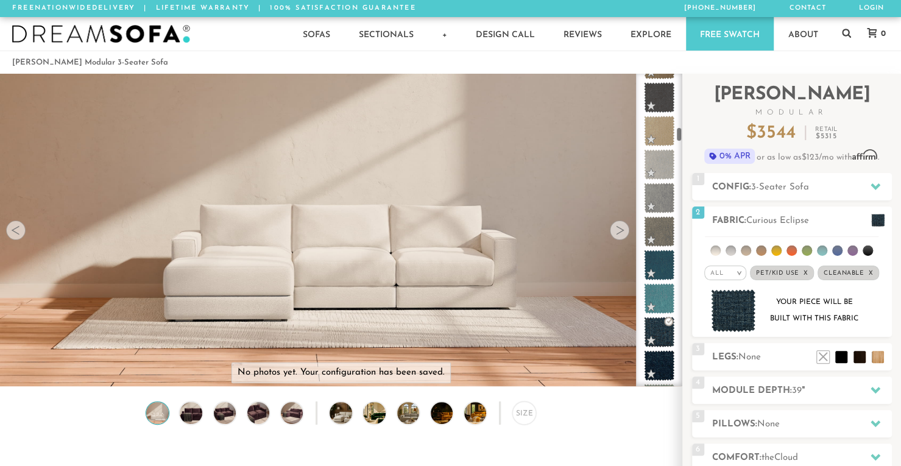
scroll to position [10, 10]
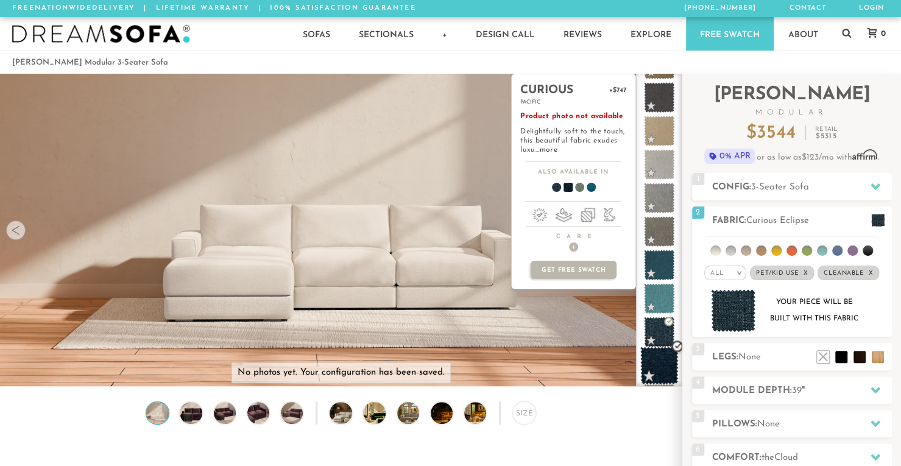
click at [665, 358] on span at bounding box center [659, 366] width 38 height 38
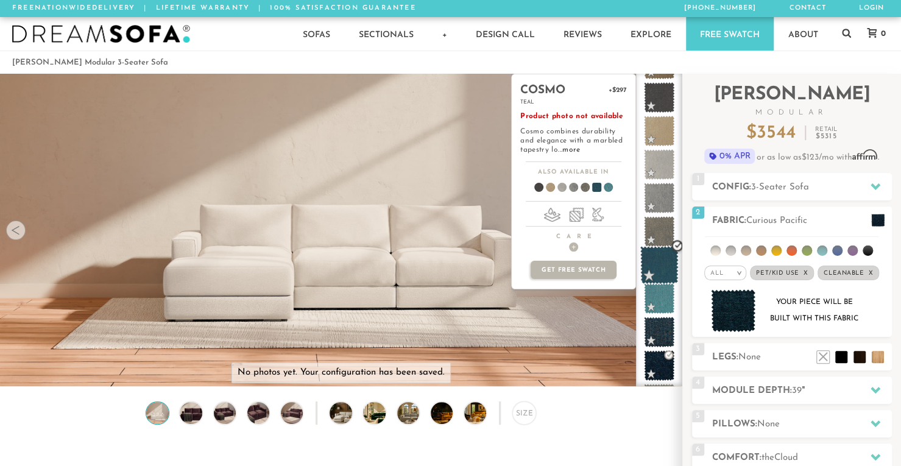
click at [660, 272] on span at bounding box center [659, 265] width 38 height 38
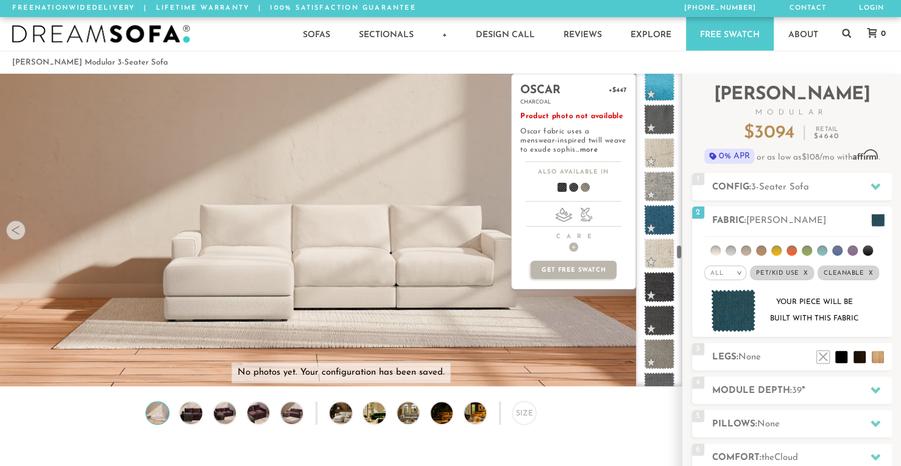
scroll to position [3864, 0]
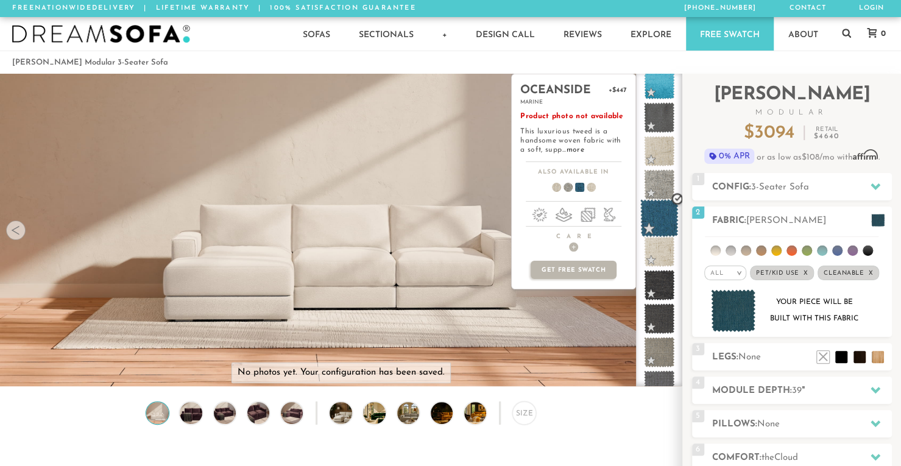
click at [652, 213] on span at bounding box center [659, 218] width 38 height 38
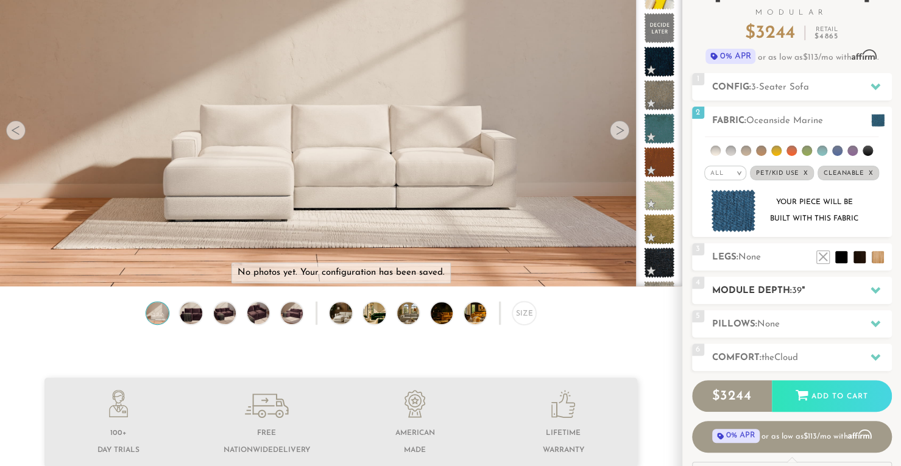
scroll to position [99, 0]
